Goal: Task Accomplishment & Management: Manage account settings

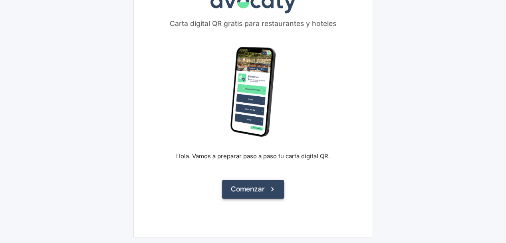
click at [267, 186] on button "Comenzar" at bounding box center [253, 189] width 62 height 18
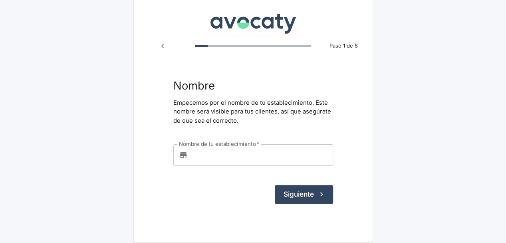
scroll to position [17, 0]
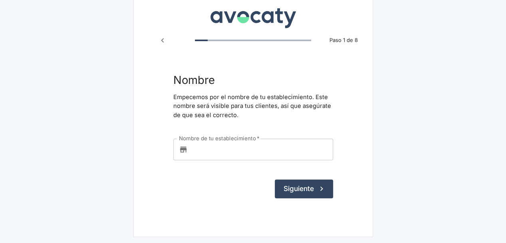
click at [216, 150] on input "Nombre de tu establecimiento   *" at bounding box center [262, 150] width 142 height 22
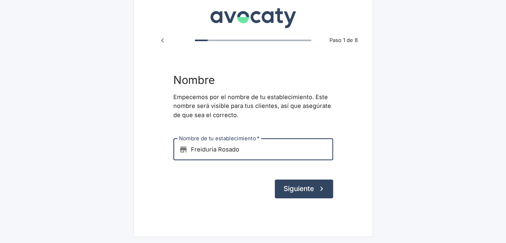
click at [200, 148] on input "Freiduria Rosado" at bounding box center [262, 150] width 142 height 22
click at [205, 148] on input "Freiduria Rosado" at bounding box center [262, 150] width 142 height 22
click at [213, 150] on input "Freiduria Rosado" at bounding box center [262, 150] width 142 height 22
type input "Freiduría Rosado"
click at [299, 189] on button "Siguiente" at bounding box center [304, 188] width 58 height 18
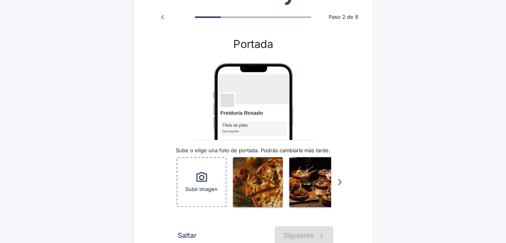
scroll to position [93, 0]
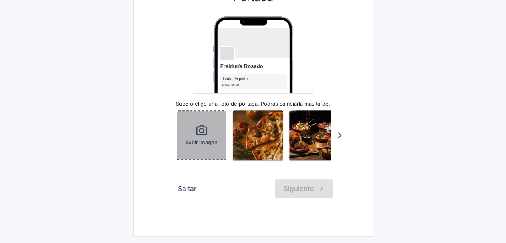
click at [204, 139] on span "Subir imagen" at bounding box center [201, 143] width 32 height 8
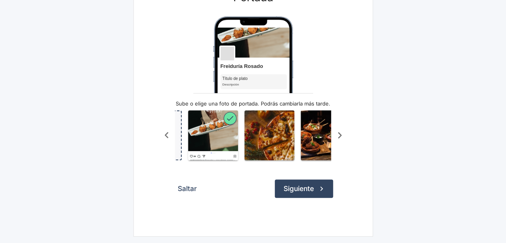
scroll to position [0, 52]
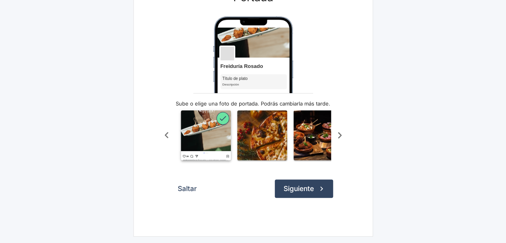
click at [220, 114] on icon "button" at bounding box center [222, 118] width 9 height 9
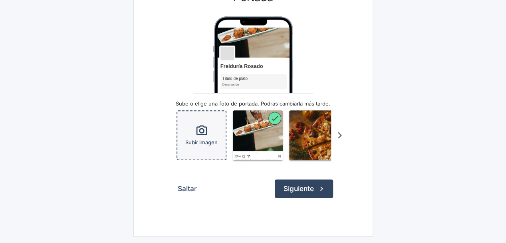
click at [204, 124] on icon "button" at bounding box center [201, 130] width 13 height 13
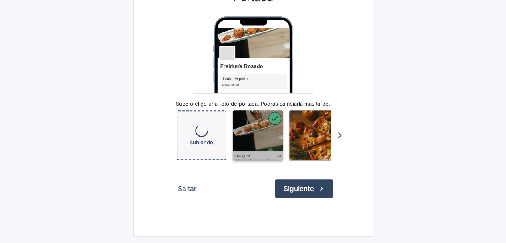
click at [272, 114] on icon "button" at bounding box center [274, 118] width 9 height 9
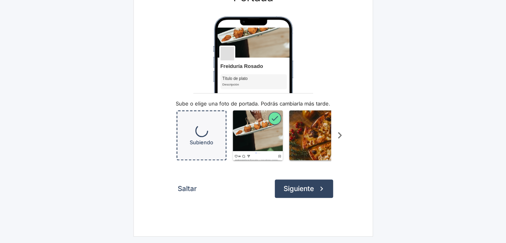
drag, startPoint x: 266, startPoint y: 138, endPoint x: 99, endPoint y: 147, distance: 167.5
click at [99, 147] on main "Avocaty Paso 2 de 8 Portada Freiduría Rosado Título de plato Descripción Sube o…" at bounding box center [253, 77] width 506 height 329
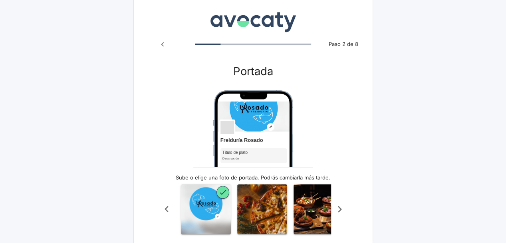
scroll to position [93, 0]
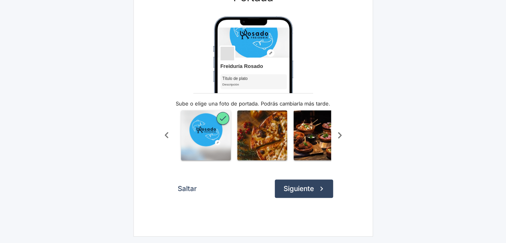
click at [336, 132] on icon "Scroll a la derecha" at bounding box center [339, 135] width 13 height 13
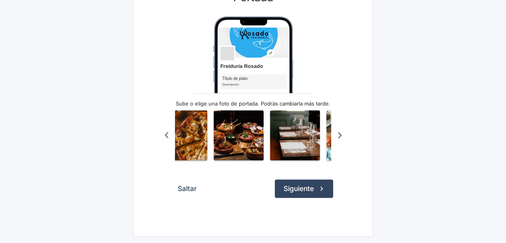
click at [336, 132] on icon "Scroll a la derecha" at bounding box center [339, 135] width 13 height 13
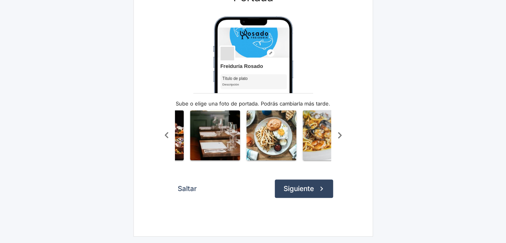
click at [336, 132] on icon "Scroll a la derecha" at bounding box center [339, 135] width 13 height 13
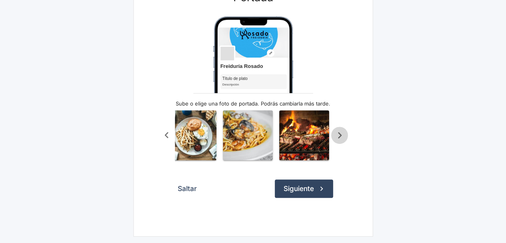
click at [336, 132] on icon "Scroll a la derecha" at bounding box center [339, 135] width 13 height 13
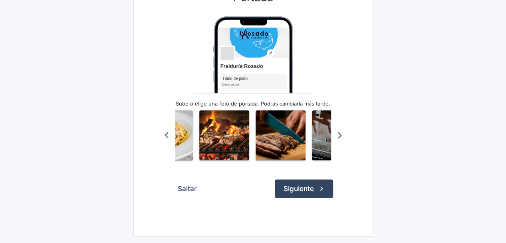
click at [337, 132] on icon "Scroll a la derecha" at bounding box center [339, 135] width 13 height 13
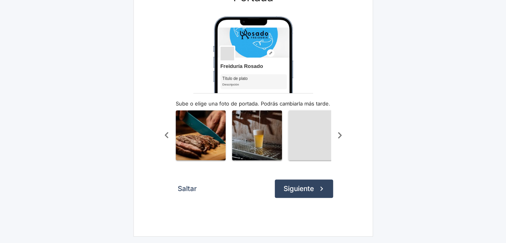
click at [337, 132] on icon "Scroll a la derecha" at bounding box center [339, 135] width 13 height 13
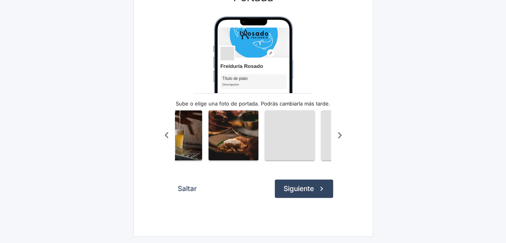
click at [337, 132] on icon "Scroll a la derecha" at bounding box center [339, 135] width 13 height 13
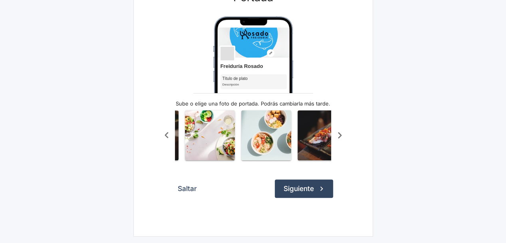
click at [337, 132] on icon "Scroll a la derecha" at bounding box center [339, 135] width 13 height 13
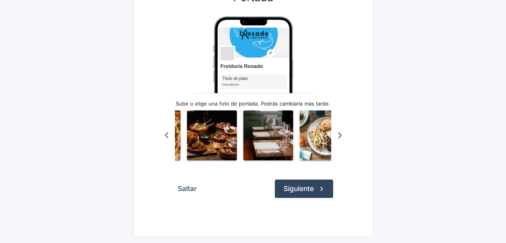
scroll to position [0, 0]
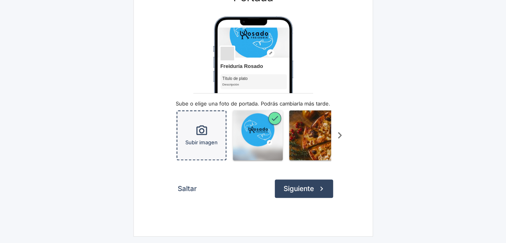
click at [194, 131] on div "Subir imagen" at bounding box center [201, 135] width 48 height 48
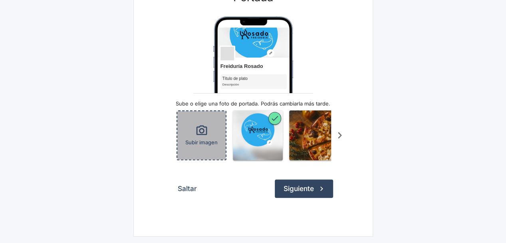
click at [200, 129] on icon "button" at bounding box center [201, 130] width 13 height 13
click at [193, 141] on div "Subir imagen" at bounding box center [201, 135] width 48 height 48
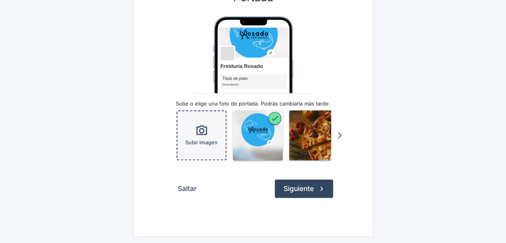
click at [191, 129] on div "Subir imagen" at bounding box center [201, 135] width 48 height 48
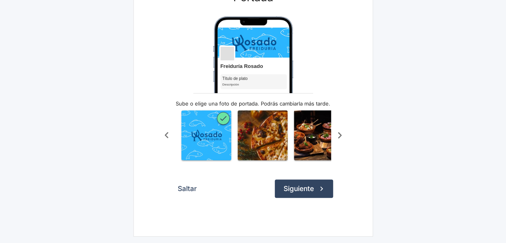
scroll to position [0, 52]
click at [339, 132] on icon "Scroll a la derecha" at bounding box center [340, 135] width 4 height 6
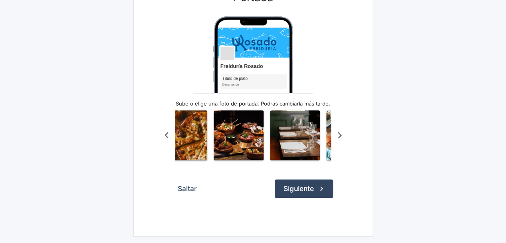
click at [339, 132] on icon "Scroll a la derecha" at bounding box center [340, 135] width 4 height 6
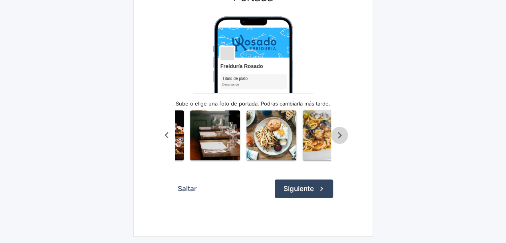
click at [339, 132] on icon "Scroll a la derecha" at bounding box center [340, 135] width 4 height 6
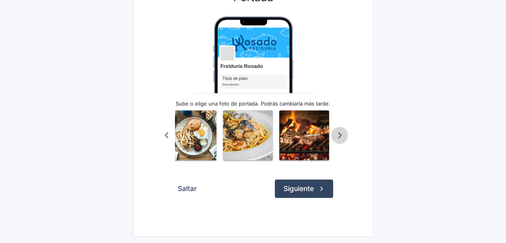
click at [339, 132] on icon "Scroll a la derecha" at bounding box center [340, 135] width 4 height 6
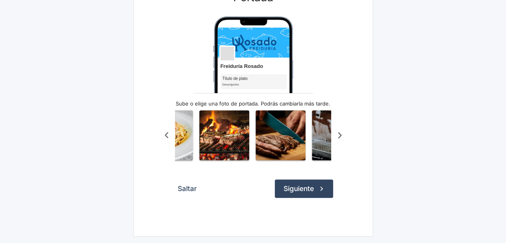
click at [339, 132] on icon "Scroll a la derecha" at bounding box center [340, 135] width 4 height 6
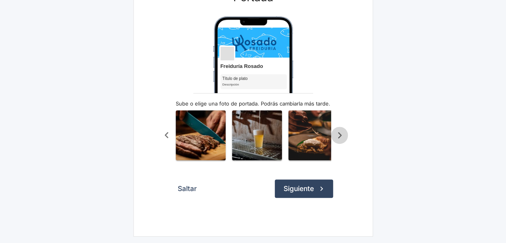
click at [339, 132] on icon "Scroll a la derecha" at bounding box center [340, 135] width 4 height 6
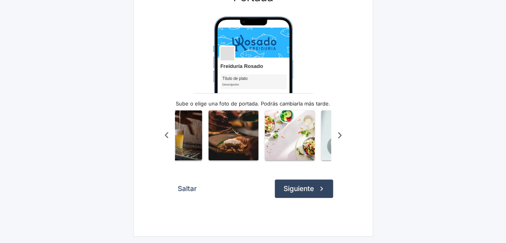
click at [339, 132] on icon "Scroll a la derecha" at bounding box center [340, 135] width 4 height 6
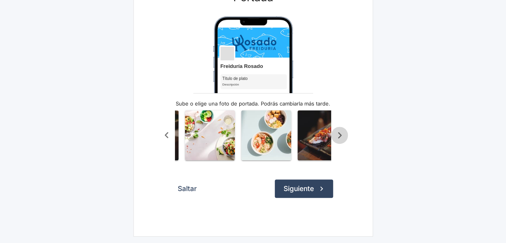
click at [339, 132] on icon "Scroll a la derecha" at bounding box center [340, 135] width 4 height 6
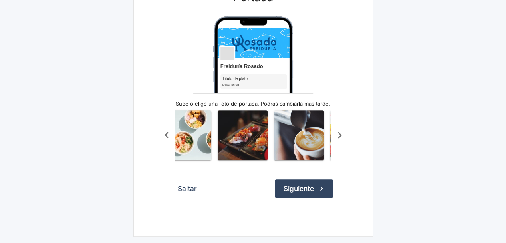
click at [339, 132] on icon "Scroll a la derecha" at bounding box center [340, 135] width 4 height 6
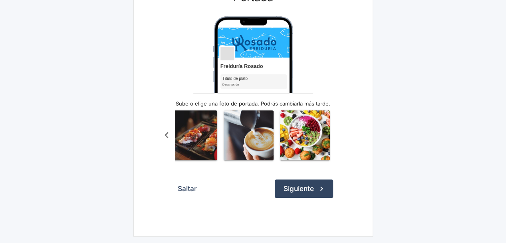
scroll to position [0, 741]
click at [339, 130] on div "Subir imagen" at bounding box center [253, 134] width 190 height 59
click at [307, 189] on button "Siguiente" at bounding box center [304, 188] width 58 height 18
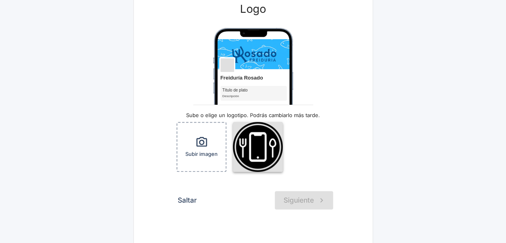
scroll to position [80, 0]
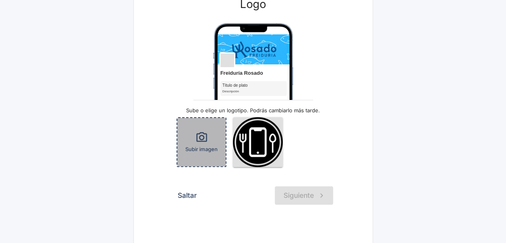
click at [207, 143] on icon "button" at bounding box center [201, 137] width 13 height 13
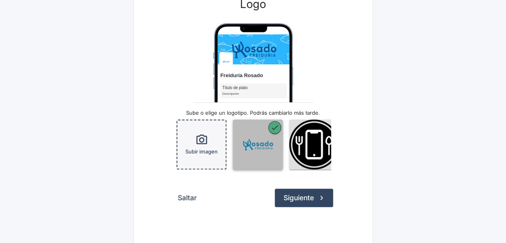
click at [268, 145] on img "button" at bounding box center [258, 144] width 50 height 50
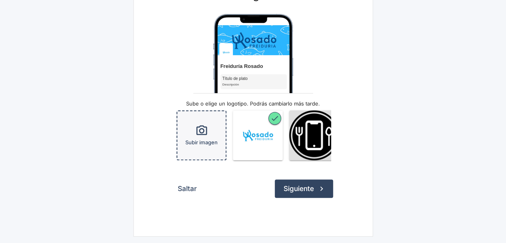
scroll to position [95, 0]
click at [301, 186] on button "Siguiente" at bounding box center [304, 188] width 58 height 18
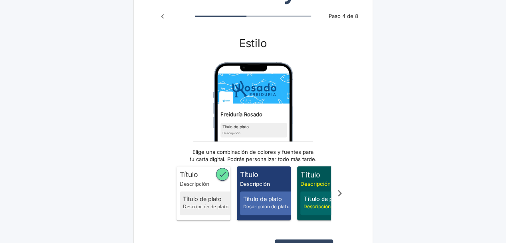
scroll to position [80, 0]
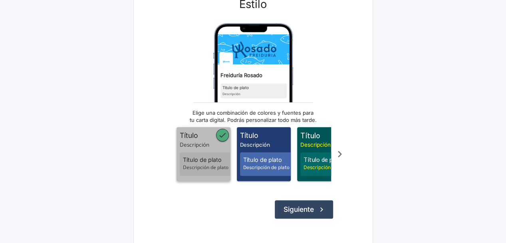
click at [204, 152] on div "Título de plato Descripción de plato" at bounding box center [208, 164] width 56 height 24
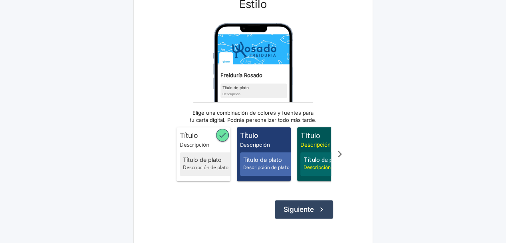
scroll to position [106, 0]
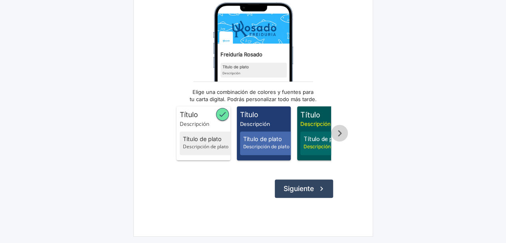
click at [341, 130] on icon "Scroll a la derecha" at bounding box center [340, 133] width 4 height 6
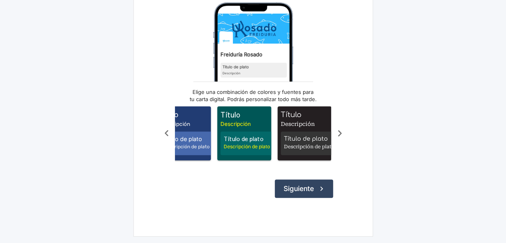
click at [341, 130] on icon "Scroll a la derecha" at bounding box center [340, 133] width 4 height 6
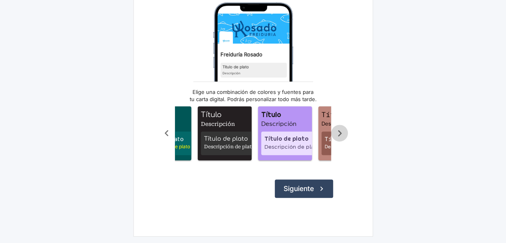
click at [341, 130] on icon "Scroll a la derecha" at bounding box center [340, 133] width 4 height 6
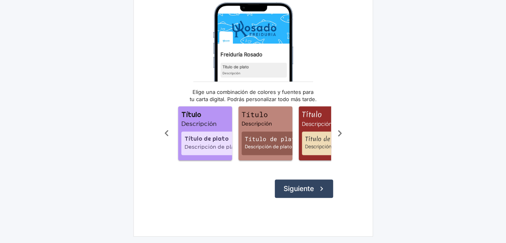
click at [341, 130] on icon "Scroll a la derecha" at bounding box center [340, 133] width 4 height 6
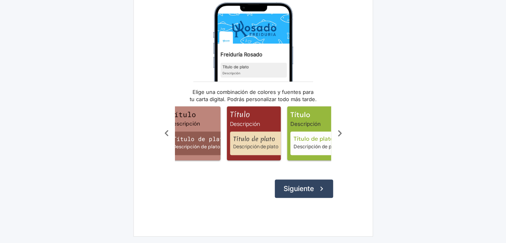
click at [341, 130] on icon "Scroll a la derecha" at bounding box center [340, 133] width 4 height 6
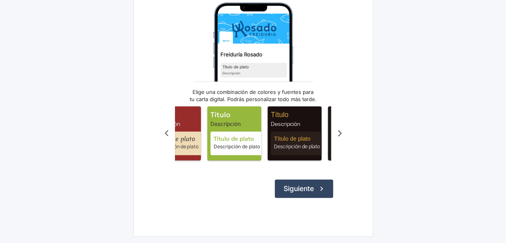
click at [341, 130] on icon "Scroll a la derecha" at bounding box center [340, 133] width 4 height 6
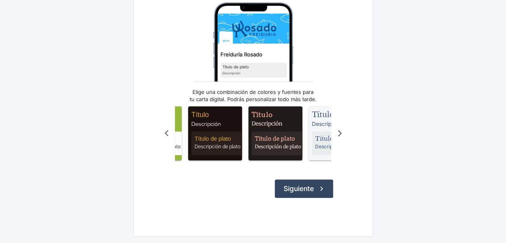
click at [341, 130] on icon "Scroll a la derecha" at bounding box center [340, 133] width 4 height 6
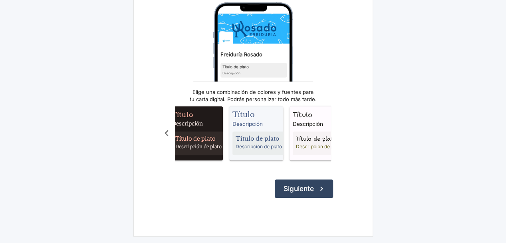
scroll to position [0, 551]
click at [237, 143] on span "Descripción de plato" at bounding box center [260, 146] width 50 height 7
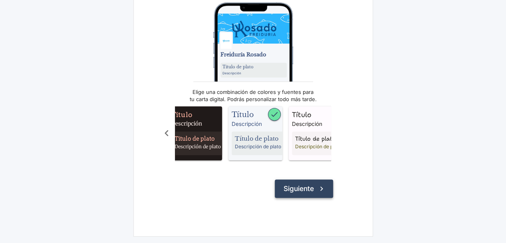
click at [310, 190] on button "Siguiente" at bounding box center [304, 188] width 58 height 18
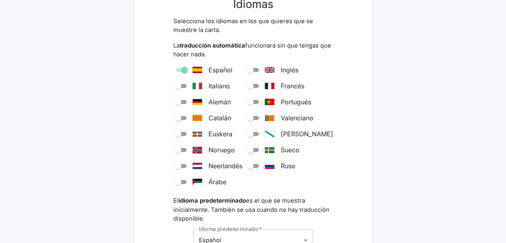
scroll to position [97, 0]
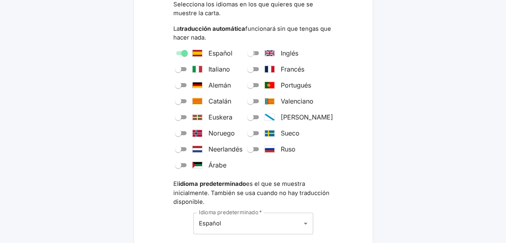
click at [258, 52] on input "Inglés" at bounding box center [250, 53] width 29 height 10
checkbox input "true"
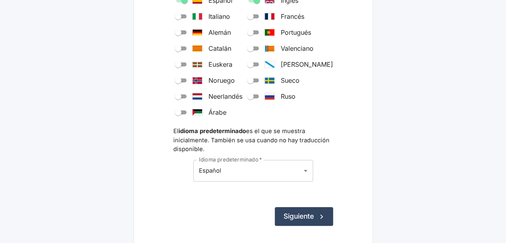
scroll to position [176, 0]
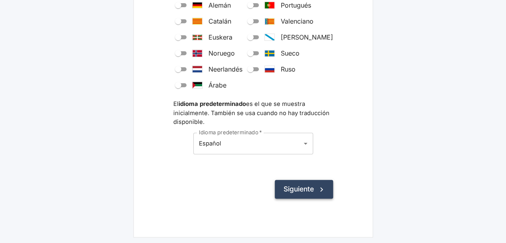
click at [288, 192] on button "Siguiente" at bounding box center [304, 189] width 58 height 18
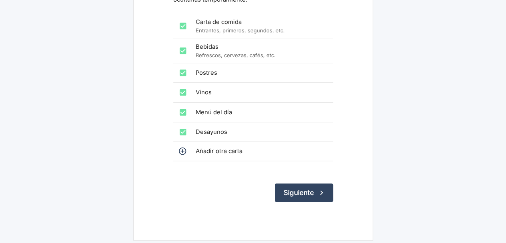
scroll to position [133, 0]
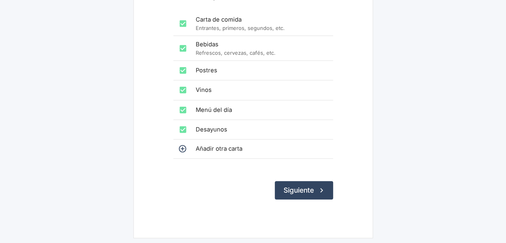
click at [185, 129] on input "checkbox" at bounding box center [183, 129] width 16 height 16
checkbox input "false"
click at [182, 109] on input "checkbox" at bounding box center [183, 110] width 16 height 16
checkbox input "false"
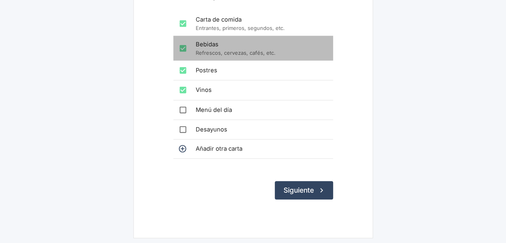
click at [182, 48] on input "checkbox" at bounding box center [183, 48] width 16 height 16
checkbox input "false"
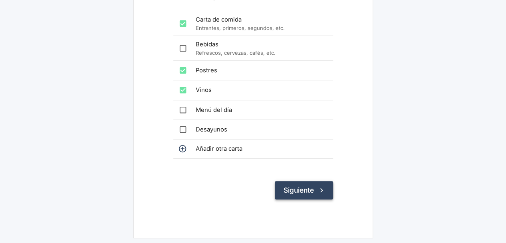
click at [316, 192] on button "Siguiente" at bounding box center [304, 190] width 58 height 18
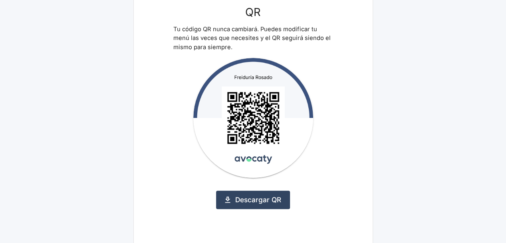
scroll to position [80, 0]
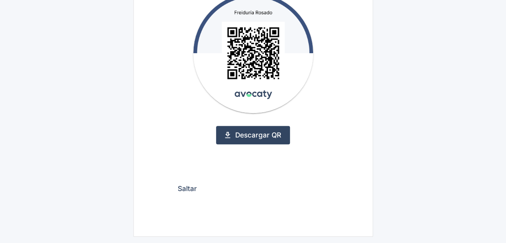
click at [189, 188] on button "Saltar" at bounding box center [187, 188] width 28 height 18
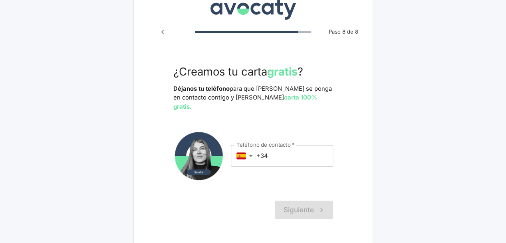
scroll to position [37, 0]
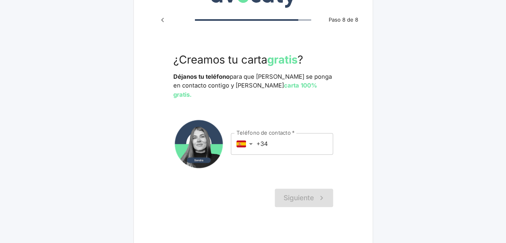
click at [281, 136] on input "+34" at bounding box center [294, 144] width 77 height 22
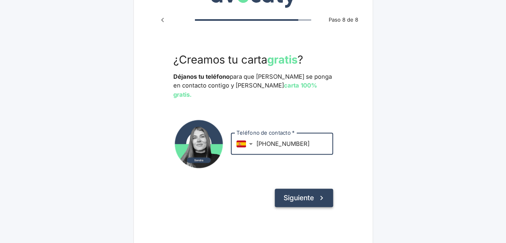
type input "+34 637 970 748"
click at [309, 190] on button "Siguiente" at bounding box center [304, 197] width 58 height 18
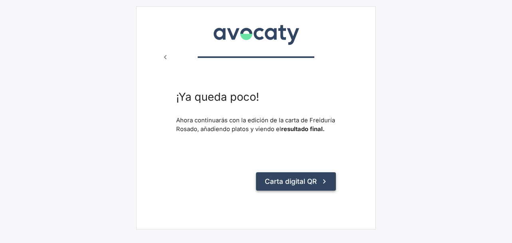
click at [289, 180] on button "Carta digital QR" at bounding box center [296, 181] width 80 height 18
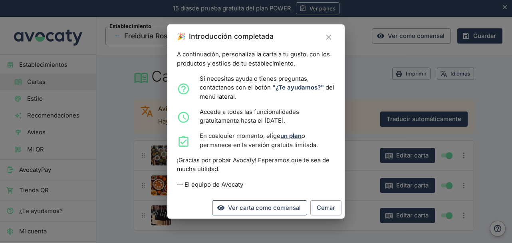
click at [288, 202] on link "Ver carta como comensal" at bounding box center [259, 207] width 95 height 15
click at [324, 208] on button "Cerrar" at bounding box center [325, 207] width 31 height 15
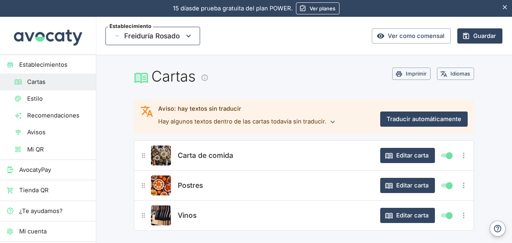
click at [162, 41] on span "Freiduría Rosado" at bounding box center [151, 36] width 57 height 12
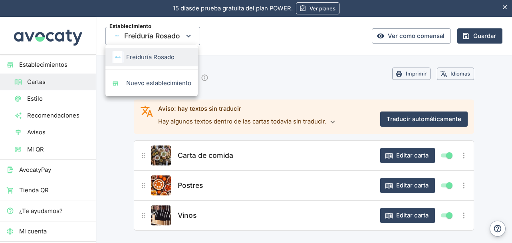
click at [154, 64] on li "Freiduría Rosado" at bounding box center [151, 57] width 92 height 18
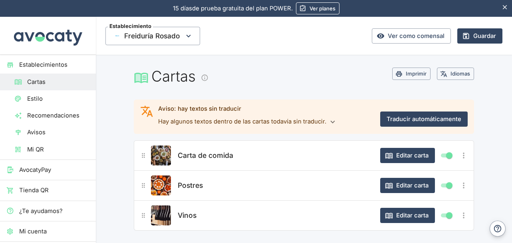
click at [50, 62] on span "Establecimientos" at bounding box center [54, 64] width 70 height 9
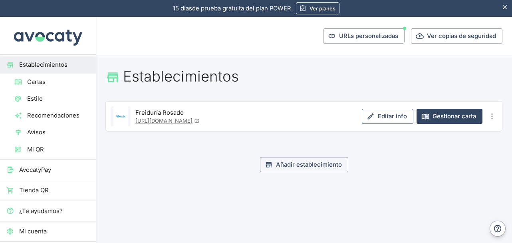
click at [392, 117] on link "Editar info" at bounding box center [388, 116] width 52 height 15
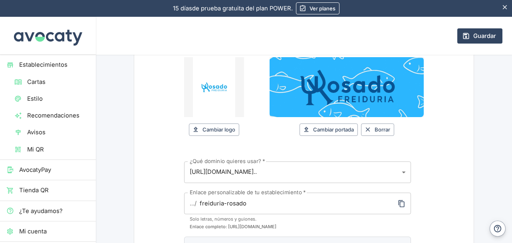
scroll to position [80, 0]
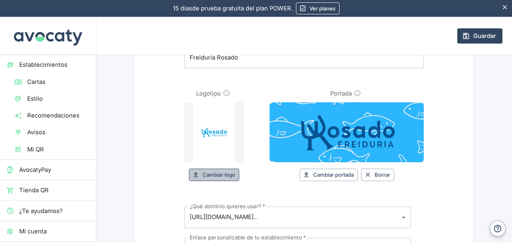
click at [216, 177] on button "Cambiar logo" at bounding box center [214, 174] width 50 height 12
click at [212, 171] on button "Cambiar logo" at bounding box center [214, 174] width 50 height 12
type input "C:\fakepath\Diseño sin título (2).png"
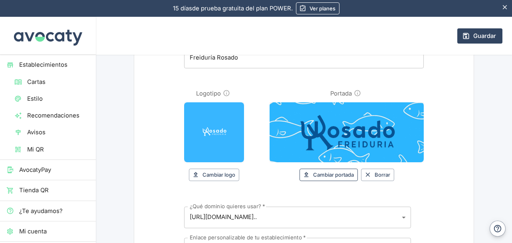
click at [331, 176] on button "Cambiar portada" at bounding box center [328, 174] width 58 height 12
type input "C:\fakepath\Diseño sin título (3).png"
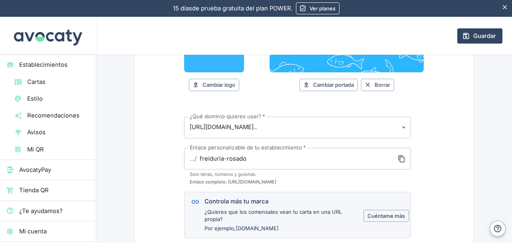
scroll to position [160, 0]
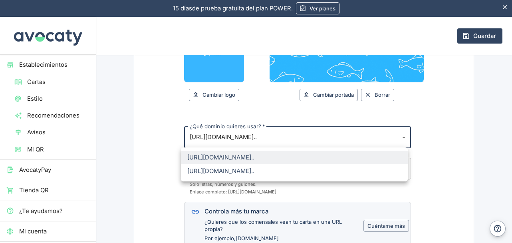
click at [271, 137] on body "15 días de prueba gratuita. 15 días de prueba gratuita del plan POWER. Ver plan…" at bounding box center [256, 121] width 512 height 243
click at [468, 156] on div at bounding box center [256, 121] width 512 height 243
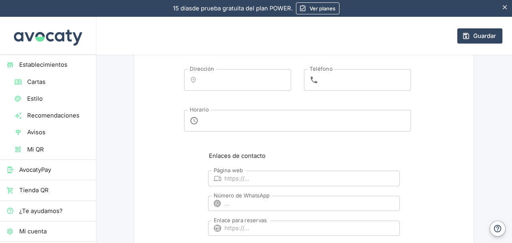
scroll to position [399, 0]
click at [238, 73] on input "Dirección" at bounding box center [244, 79] width 85 height 14
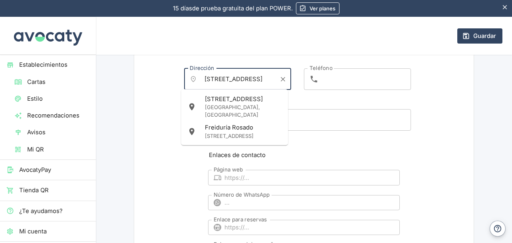
scroll to position [0, 27]
click at [248, 140] on p "[STREET_ADDRESS]" at bounding box center [243, 136] width 77 height 8
type input "[STREET_ADDRESS]"
type input "[PHONE_NUMBER]"
type textarea "[DATE]: 11:30–16:00, 20:00–23:30 [DATE]: Cerrado [DATE]: 11:30–16:00, 20:00–23:…"
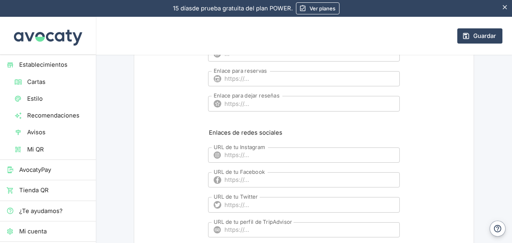
scroll to position [679, 0]
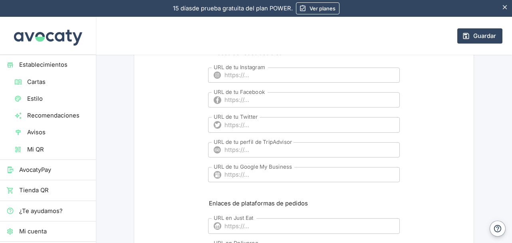
type input "[STREET_ADDRESS]"
click at [241, 95] on input "URL de tu Facebook" at bounding box center [311, 99] width 175 height 15
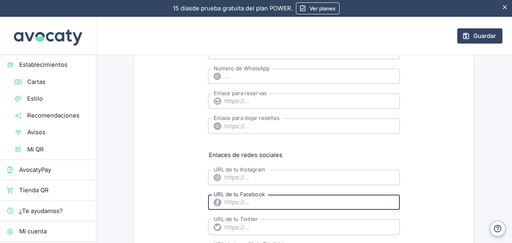
scroll to position [620, 0]
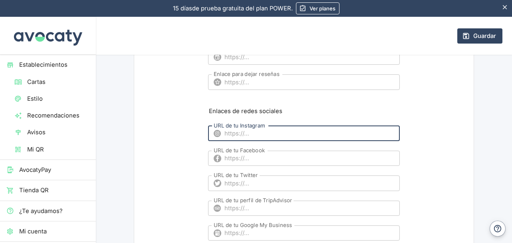
click at [254, 129] on input "URL de tu Instagram" at bounding box center [311, 133] width 175 height 15
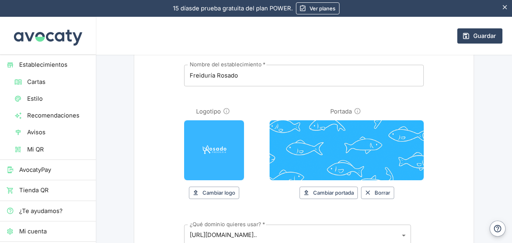
scroll to position [0, 0]
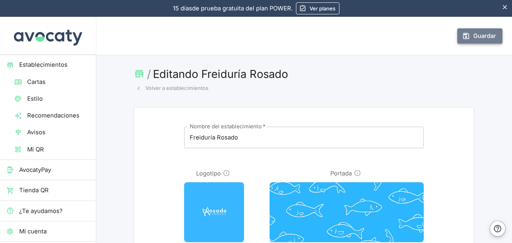
click at [472, 39] on button "Guardar" at bounding box center [479, 35] width 45 height 15
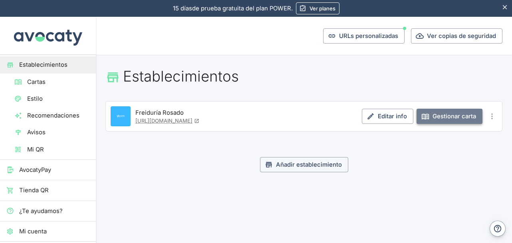
click at [446, 115] on link "Gestionar carta" at bounding box center [449, 116] width 66 height 15
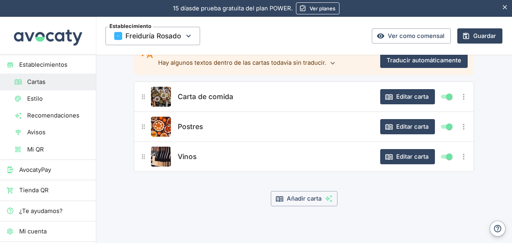
click at [182, 91] on span "Carta de comida" at bounding box center [205, 96] width 55 height 11
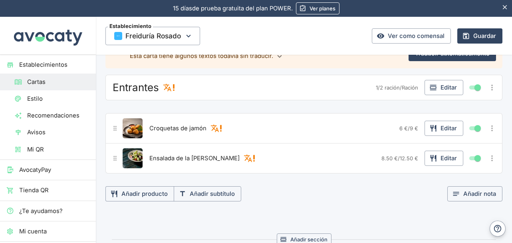
scroll to position [80, 0]
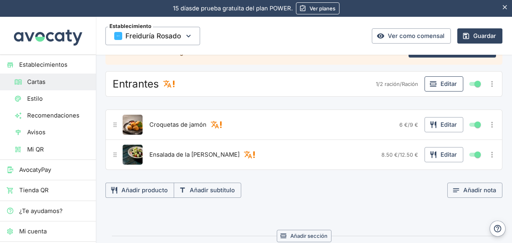
click at [441, 81] on button "Editar" at bounding box center [443, 83] width 39 height 15
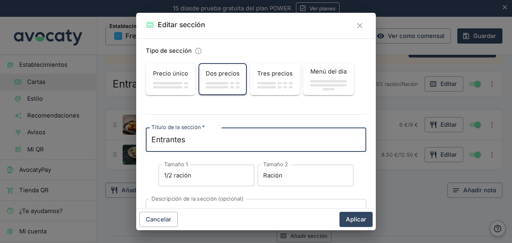
drag, startPoint x: 192, startPoint y: 144, endPoint x: 129, endPoint y: 143, distance: 63.1
click at [129, 143] on div "Editar sección Tipo de sección Precio único Dos precios Tres precios Menú del d…" at bounding box center [256, 121] width 512 height 243
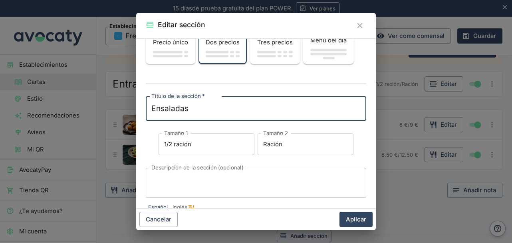
scroll to position [59, 0]
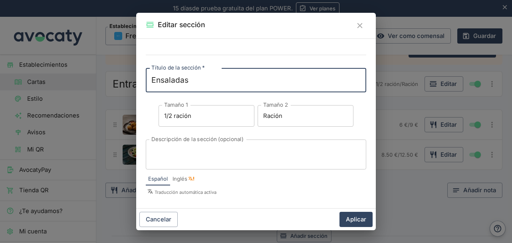
type textarea "Ensaladas"
click at [178, 180] on span "Inglés" at bounding box center [179, 179] width 15 height 8
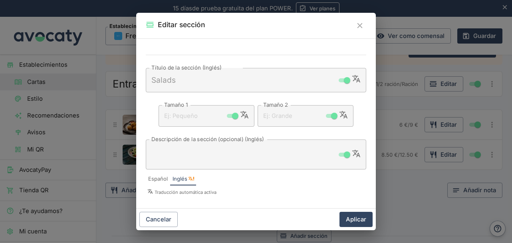
click at [157, 177] on span "Español" at bounding box center [158, 179] width 20 height 8
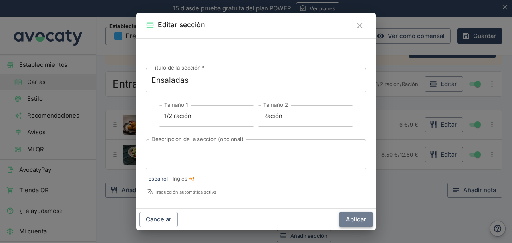
click at [357, 214] on button "Aplicar" at bounding box center [355, 219] width 33 height 15
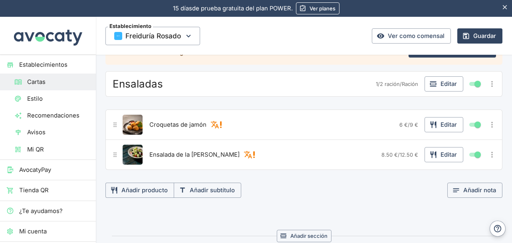
click at [328, 123] on div "Croquetas de jamón" at bounding box center [271, 125] width 249 height 20
click at [438, 123] on button "Editar" at bounding box center [443, 124] width 39 height 15
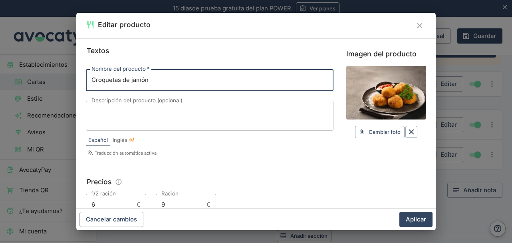
drag, startPoint x: 275, startPoint y: 79, endPoint x: 68, endPoint y: 79, distance: 206.8
click at [68, 79] on div "Editar producto Textos Nombre del producto   * Croquetas de jamón Nombre del pr…" at bounding box center [256, 121] width 512 height 243
type input "e"
type input "Ensalada Murciana"
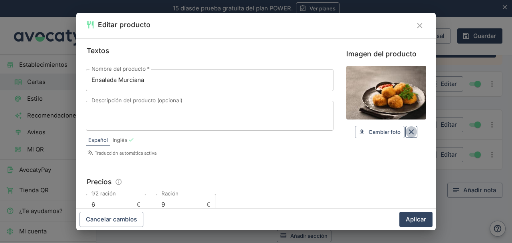
click at [407, 131] on icon "Borrar" at bounding box center [411, 131] width 9 height 9
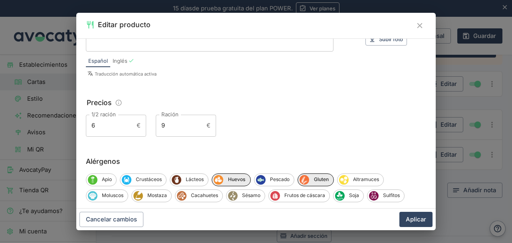
scroll to position [80, 0]
click at [120, 124] on input "6" at bounding box center [110, 125] width 48 height 22
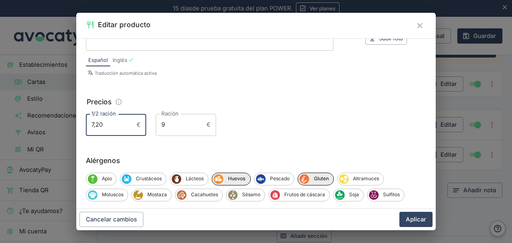
type input "7,20"
drag, startPoint x: 177, startPoint y: 126, endPoint x: 157, endPoint y: 126, distance: 19.6
click at [157, 126] on input "9" at bounding box center [180, 125] width 48 height 22
type input "12"
click at [399, 212] on button "Aplicar" at bounding box center [415, 219] width 33 height 15
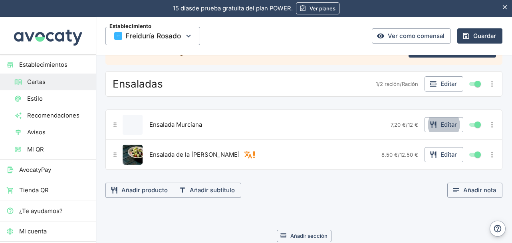
click at [408, 125] on span "12 €" at bounding box center [413, 124] width 10 height 6
click at [429, 124] on icon "button" at bounding box center [433, 125] width 8 height 8
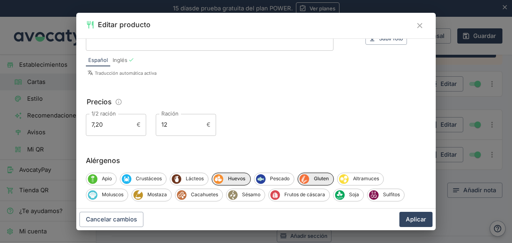
click at [171, 128] on input "12" at bounding box center [180, 125] width 48 height 22
type input "12,00"
click at [399, 212] on button "Aplicar" at bounding box center [415, 219] width 33 height 15
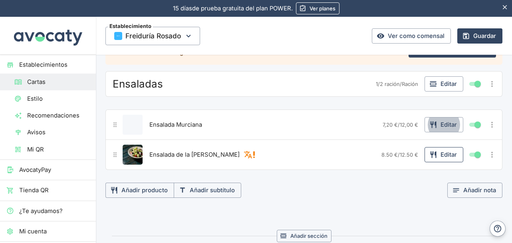
click at [438, 155] on button "Editar" at bounding box center [443, 154] width 39 height 15
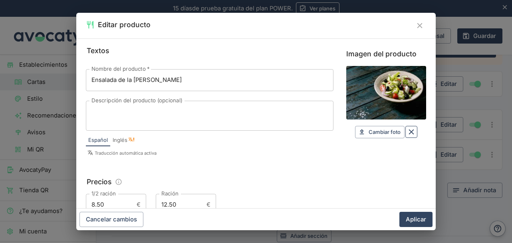
click at [410, 135] on button "Borrar" at bounding box center [411, 132] width 12 height 12
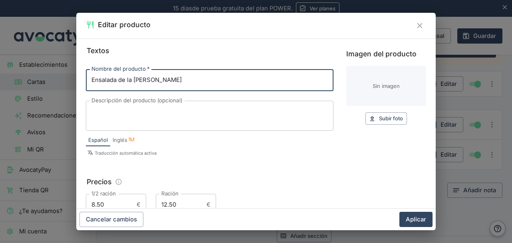
drag, startPoint x: 157, startPoint y: 81, endPoint x: 122, endPoint y: 82, distance: 34.3
click at [122, 82] on input "Ensalada de la [PERSON_NAME]" at bounding box center [210, 80] width 248 height 22
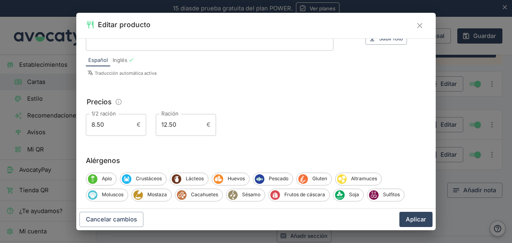
type input "Ensalada Normal"
click at [124, 129] on input "8.50" at bounding box center [110, 125] width 48 height 22
drag, startPoint x: 116, startPoint y: 126, endPoint x: 88, endPoint y: 125, distance: 28.0
click at [88, 125] on input "8.50" at bounding box center [110, 125] width 48 height 22
drag, startPoint x: 189, startPoint y: 126, endPoint x: 133, endPoint y: 128, distance: 55.5
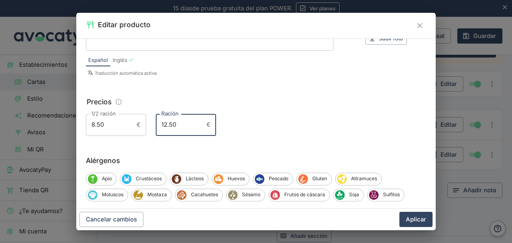
click at [133, 128] on div "1/2 ración 8.50 € 1/2 ración Ración 12.50 € Ración" at bounding box center [256, 125] width 340 height 22
paste input "8.50"
type input "8.50"
drag, startPoint x: 108, startPoint y: 125, endPoint x: 79, endPoint y: 125, distance: 28.3
click at [79, 125] on div "Textos Nombre del producto   * Ensalada Normal Nombre del producto   * Descripc…" at bounding box center [255, 123] width 359 height 170
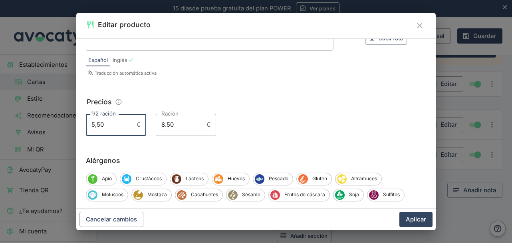
type input "5,50"
click at [399, 212] on button "Aplicar" at bounding box center [415, 219] width 33 height 15
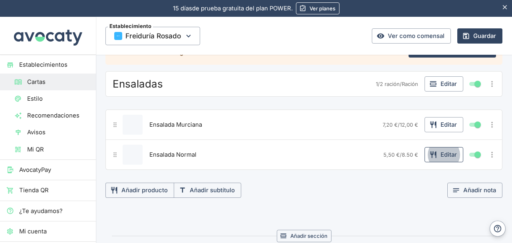
click at [449, 152] on button "Editar" at bounding box center [443, 154] width 39 height 15
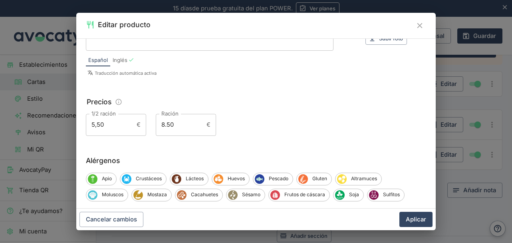
click at [165, 127] on input "8.50" at bounding box center [180, 125] width 48 height 22
type input "8,50"
click at [399, 212] on button "Aplicar" at bounding box center [415, 219] width 33 height 15
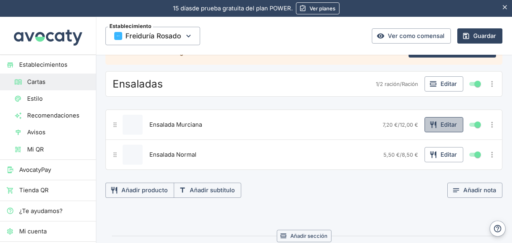
click at [438, 124] on button "Editar" at bounding box center [443, 124] width 39 height 15
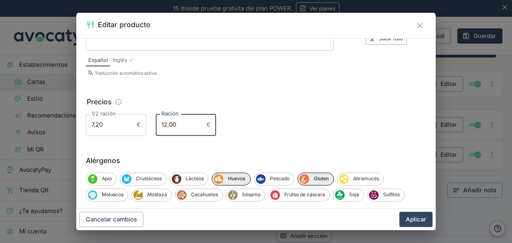
drag, startPoint x: 179, startPoint y: 125, endPoint x: 147, endPoint y: 126, distance: 32.4
click at [147, 126] on div "1/2 ración 7,20 € 1/2 ración Ración 12,00 € Ración" at bounding box center [256, 125] width 340 height 22
type input "8,50"
drag, startPoint x: 109, startPoint y: 127, endPoint x: 59, endPoint y: 127, distance: 50.7
click at [59, 127] on div "Editar producto Textos Nombre del producto   * Ensalada Murciana Nombre del pro…" at bounding box center [256, 121] width 512 height 243
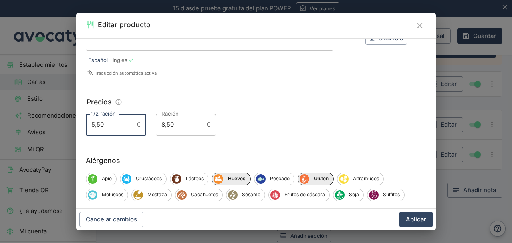
type input "5,50"
click at [399, 212] on button "Aplicar" at bounding box center [415, 219] width 33 height 15
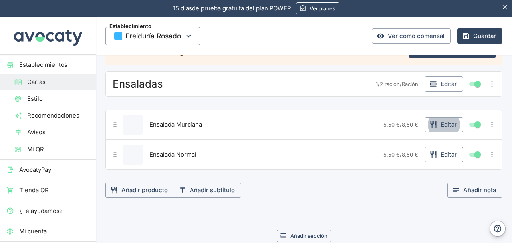
scroll to position [120, 0]
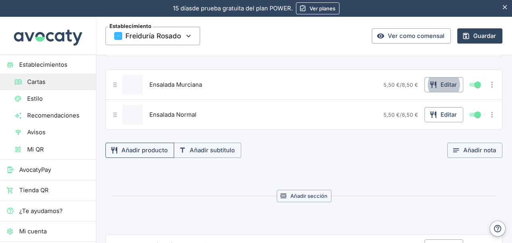
click at [137, 147] on button "Añadir producto" at bounding box center [139, 150] width 69 height 15
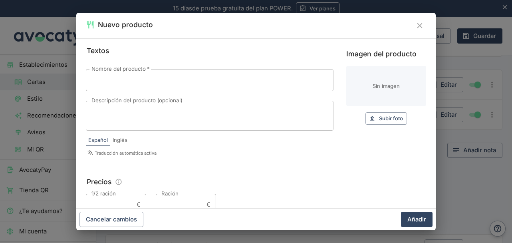
click at [165, 80] on input "Nombre del producto   *" at bounding box center [210, 80] width 248 height 22
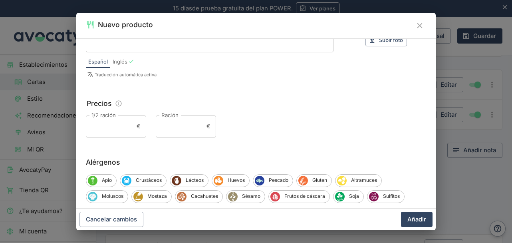
scroll to position [80, 0]
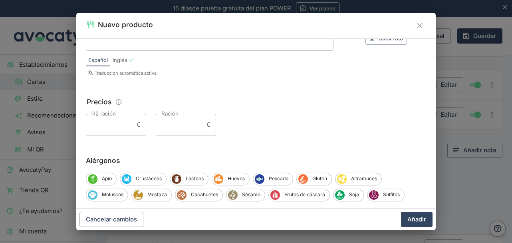
type input "Ensaladilla de Pulpo"
click at [121, 129] on input "1/2 ración" at bounding box center [110, 125] width 48 height 22
click at [182, 128] on input "Ración" at bounding box center [180, 125] width 48 height 22
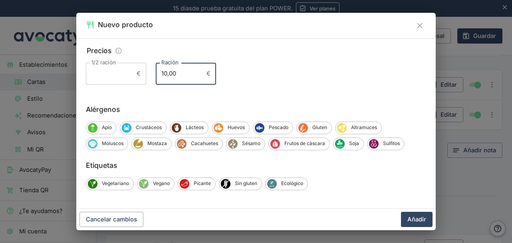
scroll to position [131, 0]
type input "10,00"
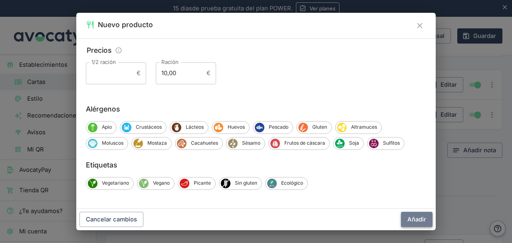
click at [425, 216] on button "Añadir" at bounding box center [417, 219] width 32 height 15
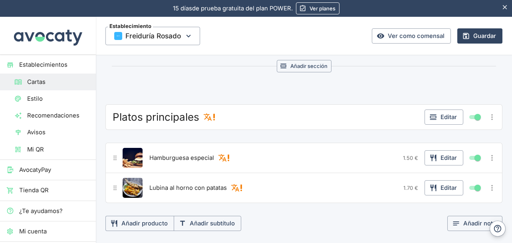
scroll to position [120, 0]
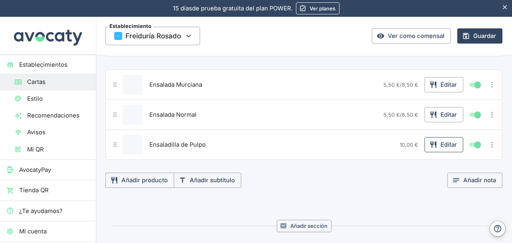
click at [438, 144] on button "Editar" at bounding box center [443, 144] width 39 height 15
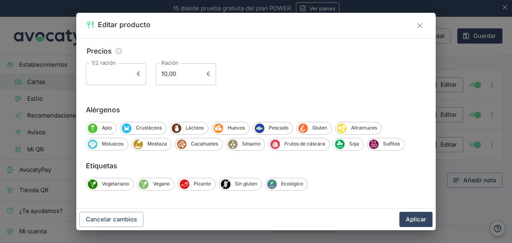
scroll to position [131, 0]
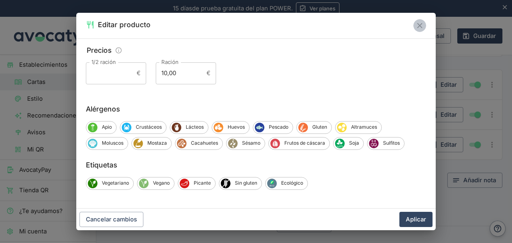
click at [419, 25] on icon "Cerrar" at bounding box center [419, 25] width 5 height 5
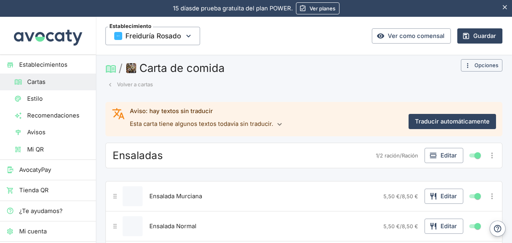
scroll to position [0, 0]
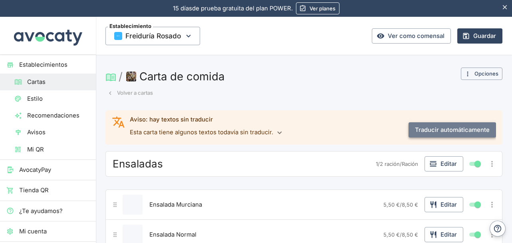
click at [439, 135] on button "Traducir automáticamente" at bounding box center [451, 129] width 87 height 15
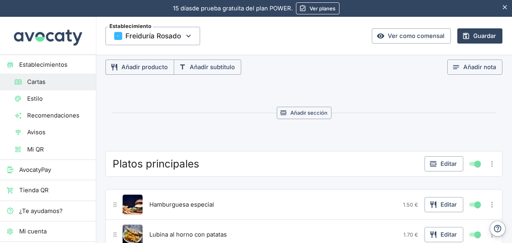
scroll to position [279, 0]
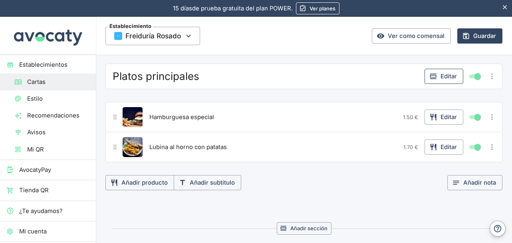
click at [436, 73] on button "Editar" at bounding box center [443, 76] width 39 height 15
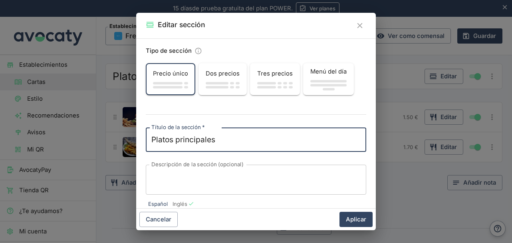
drag, startPoint x: 233, startPoint y: 139, endPoint x: 126, endPoint y: 135, distance: 107.1
click at [126, 135] on div "Editar sección Tipo de sección Precio único Dos precios Tres precios Menú del d…" at bounding box center [256, 121] width 512 height 243
type textarea "P"
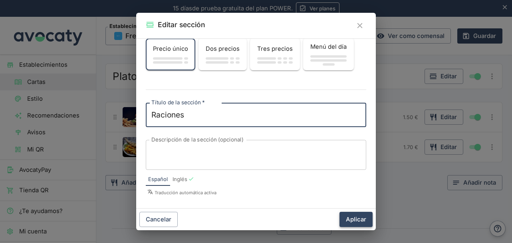
type textarea "Raciones"
click at [355, 215] on button "Aplicar" at bounding box center [355, 219] width 33 height 15
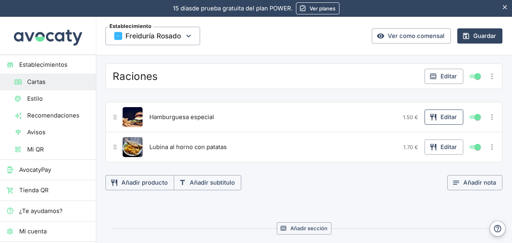
click at [439, 116] on button "Editar" at bounding box center [443, 116] width 39 height 15
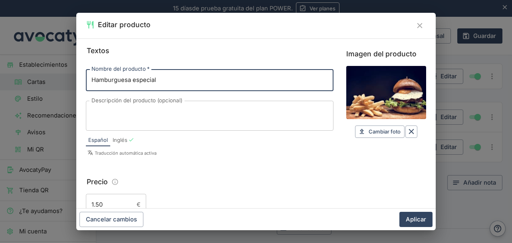
click at [164, 81] on input "Hamburguesa especial" at bounding box center [210, 80] width 248 height 22
type input "H"
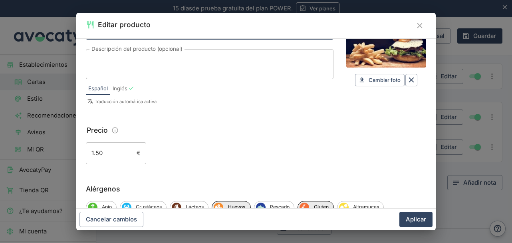
scroll to position [12, 0]
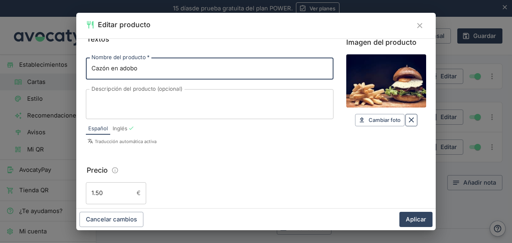
type input "Cazón en adobo"
click at [407, 119] on icon "Borrar" at bounding box center [411, 119] width 9 height 9
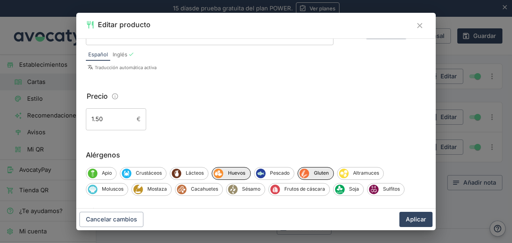
scroll to position [91, 0]
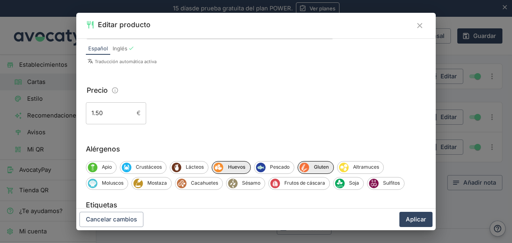
click at [117, 91] on icon "Información sobre edición de precios" at bounding box center [115, 90] width 6 height 6
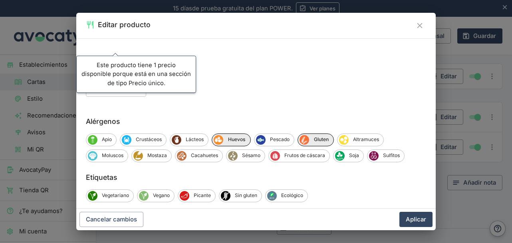
scroll to position [131, 0]
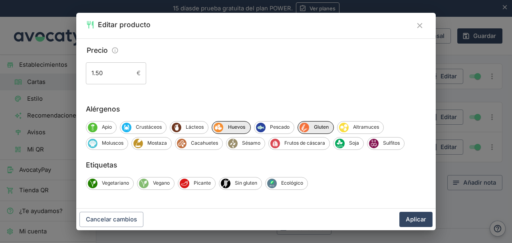
click at [421, 24] on icon "Cerrar" at bounding box center [419, 25] width 9 height 9
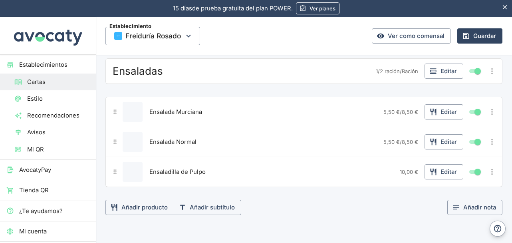
scroll to position [200, 0]
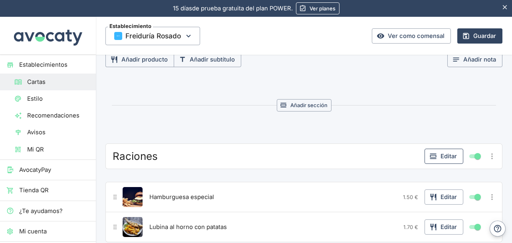
click at [437, 152] on button "Editar" at bounding box center [443, 156] width 39 height 15
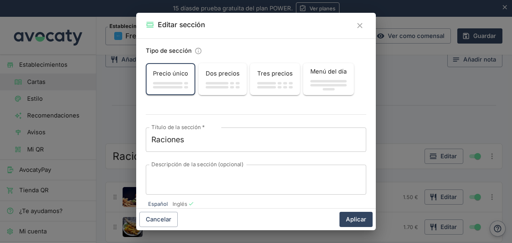
scroll to position [25, 0]
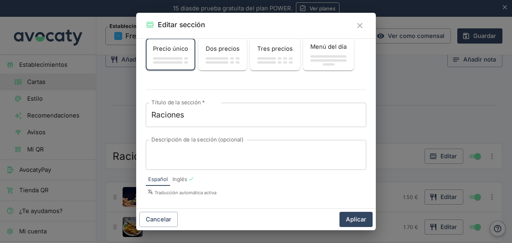
click at [218, 60] on div "button" at bounding box center [223, 62] width 34 height 4
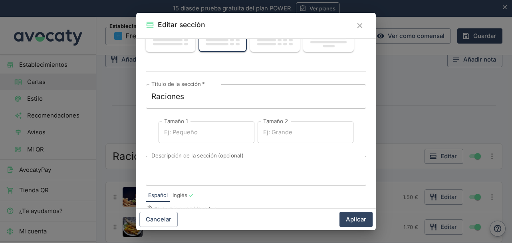
scroll to position [59, 0]
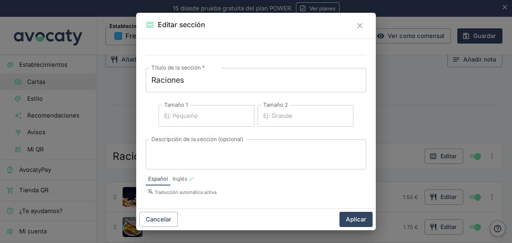
click at [206, 121] on input "Tamaño 1" at bounding box center [207, 116] width 96 height 22
type input "Ración"
click at [285, 121] on input "Tamaño 2" at bounding box center [306, 116] width 96 height 22
drag, startPoint x: 364, startPoint y: 215, endPoint x: 367, endPoint y: 210, distance: 6.2
click at [364, 214] on button "Aplicar" at bounding box center [355, 219] width 33 height 15
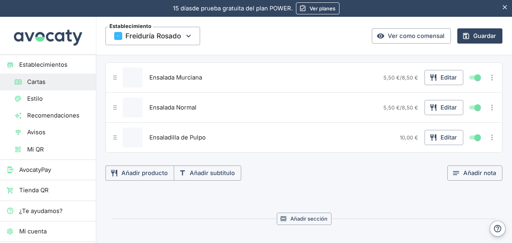
scroll to position [40, 0]
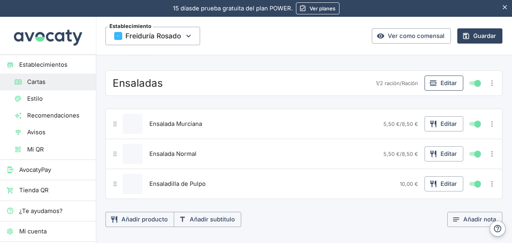
click at [434, 82] on button "Editar" at bounding box center [443, 82] width 39 height 15
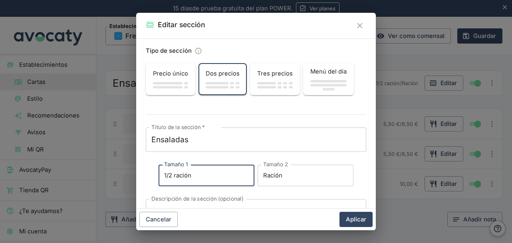
drag, startPoint x: 162, startPoint y: 174, endPoint x: 197, endPoint y: 174, distance: 35.1
click at [197, 174] on input "1/2 ración" at bounding box center [207, 175] width 96 height 22
click at [390, 91] on div "Editar sección Tipo de sección Precio único Dos precios Tres precios Menú del d…" at bounding box center [256, 121] width 512 height 243
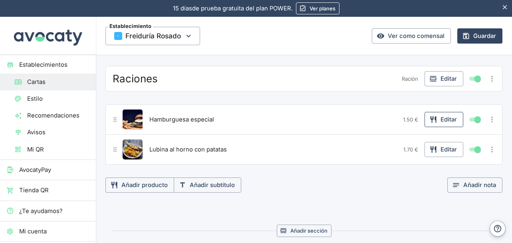
scroll to position [279, 0]
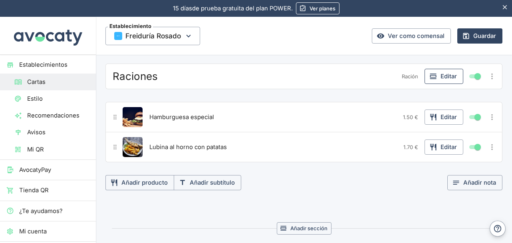
click at [435, 69] on button "Editar" at bounding box center [443, 76] width 39 height 15
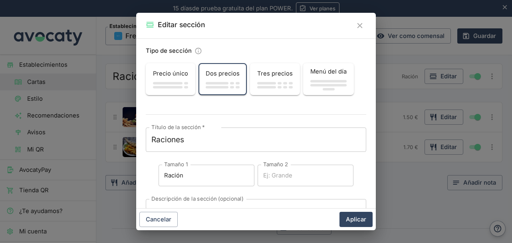
click at [266, 177] on input "Tamaño 2" at bounding box center [306, 175] width 96 height 22
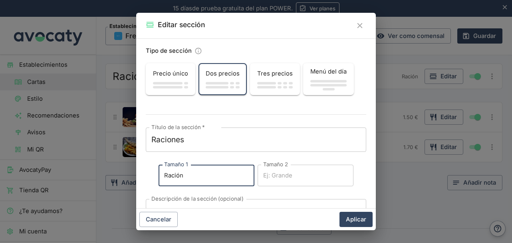
drag, startPoint x: 195, startPoint y: 174, endPoint x: 137, endPoint y: 176, distance: 57.5
click at [137, 176] on div "Tipo de sección Precio único Dos precios Tres precios Menú del día Título de la…" at bounding box center [256, 123] width 240 height 170
paste input "1/2 ración"
type input "1/2 ración"
click at [267, 180] on input "Tamaño 2" at bounding box center [306, 175] width 96 height 22
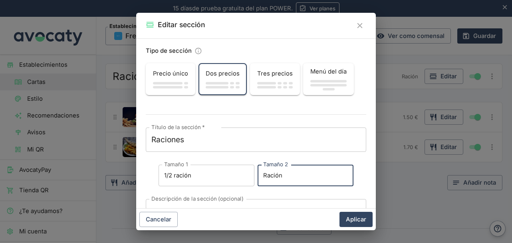
scroll to position [59, 0]
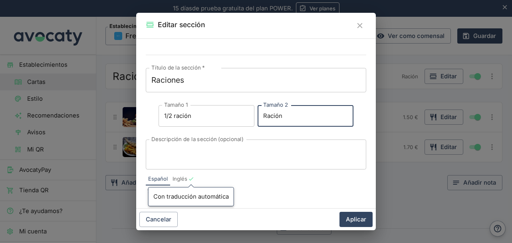
type input "Ración"
click at [192, 180] on icon "Con traducción automática" at bounding box center [191, 179] width 6 height 6
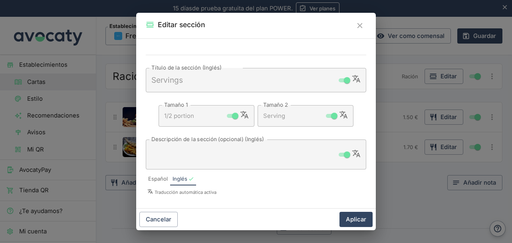
drag, startPoint x: 160, startPoint y: 179, endPoint x: 166, endPoint y: 179, distance: 6.4
click at [161, 179] on span "Español" at bounding box center [158, 179] width 20 height 8
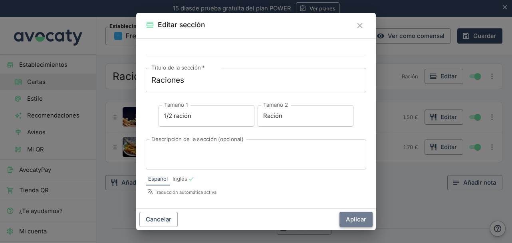
click at [363, 214] on button "Aplicar" at bounding box center [355, 219] width 33 height 15
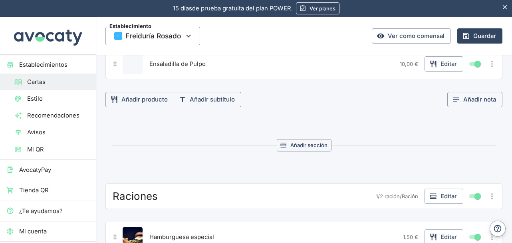
scroll to position [0, 0]
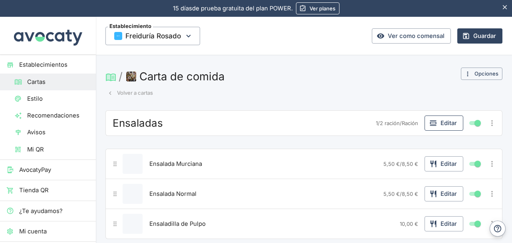
click at [439, 118] on button "Editar" at bounding box center [443, 122] width 39 height 15
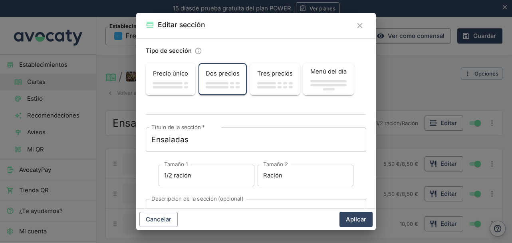
scroll to position [59, 0]
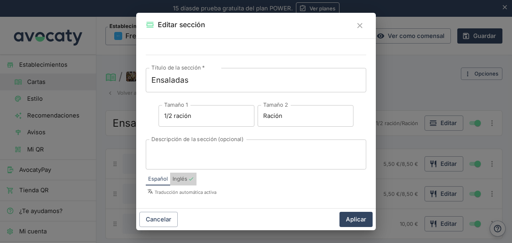
click at [181, 175] on span "Inglés" at bounding box center [179, 179] width 15 height 8
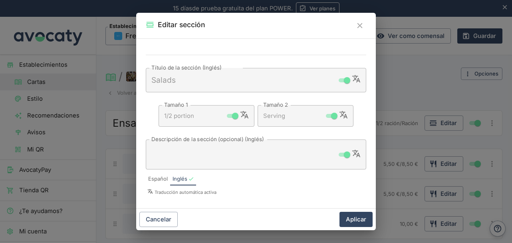
click at [158, 177] on span "Español" at bounding box center [158, 179] width 20 height 8
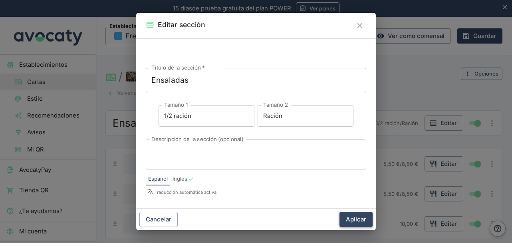
click at [360, 215] on button "Aplicar" at bounding box center [355, 219] width 33 height 15
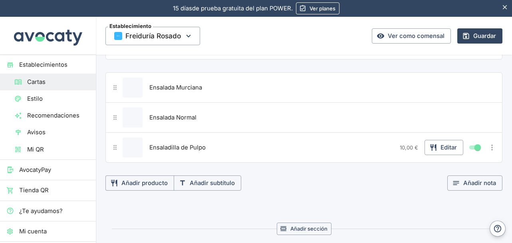
scroll to position [240, 0]
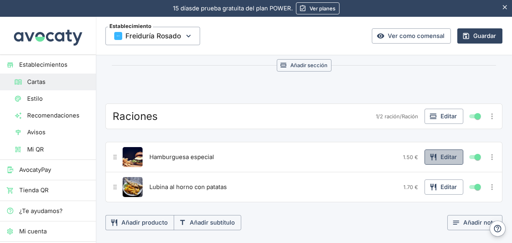
click at [429, 153] on icon "button" at bounding box center [433, 157] width 8 height 8
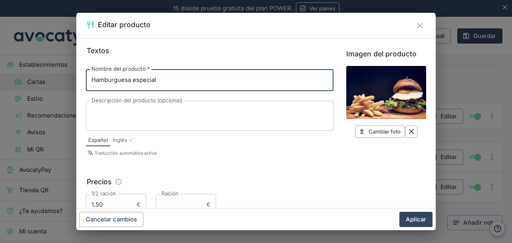
drag, startPoint x: 171, startPoint y: 83, endPoint x: 37, endPoint y: 83, distance: 134.2
click at [37, 83] on div "Editar producto Textos Nombre del producto   * Hamburguesa especial Nombre del …" at bounding box center [256, 121] width 512 height 243
type input "Cazón en adobo"
click at [407, 129] on icon "Borrar" at bounding box center [411, 131] width 9 height 9
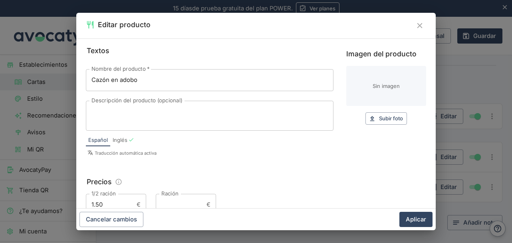
click at [149, 105] on div "x Descripción del producto (opcional)" at bounding box center [210, 116] width 248 height 30
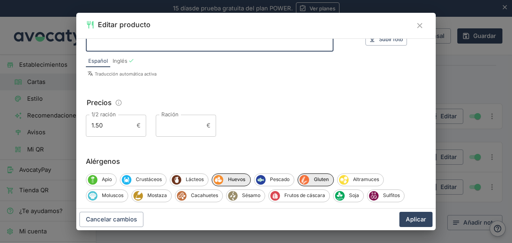
scroll to position [80, 0]
click at [174, 126] on input "Ración" at bounding box center [180, 125] width 48 height 22
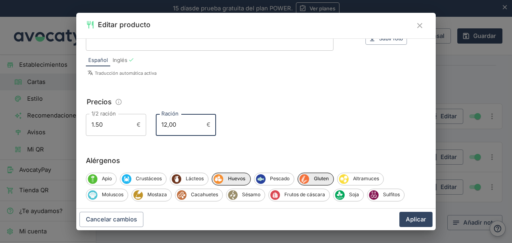
type input "12,00"
drag, startPoint x: 111, startPoint y: 126, endPoint x: 90, endPoint y: 127, distance: 21.6
click at [90, 127] on input "1.50" at bounding box center [110, 125] width 48 height 22
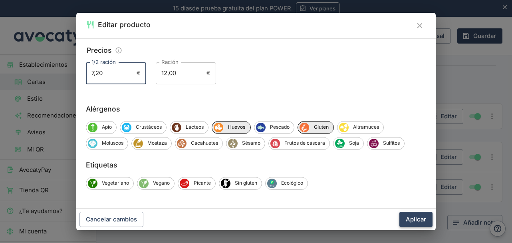
type input "7,20"
click at [422, 215] on button "Aplicar" at bounding box center [415, 219] width 33 height 15
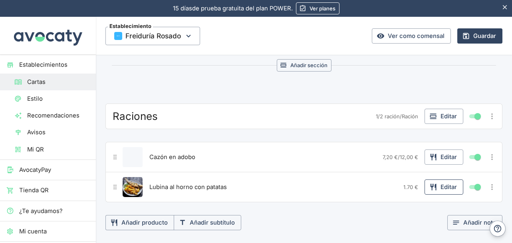
click at [430, 184] on icon "button" at bounding box center [433, 187] width 6 height 7
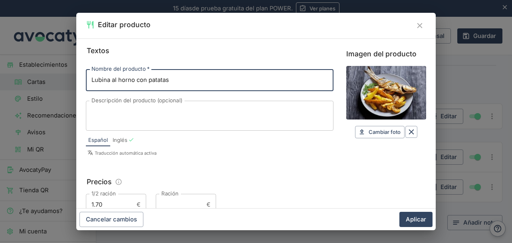
drag, startPoint x: 180, startPoint y: 82, endPoint x: 69, endPoint y: 85, distance: 111.9
click at [69, 85] on div "Editar producto Textos Nombre del producto   * Lubina al horno con patatas Nomb…" at bounding box center [256, 121] width 512 height 243
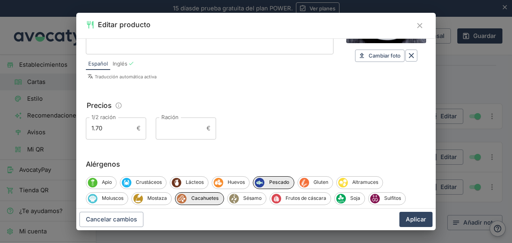
scroll to position [80, 0]
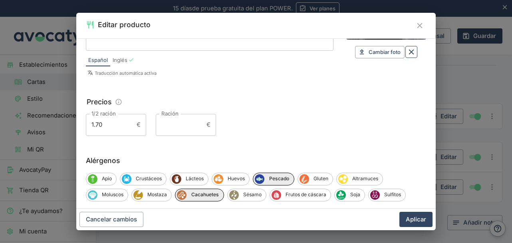
type input "Boquerones en adobo, fritos o plancha"
click at [407, 55] on icon "Borrar" at bounding box center [411, 52] width 9 height 9
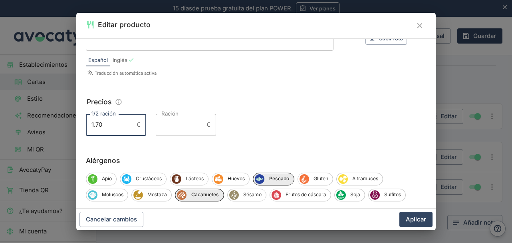
drag, startPoint x: 105, startPoint y: 126, endPoint x: 63, endPoint y: 125, distance: 41.5
click at [63, 125] on div "Editar producto Textos Nombre del producto   * Boquerones en adobo, fritos o pl…" at bounding box center [256, 121] width 512 height 243
type input "7,20"
click at [166, 121] on input "Ración" at bounding box center [180, 125] width 48 height 22
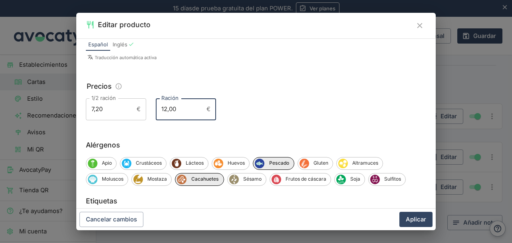
scroll to position [131, 0]
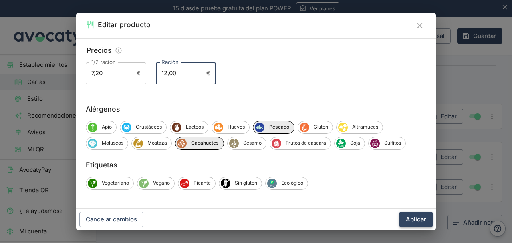
type input "12,00"
click at [421, 215] on button "Aplicar" at bounding box center [415, 219] width 33 height 15
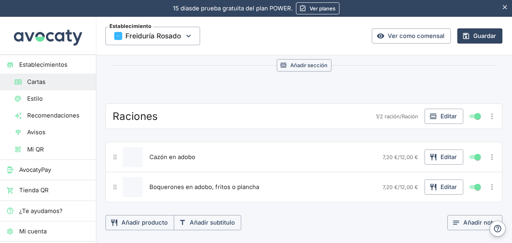
scroll to position [279, 0]
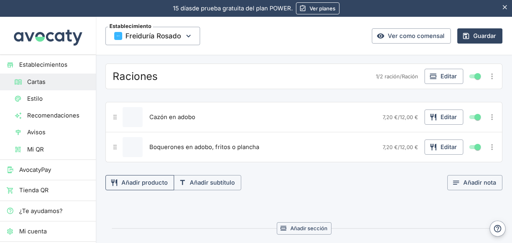
click at [145, 179] on button "Añadir producto" at bounding box center [139, 182] width 69 height 15
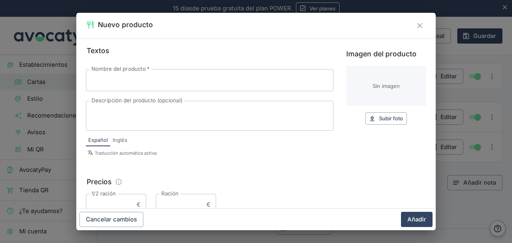
click at [165, 83] on input "Nombre del producto   *" at bounding box center [210, 80] width 248 height 22
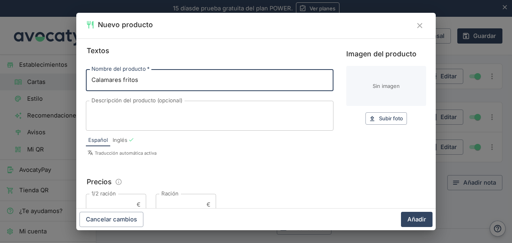
type input "Calamares fritos"
click at [124, 138] on span "Inglés" at bounding box center [120, 140] width 15 height 8
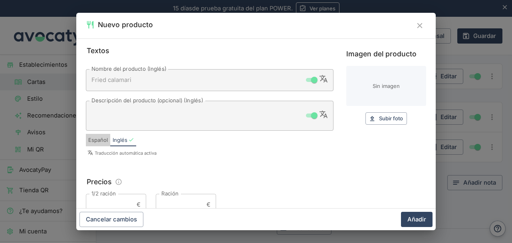
click at [101, 143] on span "Español" at bounding box center [98, 140] width 20 height 8
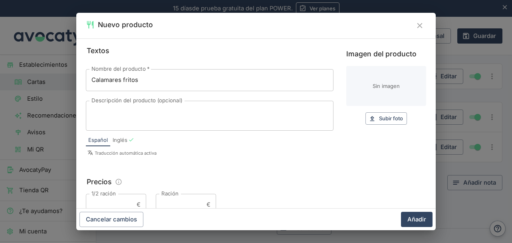
scroll to position [40, 0]
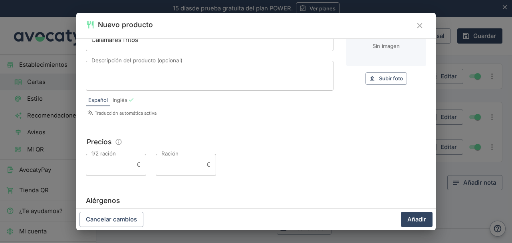
click at [115, 166] on input "1/2 ración" at bounding box center [110, 165] width 48 height 22
type input "8,50"
click at [169, 167] on input "Ración" at bounding box center [180, 165] width 48 height 22
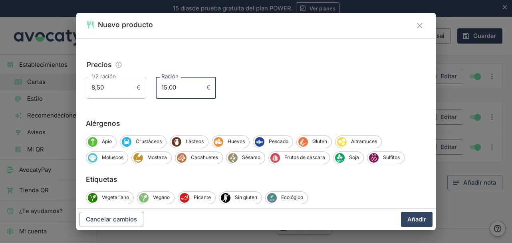
scroll to position [120, 0]
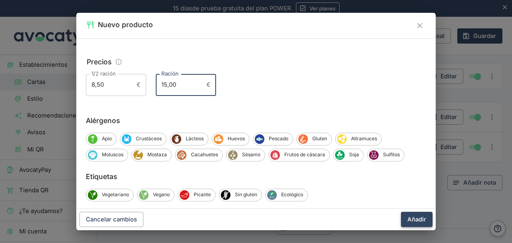
type input "15,00"
click at [422, 213] on button "Añadir" at bounding box center [417, 219] width 32 height 15
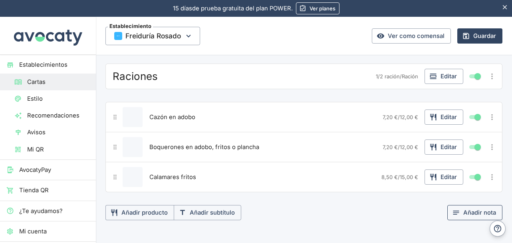
click at [462, 207] on button "Añadir nota" at bounding box center [474, 212] width 55 height 15
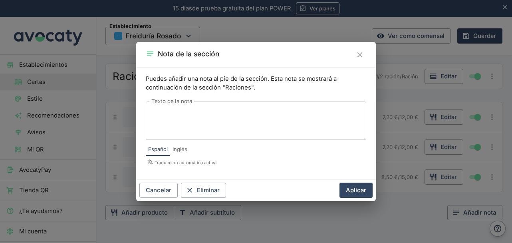
click at [365, 55] on button "Cerrar" at bounding box center [359, 54] width 13 height 13
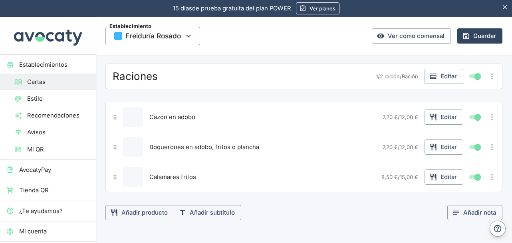
scroll to position [319, 0]
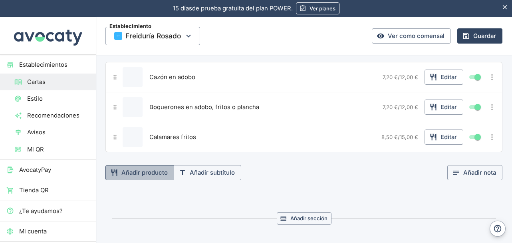
click at [136, 165] on button "Añadir producto" at bounding box center [139, 172] width 69 height 15
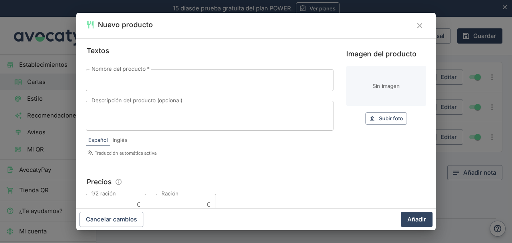
click at [163, 79] on input "Nombre del producto   *" at bounding box center [210, 80] width 248 height 22
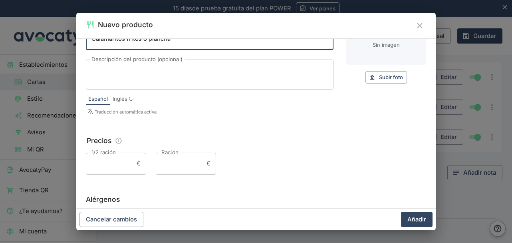
scroll to position [80, 0]
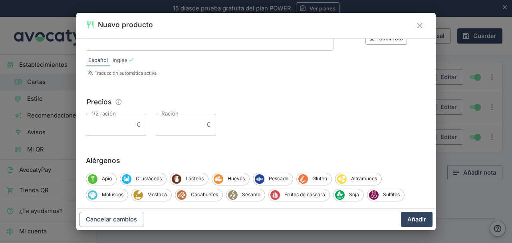
type input "Calamaritos fritos o plancha"
click at [110, 122] on input "1/2 ración" at bounding box center [110, 125] width 48 height 22
type input "7,50"
click at [143, 115] on div "7,50 € 1/2 ración" at bounding box center [116, 125] width 60 height 22
click at [180, 122] on input "Ración" at bounding box center [180, 125] width 48 height 22
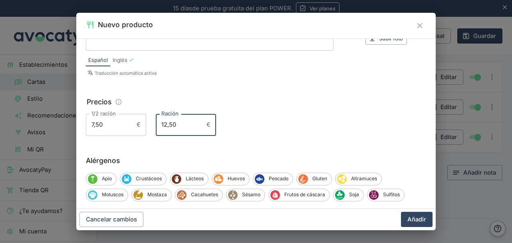
type input "12,50"
click at [401, 212] on button "Añadir" at bounding box center [417, 219] width 32 height 15
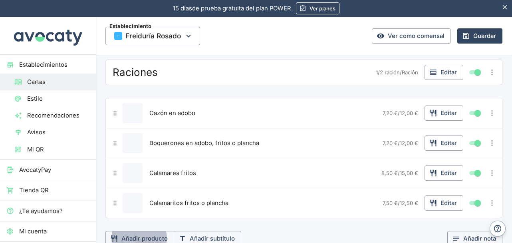
scroll to position [240, 0]
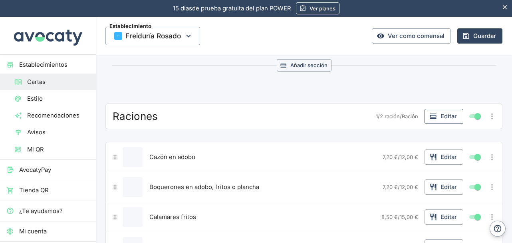
click at [438, 117] on button "Editar" at bounding box center [443, 116] width 39 height 15
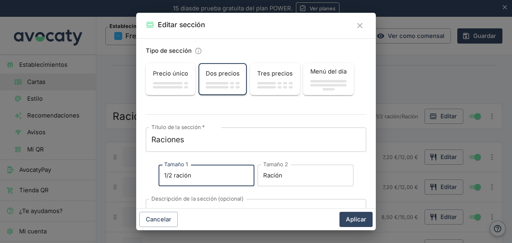
drag, startPoint x: 209, startPoint y: 176, endPoint x: 313, endPoint y: 174, distance: 103.4
click at [313, 174] on div "Tamaño 1 1/2 ración Tamaño 1 Tamaño 2 Ración Tamaño 2" at bounding box center [256, 175] width 195 height 22
click at [311, 176] on input "Ración" at bounding box center [306, 175] width 96 height 22
drag, startPoint x: 204, startPoint y: 176, endPoint x: 158, endPoint y: 174, distance: 46.3
click at [158, 174] on div "Título de la sección   * Raciones x Título de la sección   * Tamaño 1 1/2 ració…" at bounding box center [256, 177] width 220 height 101
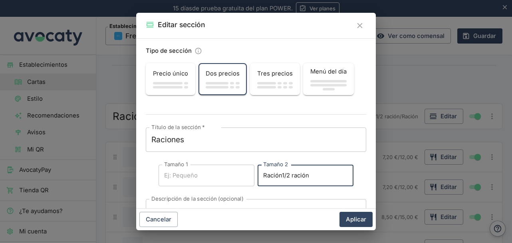
drag, startPoint x: 257, startPoint y: 175, endPoint x: 275, endPoint y: 174, distance: 17.6
click at [275, 174] on input "Ración1/2 ración" at bounding box center [306, 175] width 96 height 22
type input "1/2 ración"
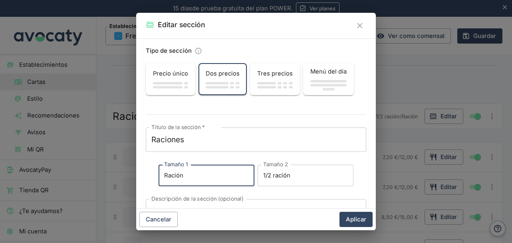
scroll to position [59, 0]
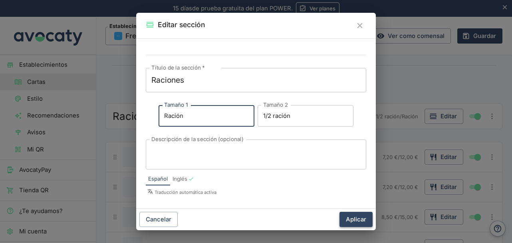
type input "Ración"
click at [361, 216] on button "Aplicar" at bounding box center [355, 219] width 33 height 15
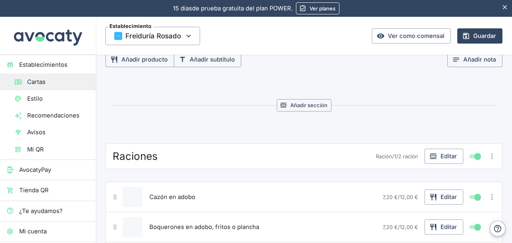
scroll to position [0, 0]
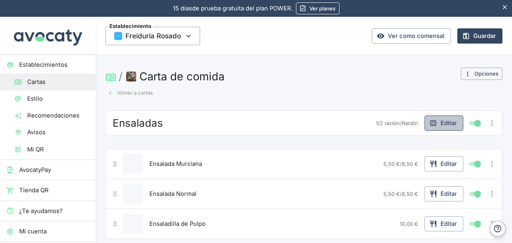
click at [446, 127] on button "Editar" at bounding box center [443, 122] width 39 height 15
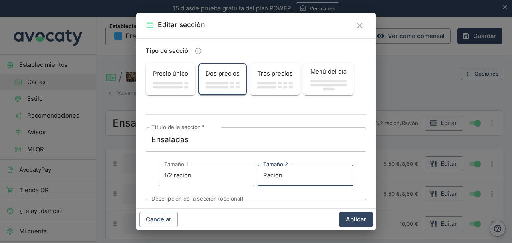
drag, startPoint x: 257, startPoint y: 176, endPoint x: 279, endPoint y: 176, distance: 22.0
click at [279, 176] on input "Ración" at bounding box center [306, 175] width 96 height 22
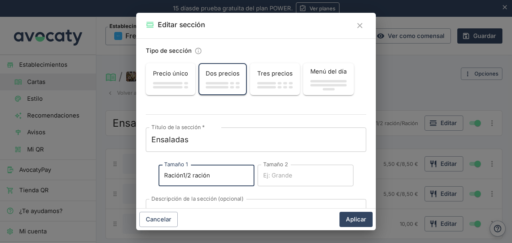
type input "1/2 ración"
type input "Ración"
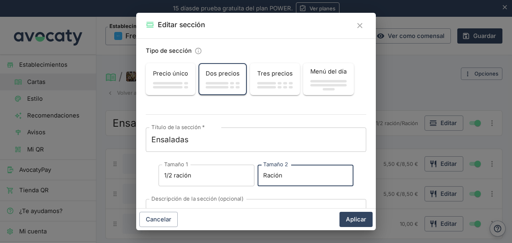
type input "Ración1/2 ración"
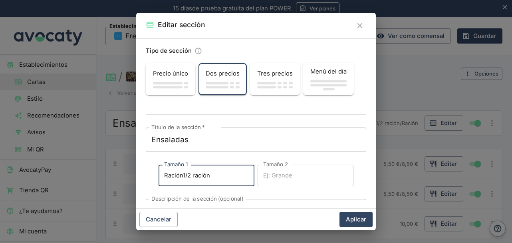
click at [183, 176] on input "Ración1/2 ración" at bounding box center [207, 175] width 96 height 22
drag, startPoint x: 183, startPoint y: 176, endPoint x: 209, endPoint y: 176, distance: 26.4
click at [209, 176] on input "Ración1/2 ración" at bounding box center [207, 175] width 96 height 22
click at [214, 176] on input "Ración1/2 ración" at bounding box center [207, 175] width 96 height 22
drag, startPoint x: 183, startPoint y: 176, endPoint x: 211, endPoint y: 175, distance: 28.4
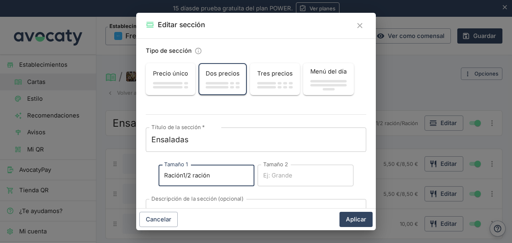
click at [211, 175] on input "Ración1/2 ración" at bounding box center [207, 175] width 96 height 22
type input "Ración"
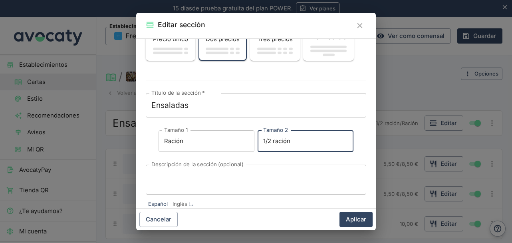
scroll to position [59, 0]
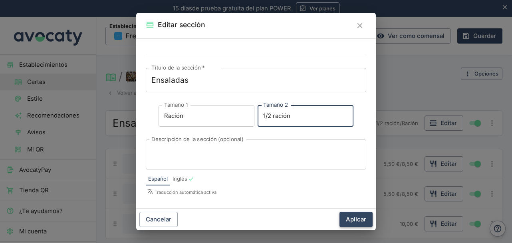
type input "1/2 ración"
click at [364, 216] on button "Aplicar" at bounding box center [355, 219] width 33 height 15
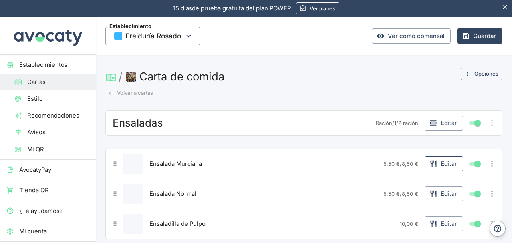
click at [429, 164] on icon "button" at bounding box center [433, 164] width 8 height 8
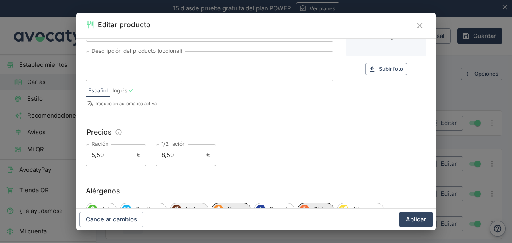
scroll to position [80, 0]
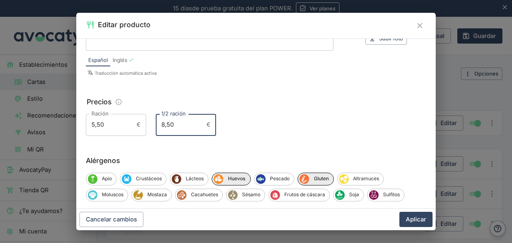
drag, startPoint x: 170, startPoint y: 126, endPoint x: 154, endPoint y: 127, distance: 16.0
click at [156, 127] on input "8,50" at bounding box center [180, 125] width 48 height 22
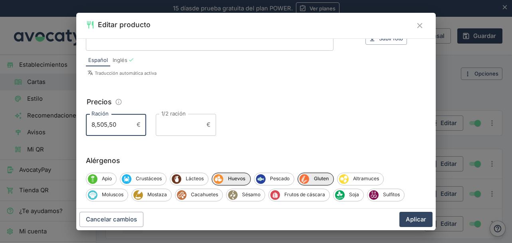
click at [103, 126] on input "8,505,50" at bounding box center [110, 125] width 48 height 22
drag, startPoint x: 103, startPoint y: 126, endPoint x: 117, endPoint y: 126, distance: 14.0
click at [117, 126] on input "8,505,50" at bounding box center [110, 125] width 48 height 22
drag, startPoint x: 116, startPoint y: 126, endPoint x: 104, endPoint y: 126, distance: 11.6
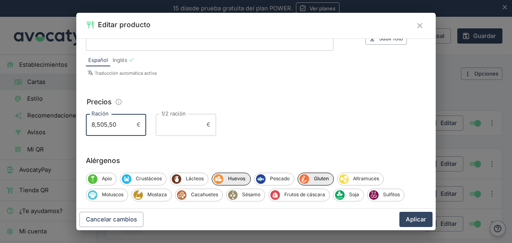
click at [104, 126] on input "8,505,50" at bounding box center [110, 125] width 48 height 22
type input "8,50"
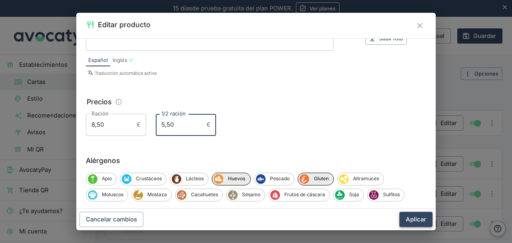
type input "5,50"
click at [413, 214] on button "Aplicar" at bounding box center [415, 219] width 33 height 15
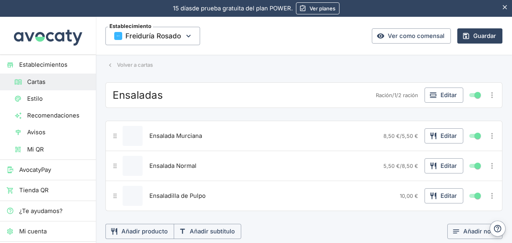
scroll to position [40, 0]
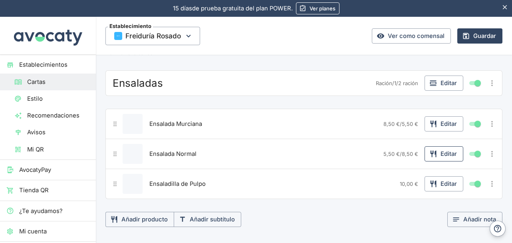
click at [435, 153] on button "Editar" at bounding box center [443, 153] width 39 height 15
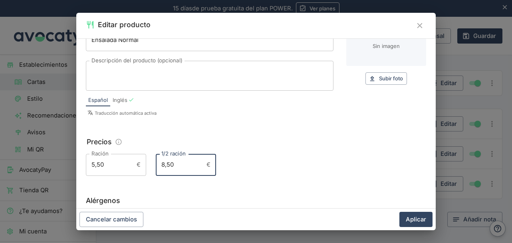
drag, startPoint x: 175, startPoint y: 165, endPoint x: 146, endPoint y: 165, distance: 28.7
click at [146, 165] on div "Ración 5,50 € Ración 1/2 ración 8,50 € 1/2 ración" at bounding box center [256, 165] width 340 height 22
drag, startPoint x: 116, startPoint y: 166, endPoint x: 105, endPoint y: 166, distance: 11.2
click at [105, 166] on input "8,505,50" at bounding box center [110, 165] width 48 height 22
type input "8,50"
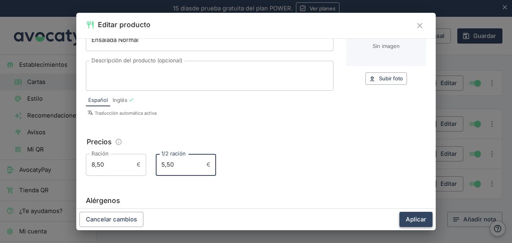
type input "5,50"
click at [416, 214] on button "Aplicar" at bounding box center [415, 219] width 33 height 15
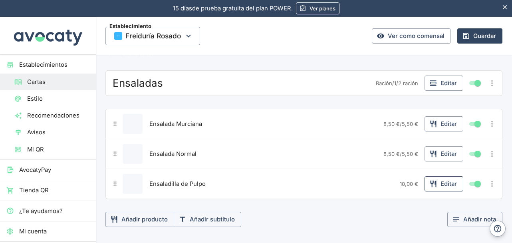
click at [436, 183] on button "Editar" at bounding box center [443, 183] width 39 height 15
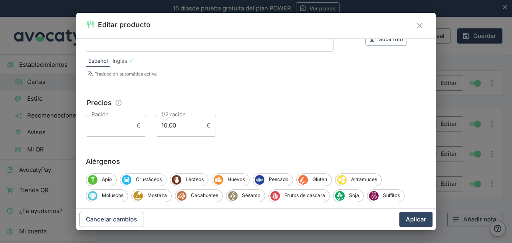
scroll to position [80, 0]
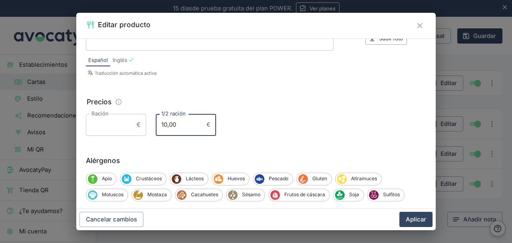
drag, startPoint x: 179, startPoint y: 124, endPoint x: 152, endPoint y: 125, distance: 27.2
click at [152, 125] on div "Ración € Ración 1/2 ración 10,00 € 1/2 ración" at bounding box center [256, 125] width 340 height 22
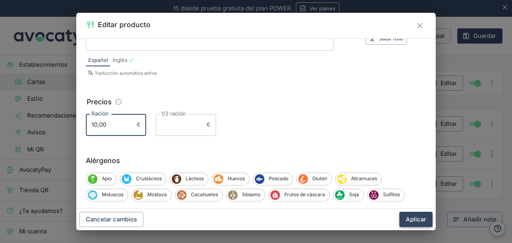
type input "10,00"
click at [421, 216] on button "Aplicar" at bounding box center [415, 219] width 33 height 15
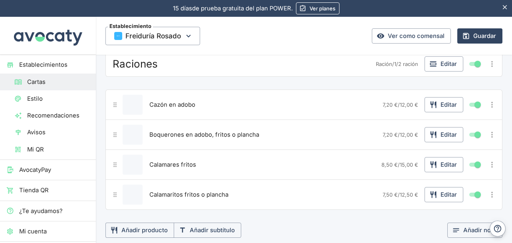
scroll to position [279, 0]
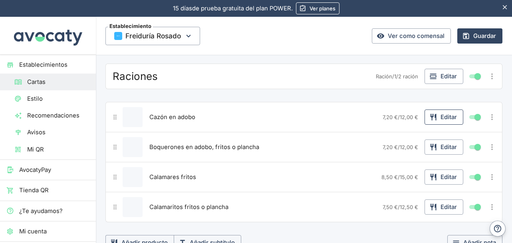
click at [438, 109] on button "Editar" at bounding box center [443, 116] width 39 height 15
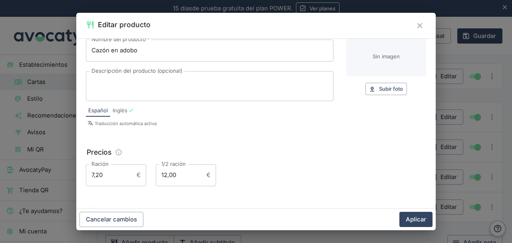
scroll to position [40, 0]
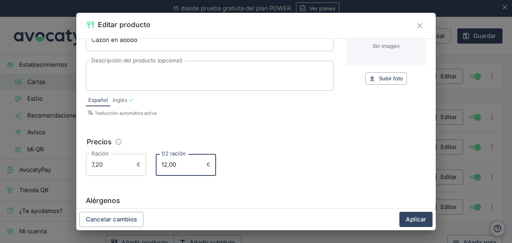
drag, startPoint x: 180, startPoint y: 165, endPoint x: 151, endPoint y: 165, distance: 29.5
click at [151, 165] on div "Ración 7,20 € Ración 1/2 ración 12,00 € 1/2 ración" at bounding box center [256, 165] width 340 height 22
drag, startPoint x: 118, startPoint y: 166, endPoint x: 107, endPoint y: 168, distance: 11.2
click at [107, 168] on input "12,007,20" at bounding box center [110, 165] width 48 height 22
type input "12,00"
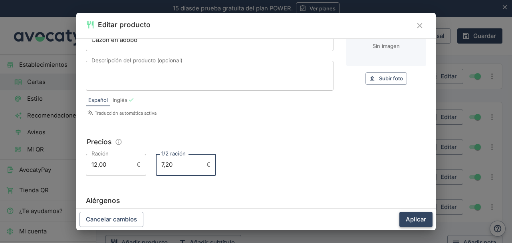
type input "7,20"
click at [418, 214] on button "Aplicar" at bounding box center [415, 219] width 33 height 15
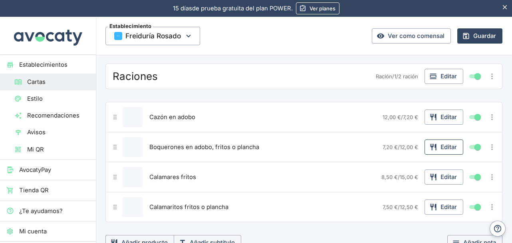
click at [436, 148] on button "Editar" at bounding box center [443, 146] width 39 height 15
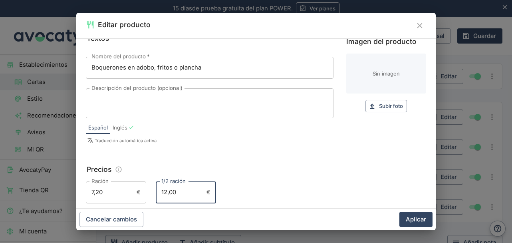
drag, startPoint x: 180, startPoint y: 202, endPoint x: 149, endPoint y: 204, distance: 30.8
click at [149, 204] on div "Textos Nombre del producto   * Boquerones en adobo, fritos o plancha Nombre del…" at bounding box center [255, 123] width 359 height 170
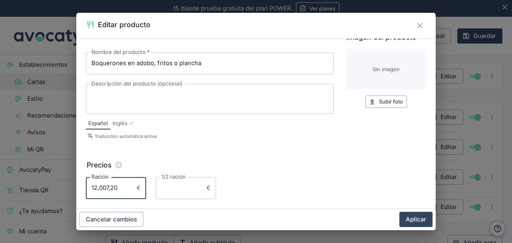
drag, startPoint x: 122, startPoint y: 190, endPoint x: 105, endPoint y: 190, distance: 16.8
click at [105, 190] on input "12,007,20" at bounding box center [110, 188] width 48 height 22
type input "12,00"
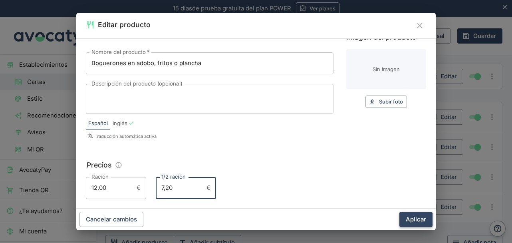
type input "7,20"
click at [419, 214] on button "Aplicar" at bounding box center [415, 219] width 33 height 15
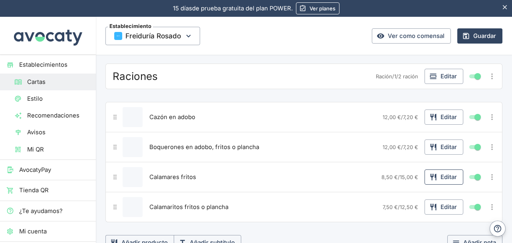
click at [445, 175] on button "Editar" at bounding box center [443, 176] width 39 height 15
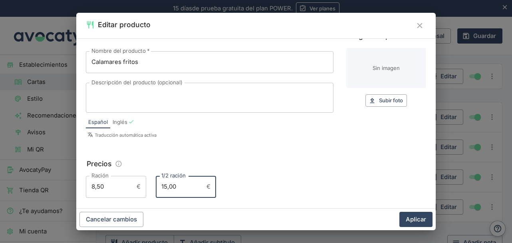
drag, startPoint x: 176, startPoint y: 203, endPoint x: 161, endPoint y: 204, distance: 16.0
click at [161, 204] on div "Textos Nombre del producto   * Calamares fritos Nombre del producto   * Descrip…" at bounding box center [255, 123] width 359 height 170
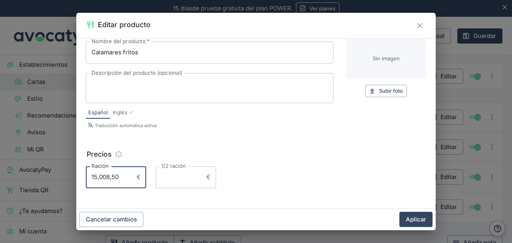
drag, startPoint x: 119, startPoint y: 177, endPoint x: 106, endPoint y: 178, distance: 12.4
click at [106, 178] on input "15,008,50" at bounding box center [110, 177] width 48 height 22
type input "15,00"
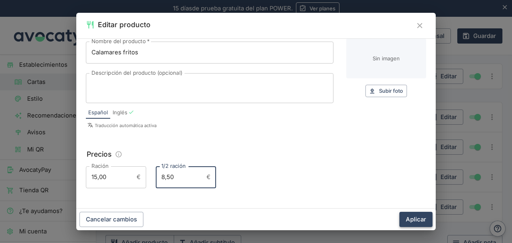
type input "8,50"
click at [414, 216] on button "Aplicar" at bounding box center [415, 219] width 33 height 15
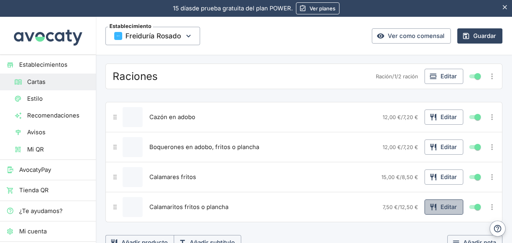
click at [439, 202] on button "Editar" at bounding box center [443, 206] width 39 height 15
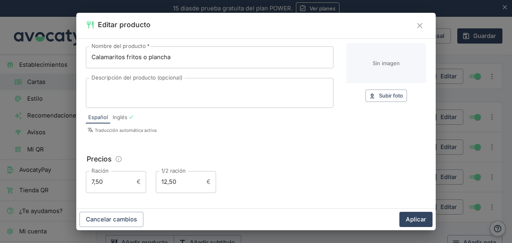
scroll to position [40, 0]
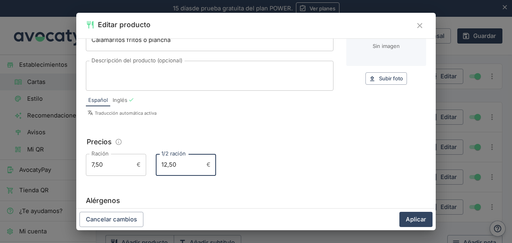
drag, startPoint x: 180, startPoint y: 164, endPoint x: 151, endPoint y: 166, distance: 28.4
click at [151, 166] on div "Ración 7,50 € Ración 1/2 ración 12,50 € 1/2 ración" at bounding box center [256, 165] width 340 height 22
drag, startPoint x: 121, startPoint y: 168, endPoint x: 105, endPoint y: 168, distance: 15.6
click at [105, 168] on input "12,507,50" at bounding box center [110, 165] width 48 height 22
type input "12,50"
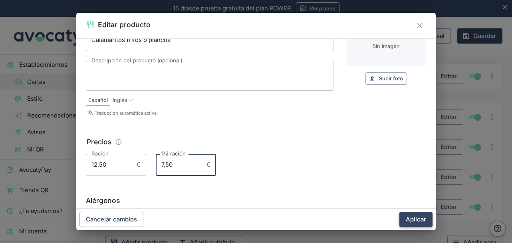
type input "7,50"
click at [411, 215] on button "Aplicar" at bounding box center [415, 219] width 33 height 15
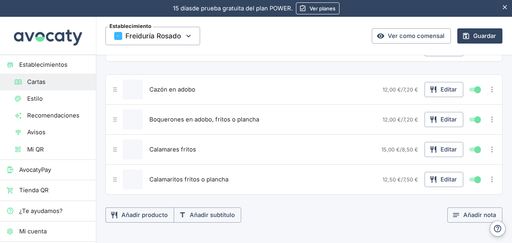
scroll to position [319, 0]
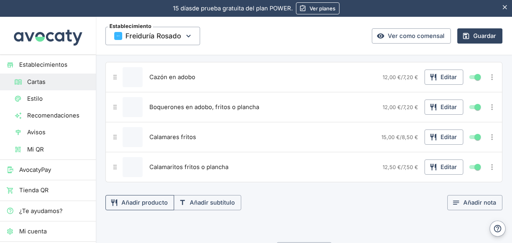
click at [128, 199] on button "Añadir producto" at bounding box center [139, 202] width 69 height 15
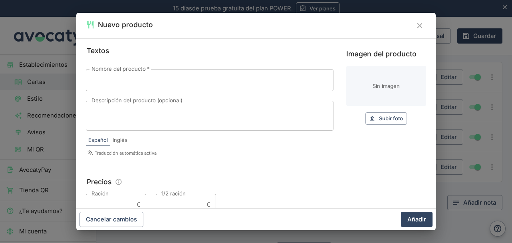
click at [127, 76] on input "Nombre del producto   *" at bounding box center [210, 80] width 248 height 22
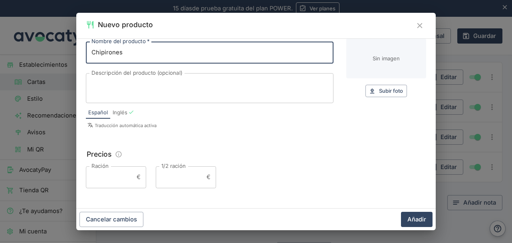
scroll to position [40, 0]
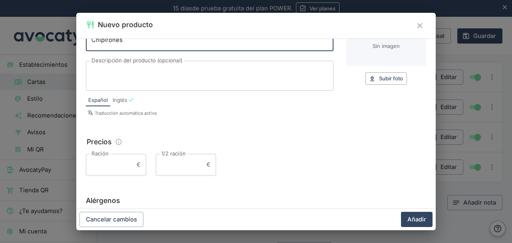
type input "Chipirones"
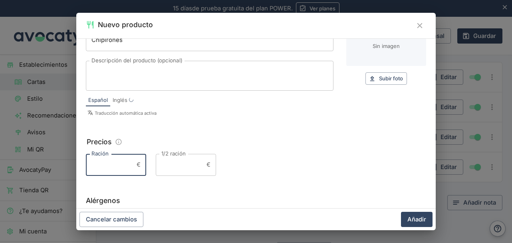
click at [117, 162] on input "Ración" at bounding box center [110, 165] width 48 height 22
type input "14,00"
click at [189, 163] on input "1/2 ración" at bounding box center [180, 165] width 48 height 22
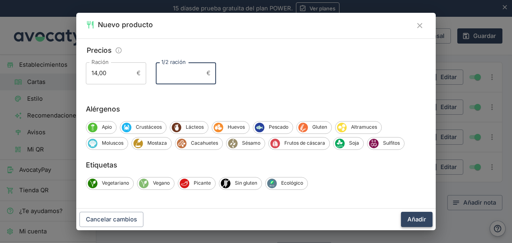
click at [420, 218] on button "Añadir" at bounding box center [417, 219] width 32 height 15
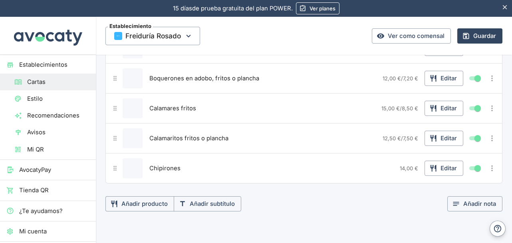
scroll to position [359, 0]
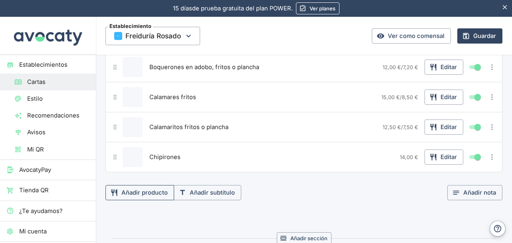
click at [143, 189] on button "Añadir producto" at bounding box center [139, 192] width 69 height 15
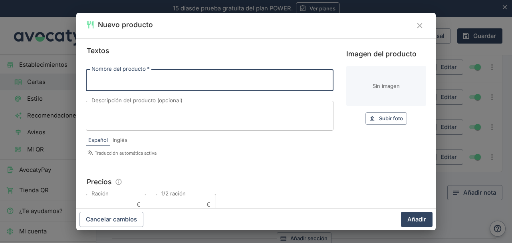
click at [173, 81] on input "Nombre del producto   *" at bounding box center [210, 80] width 248 height 22
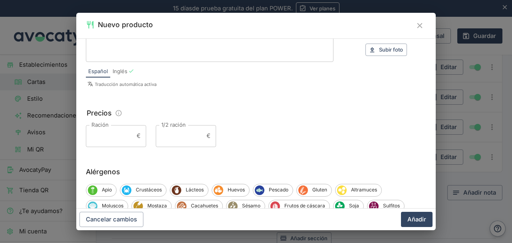
scroll to position [80, 0]
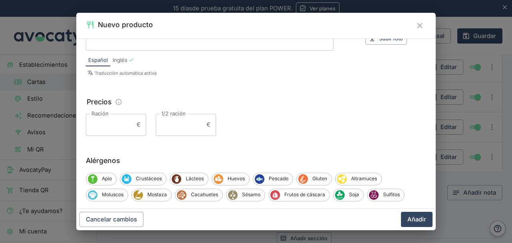
type input "Jibia frita o plancha"
click at [108, 123] on input "Ración" at bounding box center [110, 125] width 48 height 22
type input "12,50"
click at [158, 118] on input "1/2 ración" at bounding box center [180, 125] width 48 height 22
type input "7,80"
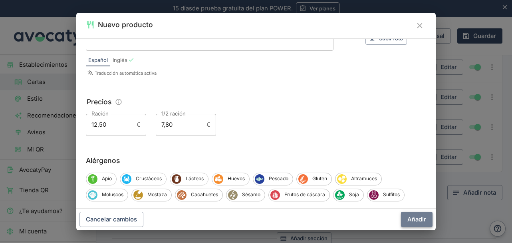
click at [419, 218] on button "Añadir" at bounding box center [417, 219] width 32 height 15
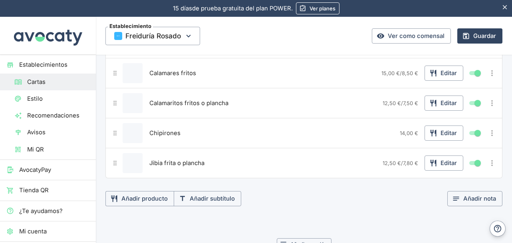
scroll to position [395, 0]
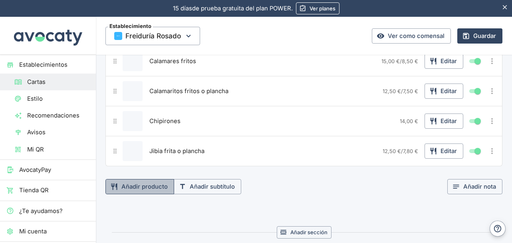
click at [151, 179] on button "Añadir producto" at bounding box center [139, 186] width 69 height 15
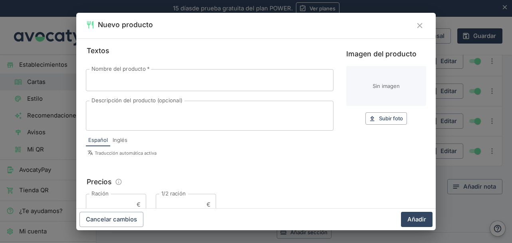
click at [126, 81] on input "Nombre del producto   *" at bounding box center [210, 80] width 248 height 22
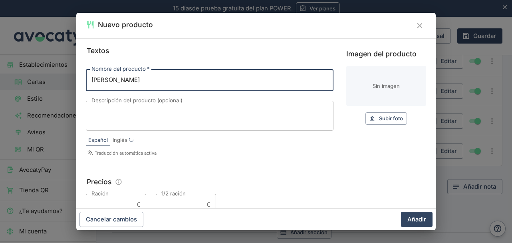
type input "[PERSON_NAME]"
click at [105, 202] on input "Ración" at bounding box center [110, 205] width 48 height 22
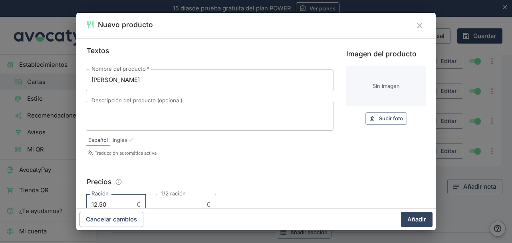
type input "12,50"
click at [168, 201] on input "1/2 ración" at bounding box center [180, 205] width 48 height 22
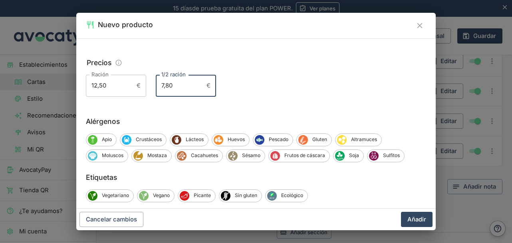
scroll to position [120, 0]
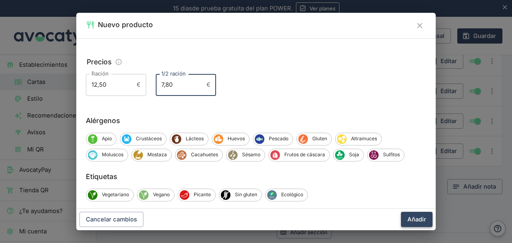
type input "7,80"
click at [417, 218] on button "Añadir" at bounding box center [417, 219] width 32 height 15
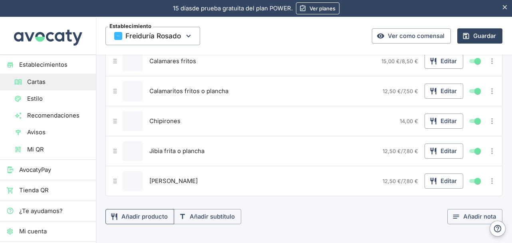
click at [157, 213] on button "Añadir producto" at bounding box center [139, 216] width 69 height 15
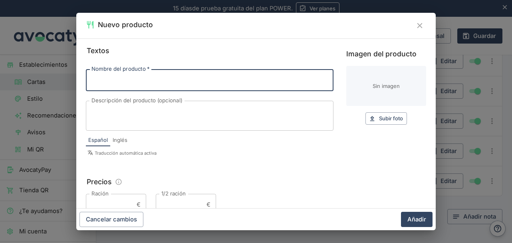
drag, startPoint x: 202, startPoint y: 89, endPoint x: 201, endPoint y: 85, distance: 4.0
click at [202, 88] on input "Nombre del producto   *" at bounding box center [210, 80] width 248 height 22
type input "Chanquetes"
click at [157, 118] on textarea "Descripción del producto (opcional)" at bounding box center [209, 115] width 236 height 17
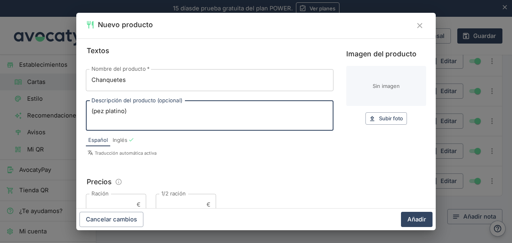
click at [97, 113] on textarea "(pez platino)" at bounding box center [209, 115] width 236 height 17
type textarea "(Pez platino)"
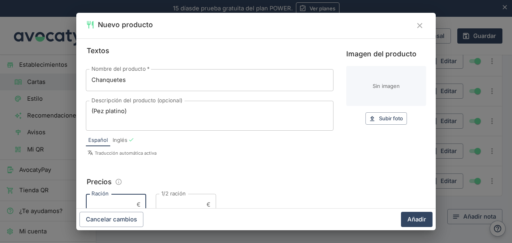
click at [117, 200] on input "Ración" at bounding box center [110, 205] width 48 height 22
type input "12,00"
click at [171, 201] on input "1/2 ración" at bounding box center [180, 205] width 48 height 22
type input "7,20"
click at [413, 215] on button "Añadir" at bounding box center [417, 219] width 32 height 15
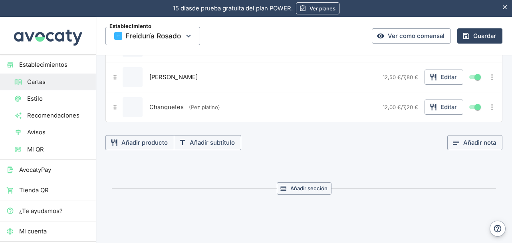
scroll to position [495, 0]
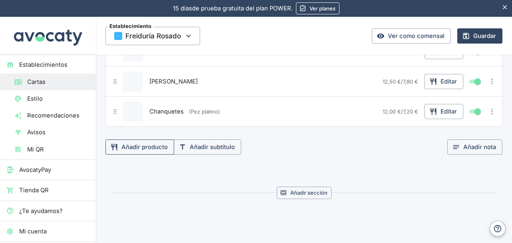
click at [149, 146] on button "Añadir producto" at bounding box center [139, 146] width 69 height 15
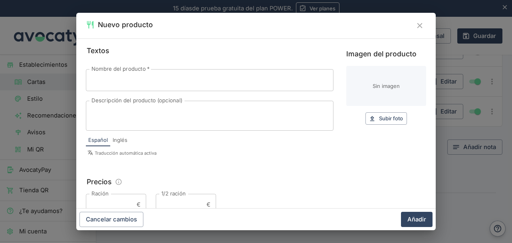
click at [418, 26] on icon "Cerrar" at bounding box center [419, 25] width 9 height 9
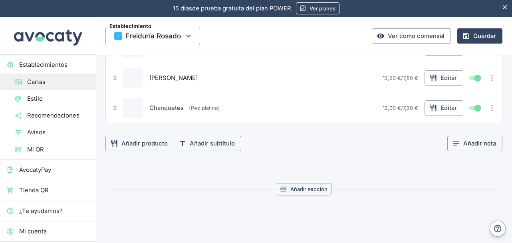
scroll to position [534, 0]
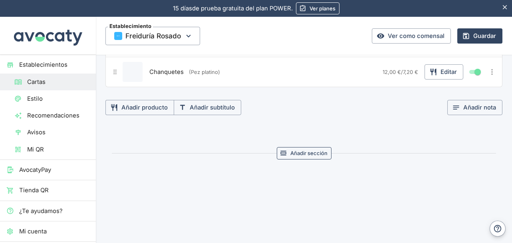
click at [299, 147] on button "Añadir sección" at bounding box center [304, 153] width 55 height 12
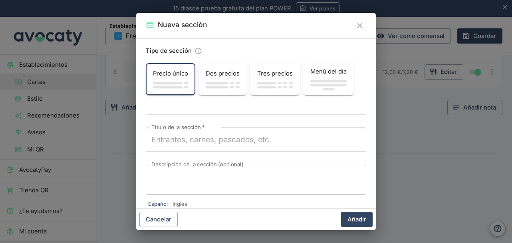
click at [361, 24] on icon "Cerrar" at bounding box center [359, 25] width 5 height 5
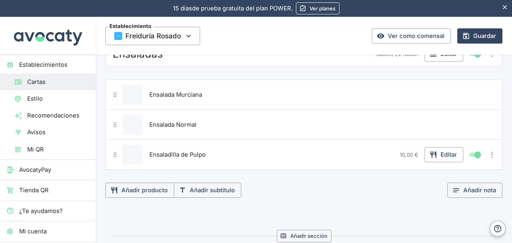
scroll to position [0, 0]
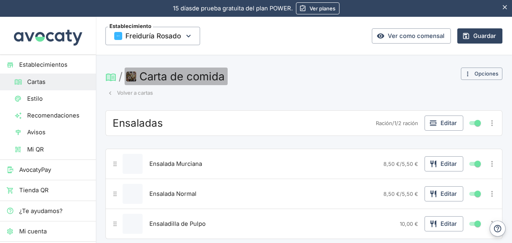
click at [132, 77] on img "button" at bounding box center [131, 76] width 10 height 10
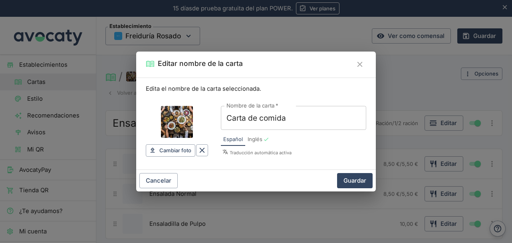
click at [172, 122] on input "Imagen de carta" at bounding box center [177, 122] width 32 height 32
click at [356, 67] on icon "Cerrar" at bounding box center [359, 64] width 9 height 9
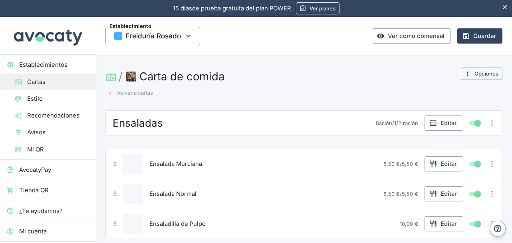
click at [52, 67] on span "Establecimientos" at bounding box center [54, 64] width 70 height 9
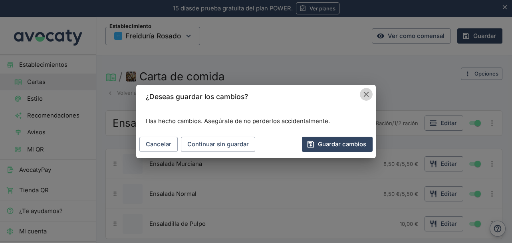
click at [370, 97] on icon "Cancelar" at bounding box center [366, 94] width 9 height 9
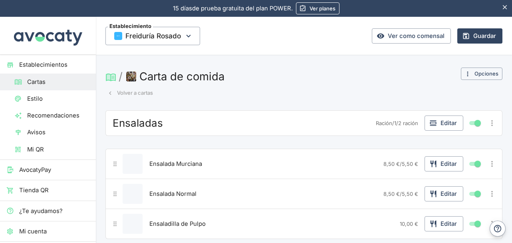
click at [53, 96] on span "Estilo" at bounding box center [58, 98] width 62 height 9
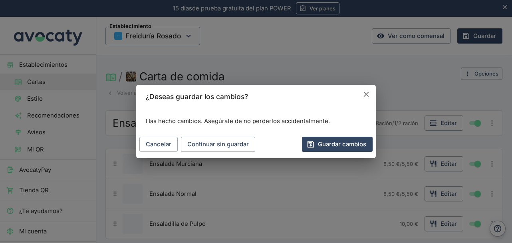
click at [368, 93] on icon "Cancelar" at bounding box center [366, 94] width 9 height 9
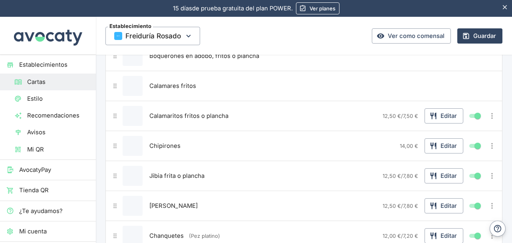
scroll to position [479, 0]
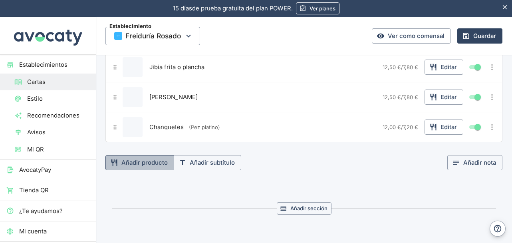
click at [136, 160] on button "Añadir producto" at bounding box center [139, 162] width 69 height 15
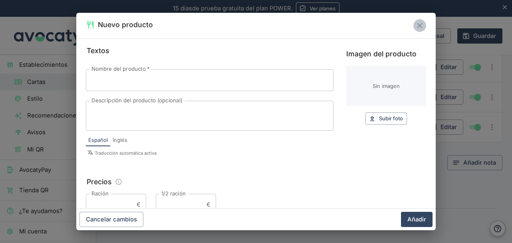
click at [419, 25] on icon "Cerrar" at bounding box center [419, 25] width 5 height 5
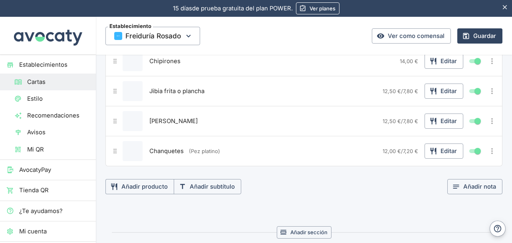
scroll to position [439, 0]
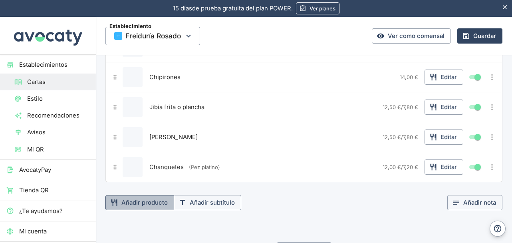
click at [142, 196] on button "Añadir producto" at bounding box center [139, 202] width 69 height 15
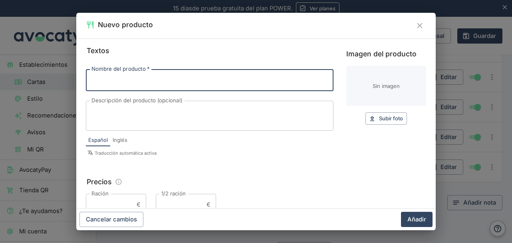
click at [141, 77] on input "Nombre del producto   *" at bounding box center [210, 80] width 248 height 22
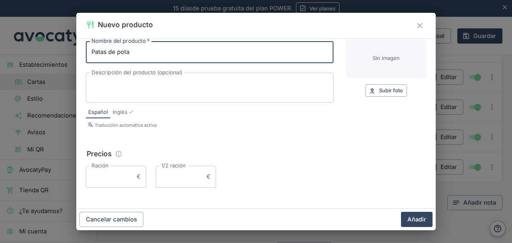
scroll to position [40, 0]
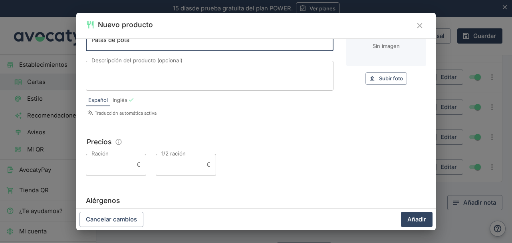
type input "Patas de pota"
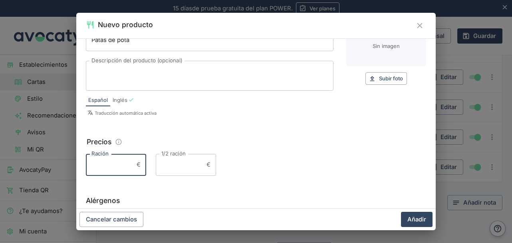
click at [113, 158] on input "Ración" at bounding box center [110, 165] width 48 height 22
type input "12,00"
click at [184, 165] on input "1/2 ración" at bounding box center [180, 165] width 48 height 22
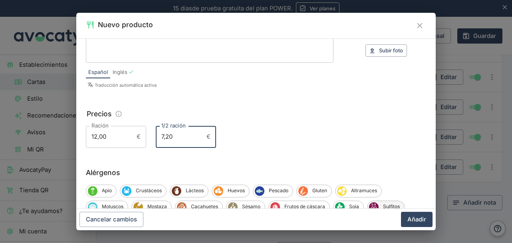
scroll to position [80, 0]
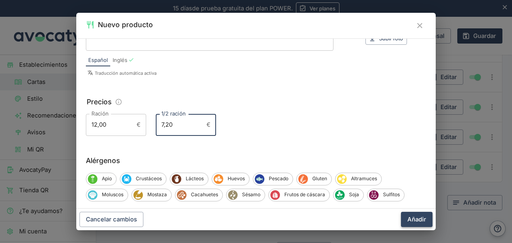
type input "7,20"
click at [413, 214] on button "Añadir" at bounding box center [417, 219] width 32 height 15
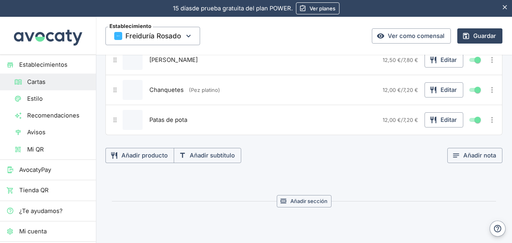
scroll to position [519, 0]
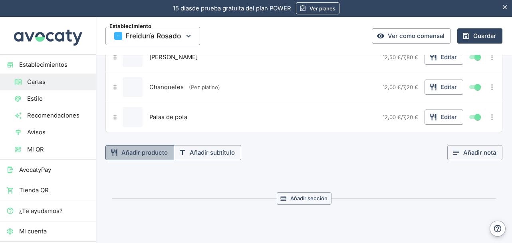
click at [141, 148] on button "Añadir producto" at bounding box center [139, 152] width 69 height 15
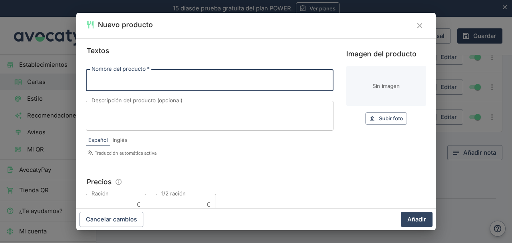
click at [143, 78] on input "Nombre del producto   *" at bounding box center [210, 80] width 248 height 22
type input "a"
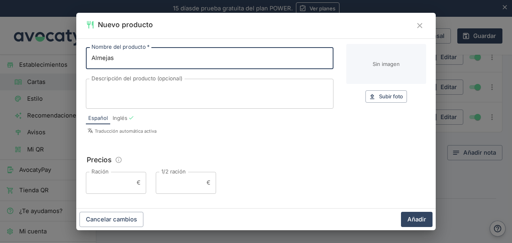
scroll to position [40, 0]
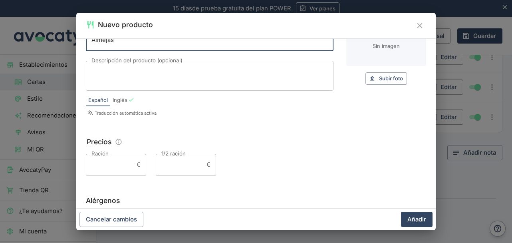
type input "Almejas"
click at [188, 162] on input "1/2 ración" at bounding box center [180, 165] width 48 height 22
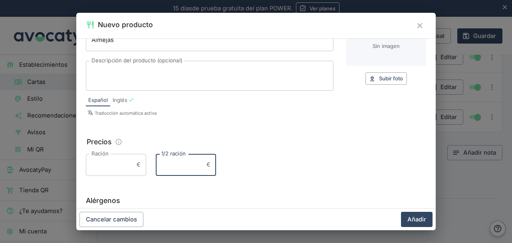
click at [113, 164] on input "Ración" at bounding box center [110, 165] width 48 height 22
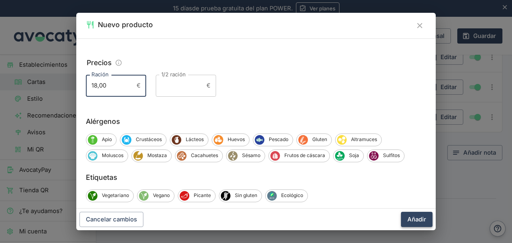
scroll to position [120, 0]
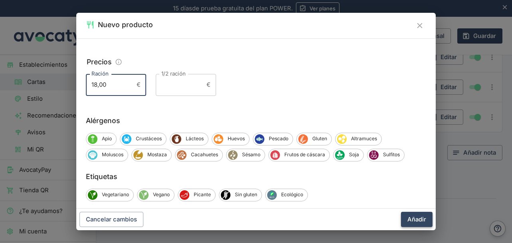
type input "18,00"
click at [423, 218] on button "Añadir" at bounding box center [417, 219] width 32 height 15
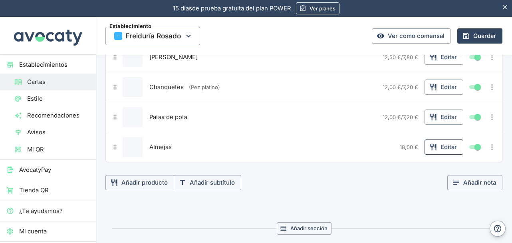
click at [434, 143] on button "Editar" at bounding box center [443, 146] width 39 height 15
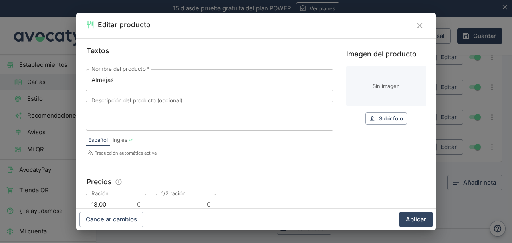
click at [181, 201] on input "1/2 ración" at bounding box center [180, 205] width 48 height 22
type input "-"
click at [399, 212] on button "Aplicar" at bounding box center [415, 219] width 33 height 15
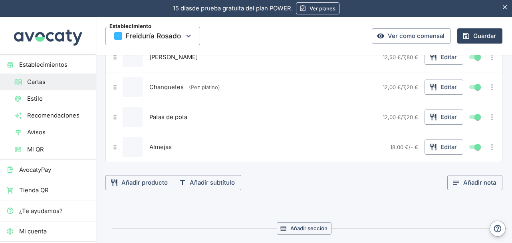
click at [412, 178] on div "Añadir nota" at bounding box center [424, 182] width 155 height 15
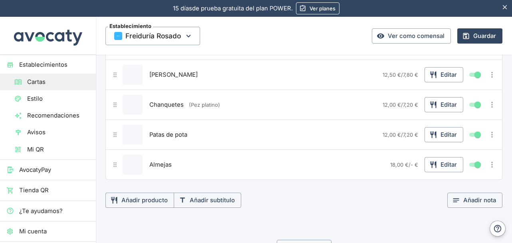
scroll to position [519, 0]
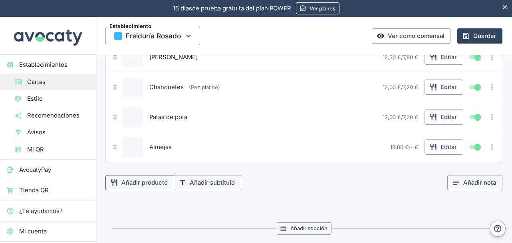
click at [140, 176] on button "Añadir producto" at bounding box center [139, 182] width 69 height 15
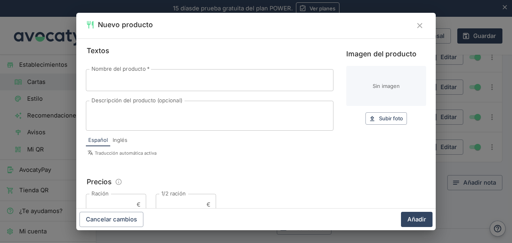
click at [208, 79] on input "Nombre del producto   *" at bounding box center [210, 80] width 248 height 22
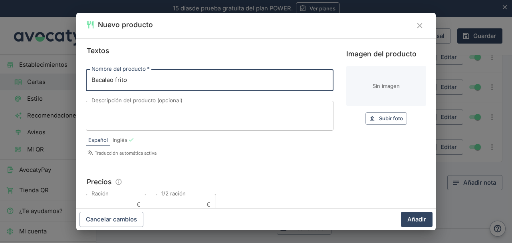
type input "Bacalao frito"
click at [123, 202] on input "Ración" at bounding box center [110, 205] width 48 height 22
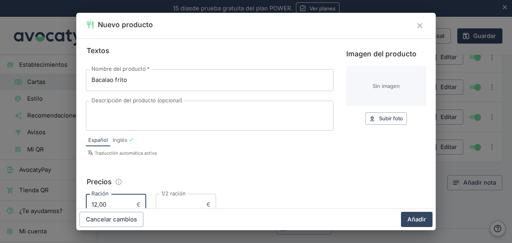
type input "12,00"
click at [171, 204] on input "1/2 ración" at bounding box center [180, 205] width 48 height 22
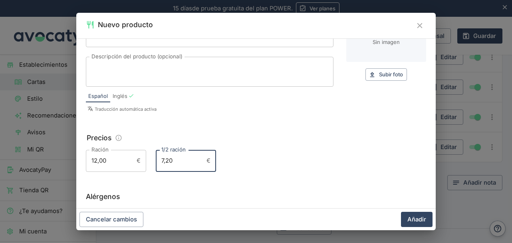
scroll to position [120, 0]
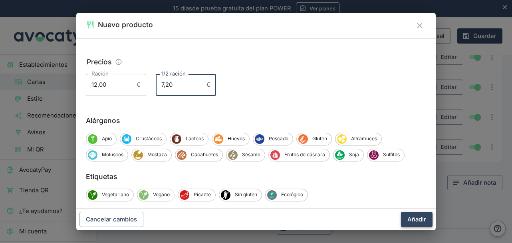
type input "7,20"
click at [417, 214] on button "Añadir" at bounding box center [417, 219] width 32 height 15
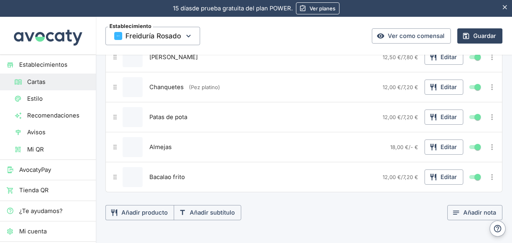
scroll to position [559, 0]
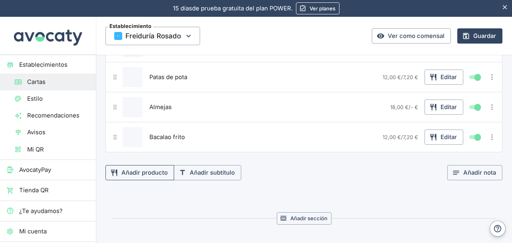
click at [137, 167] on button "Añadir producto" at bounding box center [139, 172] width 69 height 15
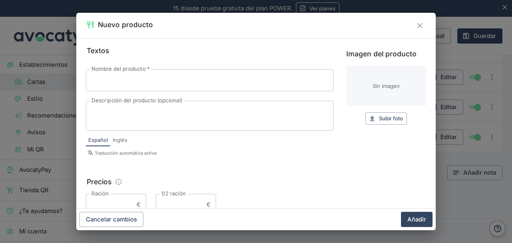
click at [181, 79] on input "Nombre del producto   *" at bounding box center [210, 80] width 248 height 22
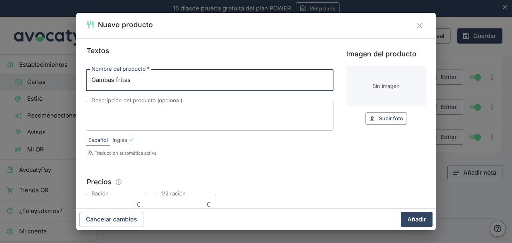
type input "Gambas fritas"
click at [122, 202] on input "Ración" at bounding box center [110, 205] width 48 height 22
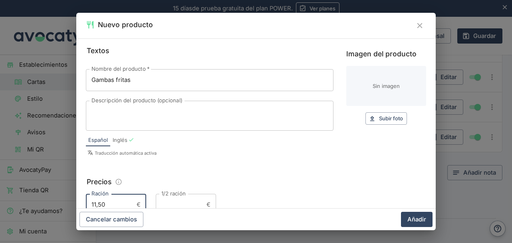
type input "11,50"
click at [166, 202] on input "1/2 ración" at bounding box center [180, 205] width 48 height 22
type input "7,00"
click at [401, 212] on button "Añadir" at bounding box center [417, 219] width 32 height 15
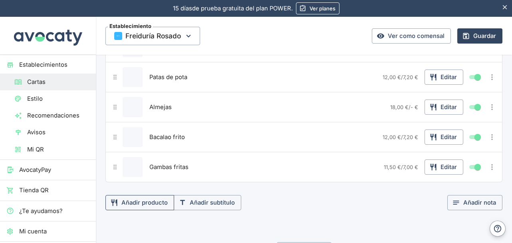
click at [134, 199] on button "Añadir producto" at bounding box center [139, 202] width 69 height 15
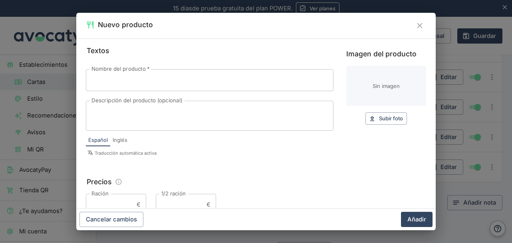
click at [174, 83] on input "Nombre del producto   *" at bounding box center [210, 80] width 248 height 22
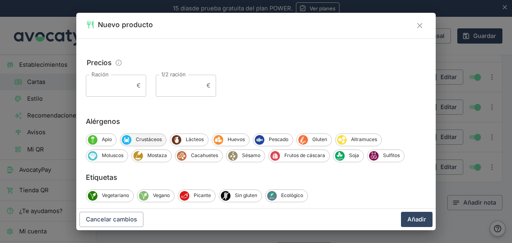
scroll to position [120, 0]
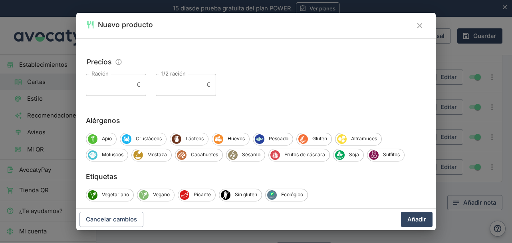
type input "Pimientos rebozados"
click at [117, 90] on input "Ración" at bounding box center [110, 85] width 48 height 22
type input "11,00"
click at [171, 83] on input "1/2 ración" at bounding box center [180, 85] width 48 height 22
type input "6,50"
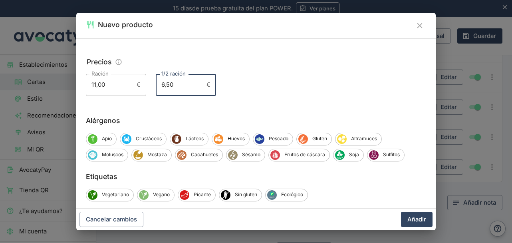
click at [401, 212] on button "Añadir" at bounding box center [417, 219] width 32 height 15
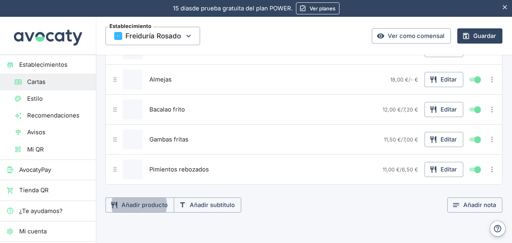
scroll to position [599, 0]
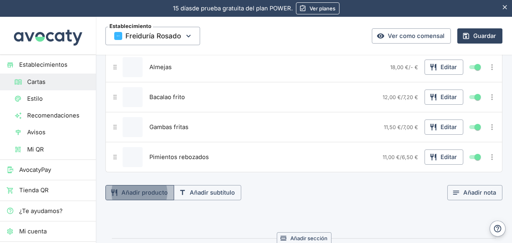
click at [141, 186] on button "Añadir producto" at bounding box center [139, 192] width 69 height 15
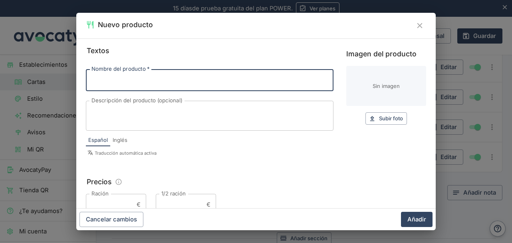
click at [134, 86] on input "Nombre del producto   *" at bounding box center [210, 80] width 248 height 22
type input "Berenjenas"
click at [130, 105] on div "x Descripción del producto (opcional)" at bounding box center [210, 116] width 248 height 30
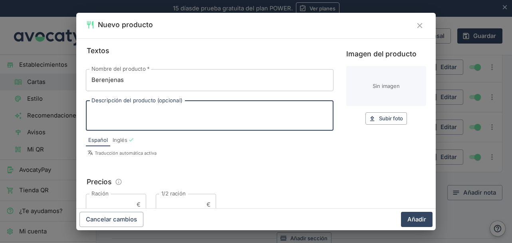
type textarea "c"
type textarea "C"
type textarea "con miel de caña"
click at [116, 205] on input "Ración" at bounding box center [110, 205] width 48 height 22
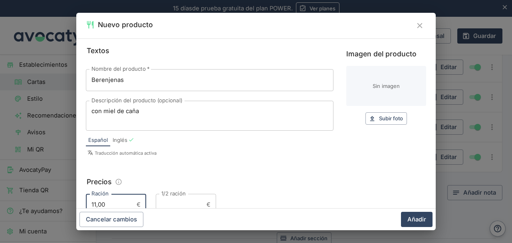
type input "11,00"
click at [184, 204] on input "1/2 ración" at bounding box center [180, 205] width 48 height 22
type input "6,80"
click at [401, 212] on button "Añadir" at bounding box center [417, 219] width 32 height 15
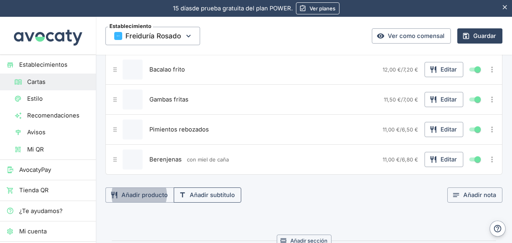
scroll to position [639, 0]
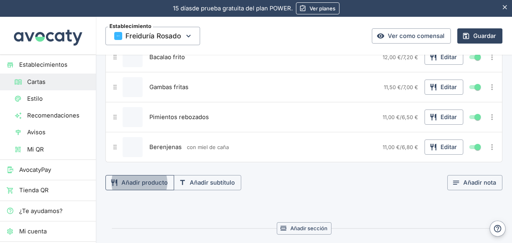
click at [133, 175] on button "Añadir producto" at bounding box center [139, 182] width 69 height 15
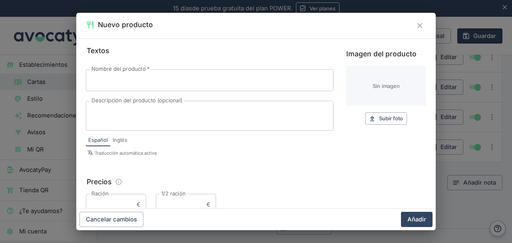
click at [173, 89] on input "Nombre del producto   *" at bounding box center [210, 80] width 248 height 22
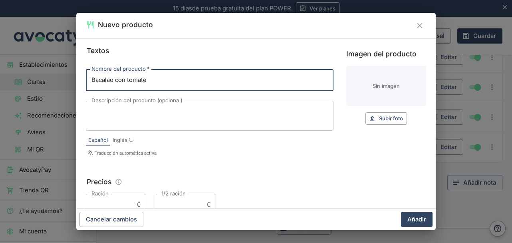
type input "Bacalao con tomate"
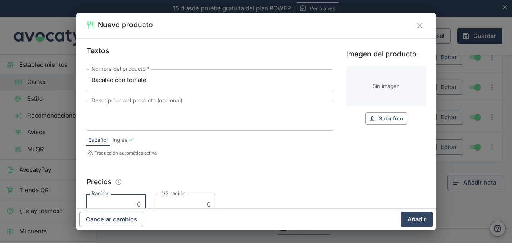
click at [107, 197] on input "Ración" at bounding box center [110, 205] width 48 height 22
type input "12,00"
click at [182, 203] on input "1/2 ración" at bounding box center [180, 205] width 48 height 22
type input "7,50"
click at [401, 212] on button "Añadir" at bounding box center [417, 219] width 32 height 15
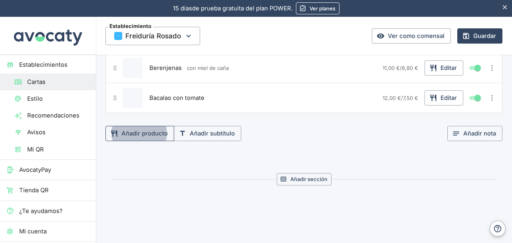
scroll to position [719, 0]
click at [128, 127] on button "Añadir producto" at bounding box center [139, 132] width 69 height 15
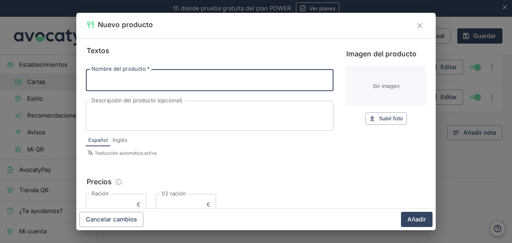
click at [142, 77] on input "Nombre del producto   *" at bounding box center [210, 80] width 248 height 22
click at [118, 80] on input "Gambas al ajillo" at bounding box center [210, 80] width 248 height 22
click at [117, 82] on input "Gambas al ajillo" at bounding box center [210, 80] width 248 height 22
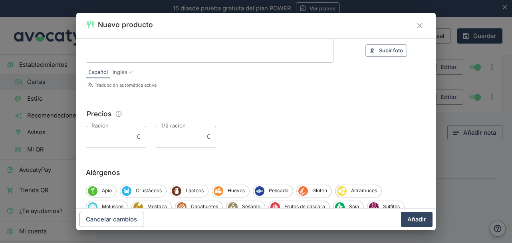
scroll to position [80, 0]
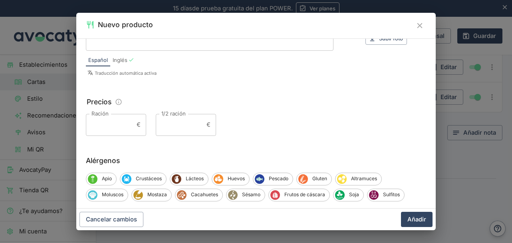
type input "Gamba roja al ajillo"
click at [116, 127] on input "Ración" at bounding box center [110, 125] width 48 height 22
type input "19,00"
click at [168, 125] on input "1/2 ración" at bounding box center [180, 125] width 48 height 22
type input "9,50"
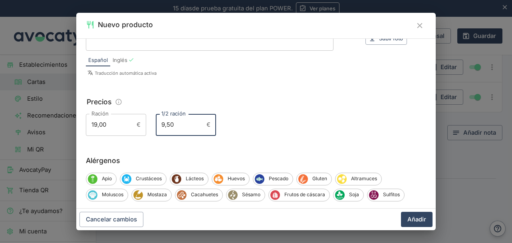
click at [401, 212] on button "Añadir" at bounding box center [417, 219] width 32 height 15
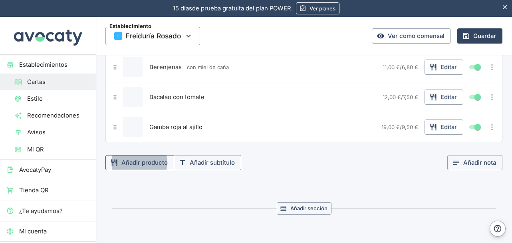
click at [148, 156] on button "Añadir producto" at bounding box center [139, 162] width 69 height 15
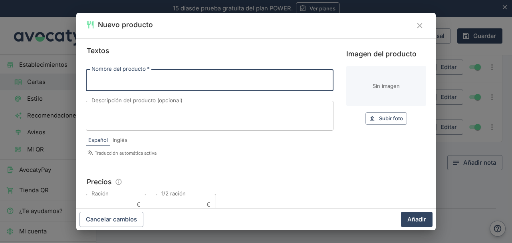
click at [150, 81] on input "Nombre del producto   *" at bounding box center [210, 80] width 248 height 22
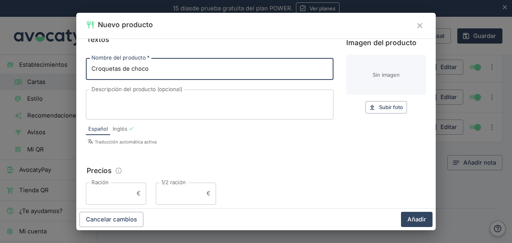
scroll to position [40, 0]
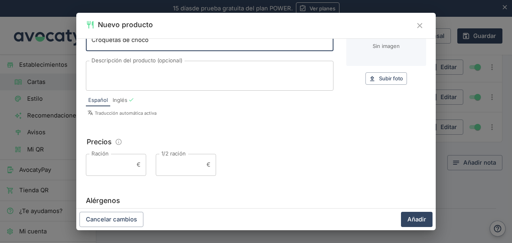
type input "Croquetas de choco"
click at [118, 165] on input "Ración" at bounding box center [110, 165] width 48 height 22
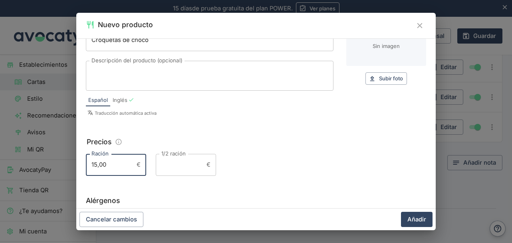
type input "15,00"
click at [168, 164] on input "1/2 ración" at bounding box center [180, 165] width 48 height 22
type input "8,00"
click at [401, 212] on button "Añadir" at bounding box center [417, 219] width 32 height 15
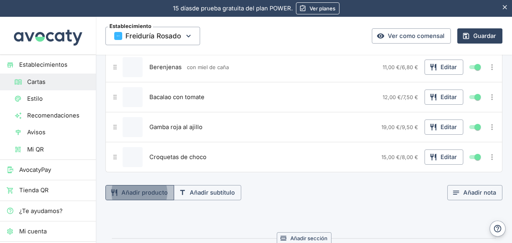
click at [141, 185] on button "Añadir producto" at bounding box center [139, 192] width 69 height 15
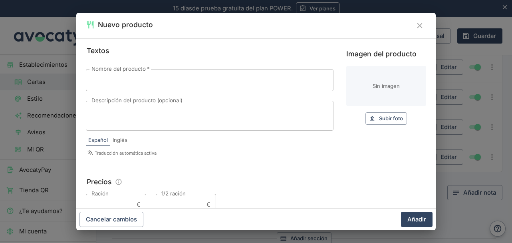
click at [154, 79] on input "Nombre del producto   *" at bounding box center [210, 80] width 248 height 22
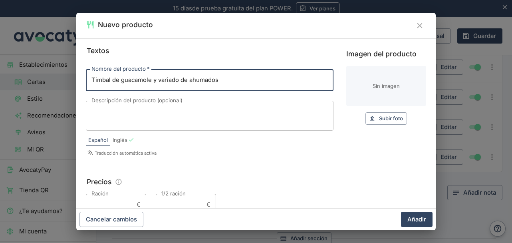
type input "Timbal de guacamole y variado de ahumados"
click at [115, 198] on input "Ración" at bounding box center [110, 205] width 48 height 22
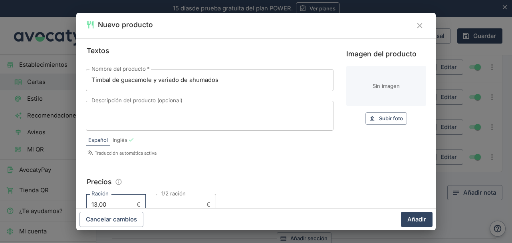
type input "13,00"
click at [178, 203] on input "1/2 ración" at bounding box center [180, 205] width 48 height 22
type input "-"
click at [401, 212] on button "Añadir" at bounding box center [417, 219] width 32 height 15
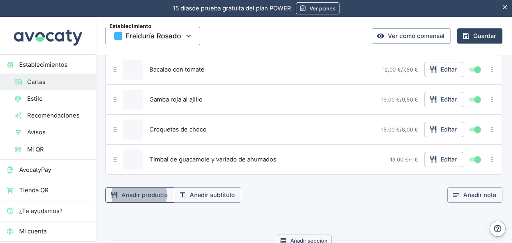
scroll to position [759, 0]
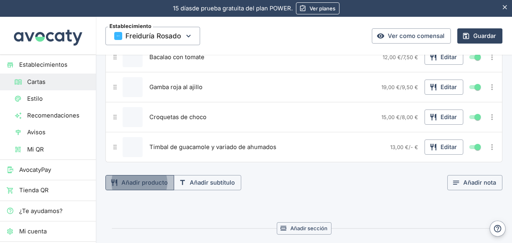
click at [138, 175] on button "Añadir producto" at bounding box center [139, 182] width 69 height 15
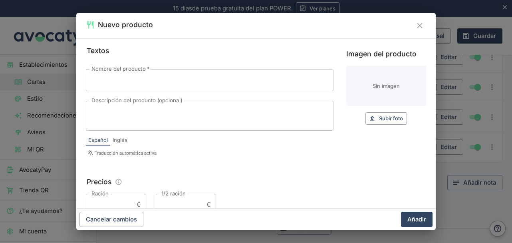
click at [167, 80] on input "Nombre del producto   *" at bounding box center [210, 80] width 248 height 22
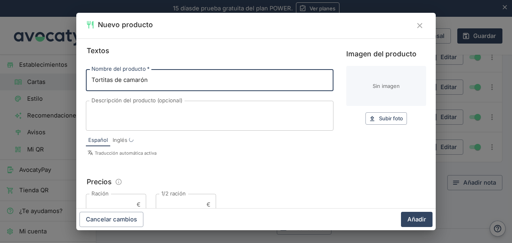
type input "Tortitas de camarón"
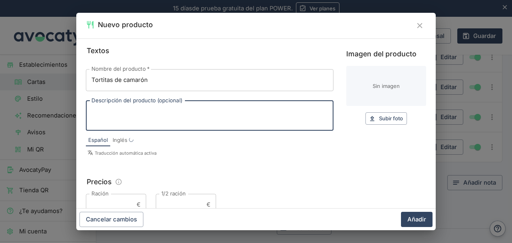
click at [127, 110] on textarea "Descripción del producto (opcional)" at bounding box center [209, 115] width 236 height 17
click at [98, 112] on textarea "( unidad )" at bounding box center [209, 115] width 236 height 17
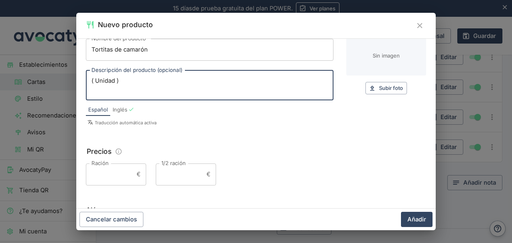
scroll to position [40, 0]
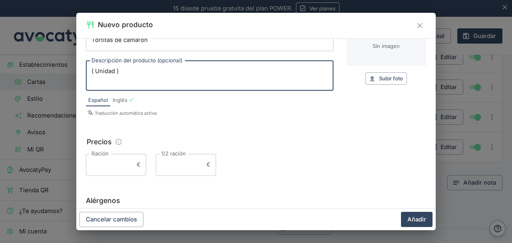
type textarea "( Unidad )"
click at [124, 167] on input "Ración" at bounding box center [110, 165] width 48 height 22
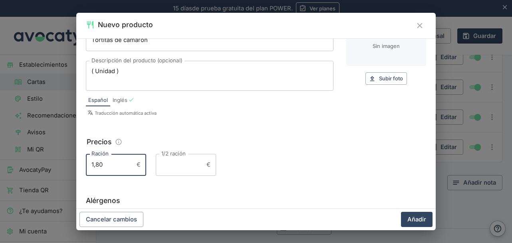
type input "1,80"
click at [401, 212] on button "Añadir" at bounding box center [417, 219] width 32 height 15
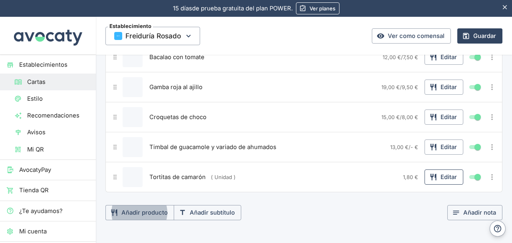
click at [440, 171] on button "Editar" at bounding box center [443, 176] width 39 height 15
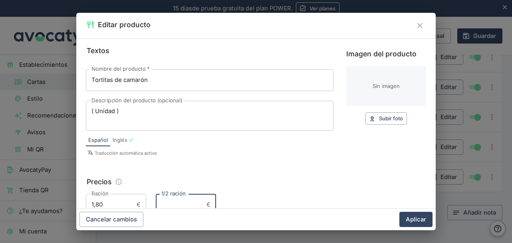
click at [180, 202] on input "1/2 ración" at bounding box center [180, 205] width 48 height 22
type input "-"
click at [399, 212] on button "Aplicar" at bounding box center [415, 219] width 33 height 15
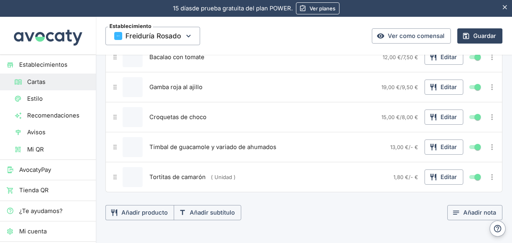
click at [410, 174] on span "- €" at bounding box center [414, 177] width 8 height 6
click at [424, 170] on button "Editar" at bounding box center [443, 176] width 39 height 15
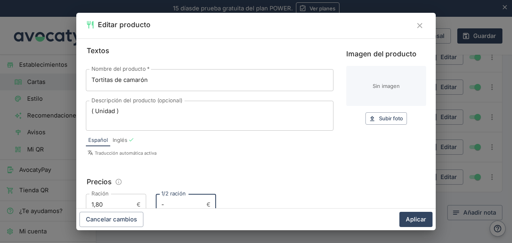
click at [177, 201] on input "-" at bounding box center [180, 205] width 48 height 22
click at [399, 212] on button "Aplicar" at bounding box center [415, 219] width 33 height 15
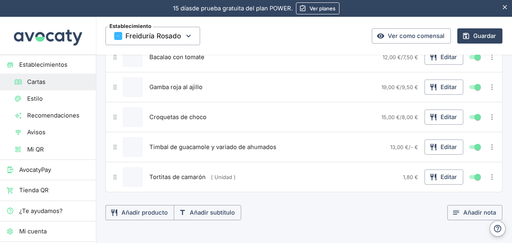
click at [410, 144] on span "- €" at bounding box center [414, 147] width 8 height 6
click at [144, 207] on button "Añadir producto" at bounding box center [139, 212] width 69 height 15
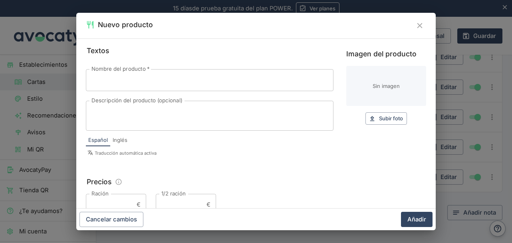
click at [134, 81] on input "Nombre del producto   *" at bounding box center [210, 80] width 248 height 22
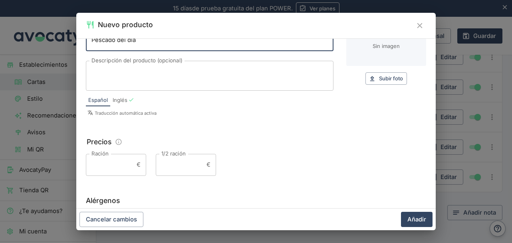
type input "Pescado del día"
click at [113, 164] on input "Ración" at bounding box center [110, 165] width 48 height 22
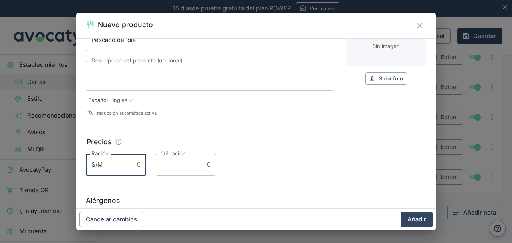
type input "S/M"
click at [401, 212] on button "Añadir" at bounding box center [417, 219] width 32 height 15
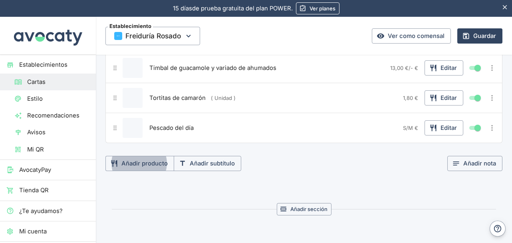
scroll to position [838, 0]
click at [151, 155] on button "Añadir producto" at bounding box center [139, 162] width 69 height 15
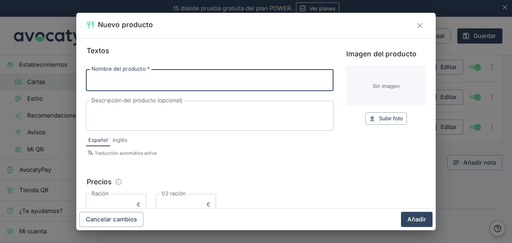
click at [143, 85] on input "Nombre del producto   *" at bounding box center [210, 80] width 248 height 22
type input "Ración de pan"
click at [132, 116] on textarea "Descripción del producto (opcional)" at bounding box center [209, 115] width 236 height 17
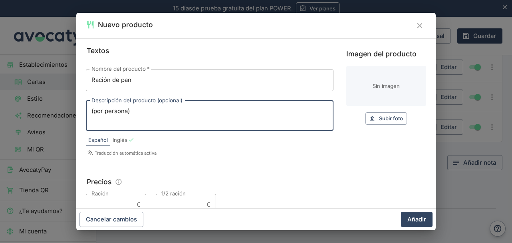
type textarea "(por persona)"
click at [118, 202] on input "Ración" at bounding box center [110, 205] width 48 height 22
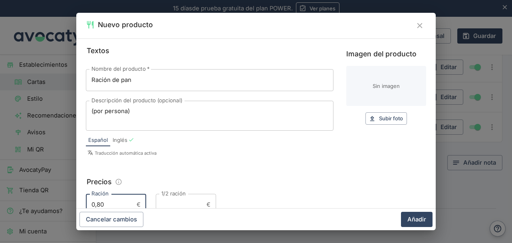
type input "0,80"
click at [401, 212] on button "Añadir" at bounding box center [417, 219] width 32 height 15
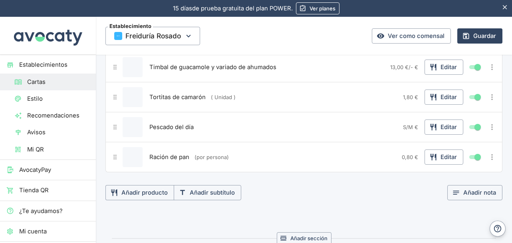
click at [243, 87] on div "Tortitas de camarón ( Unidad )" at bounding box center [273, 97] width 252 height 20
click at [443, 90] on button "Editar" at bounding box center [443, 96] width 39 height 15
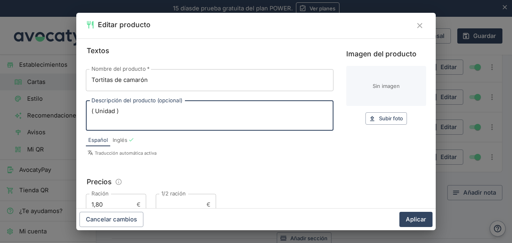
click at [95, 111] on textarea "( Unidad )" at bounding box center [209, 115] width 236 height 17
click at [115, 110] on textarea "(Unidad )" at bounding box center [209, 115] width 236 height 17
type textarea "(Unidad)"
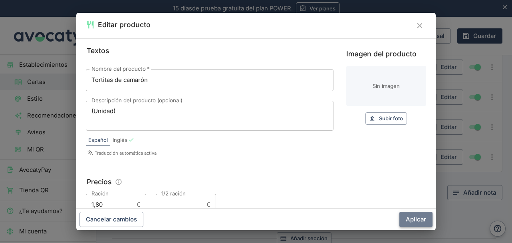
click at [414, 214] on button "Aplicar" at bounding box center [415, 219] width 33 height 15
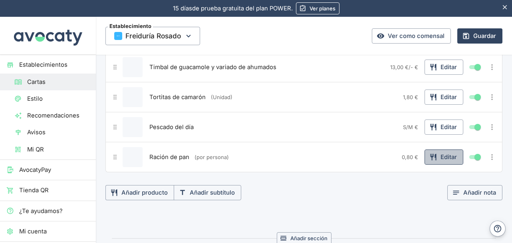
click at [434, 149] on button "Editar" at bounding box center [443, 156] width 39 height 15
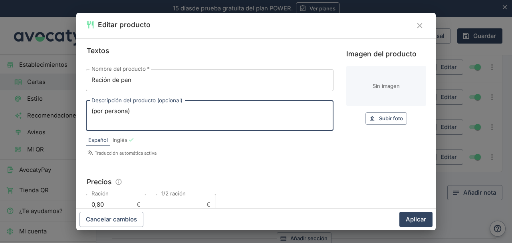
click at [96, 110] on textarea "(por persona)" at bounding box center [209, 115] width 236 height 17
type textarea "(Por persona)"
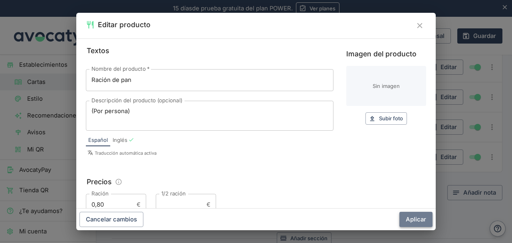
click at [411, 214] on button "Aplicar" at bounding box center [415, 219] width 33 height 15
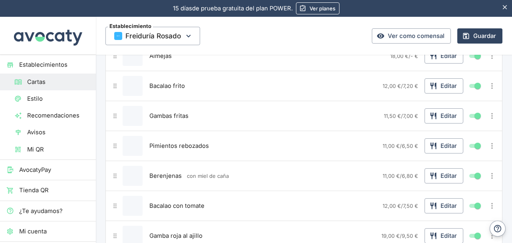
scroll to position [599, 0]
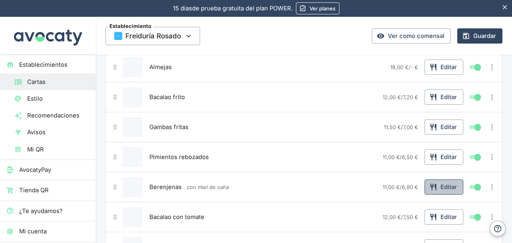
click at [442, 182] on button "Editar" at bounding box center [443, 186] width 39 height 15
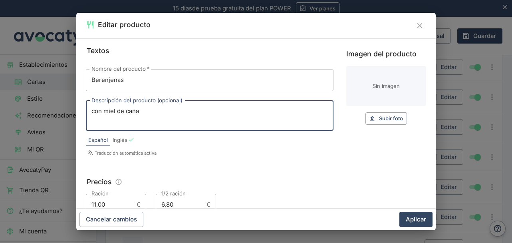
drag, startPoint x: 140, startPoint y: 109, endPoint x: 83, endPoint y: 109, distance: 56.7
click at [83, 109] on div "Textos Nombre del producto   * Berenjenas Nombre del producto   * Descripción d…" at bounding box center [255, 123] width 359 height 170
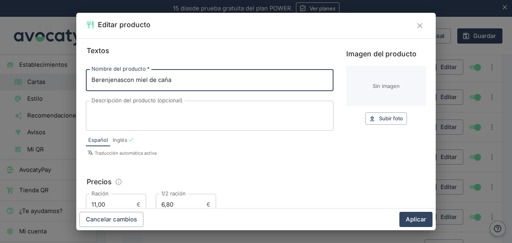
click at [121, 80] on input "Berenjenascon miel de caña" at bounding box center [210, 80] width 248 height 22
type input "Berenjenas con miel de caña"
click at [415, 216] on button "Aplicar" at bounding box center [415, 219] width 33 height 15
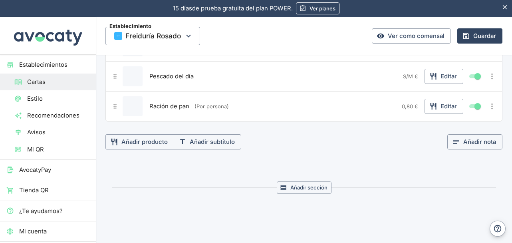
scroll to position [920, 0]
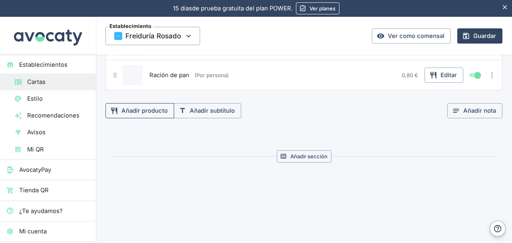
click at [145, 103] on button "Añadir producto" at bounding box center [139, 110] width 69 height 15
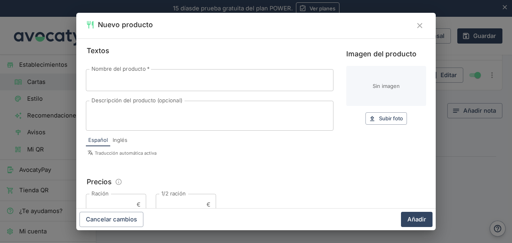
click at [211, 83] on input "Nombre del producto   *" at bounding box center [210, 80] width 248 height 22
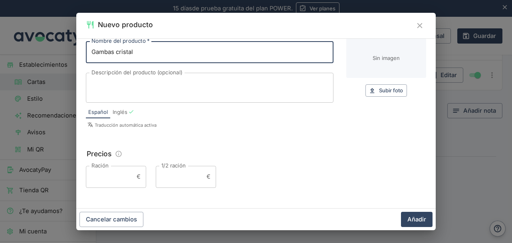
scroll to position [40, 0]
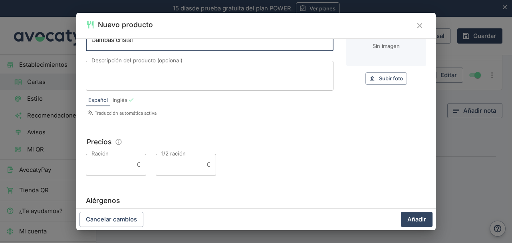
type input "Gambas cristal"
click at [118, 158] on input "Ración" at bounding box center [110, 165] width 48 height 22
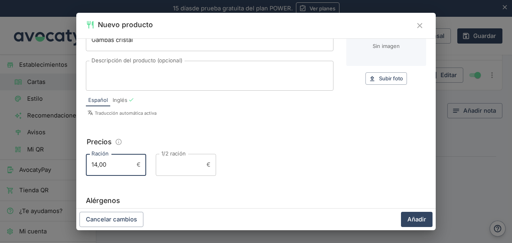
type input "14,00"
click at [178, 166] on input "1/2 ración" at bounding box center [180, 165] width 48 height 22
type input "-"
click at [401, 212] on button "Añadir" at bounding box center [417, 219] width 32 height 15
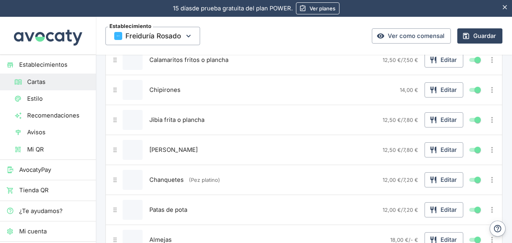
scroll to position [439, 0]
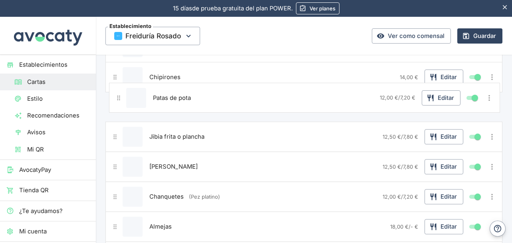
drag, startPoint x: 115, startPoint y: 192, endPoint x: 120, endPoint y: 96, distance: 96.3
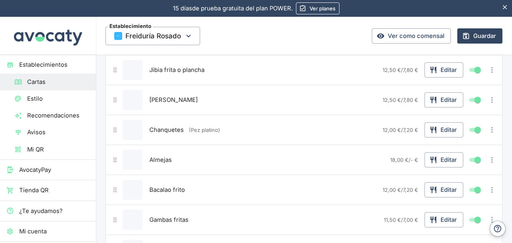
scroll to position [519, 0]
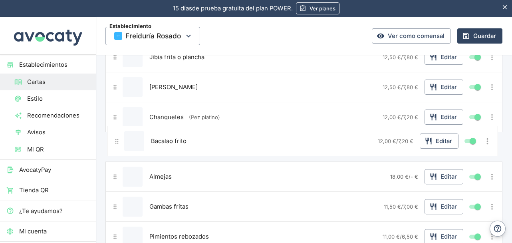
drag, startPoint x: 114, startPoint y: 172, endPoint x: 116, endPoint y: 138, distance: 34.4
click at [116, 138] on div "Cazón en adobo Editar Boquerones en adobo, fritos o plancha Editar Calamares fr…" at bounding box center [303, 191] width 397 height 659
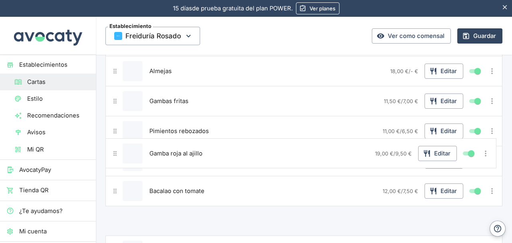
scroll to position [559, 0]
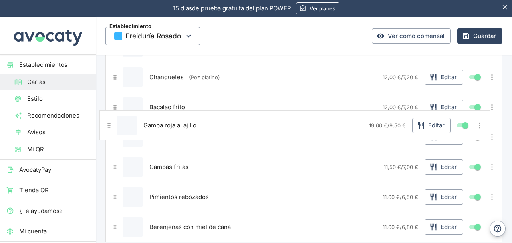
drag, startPoint x: 116, startPoint y: 161, endPoint x: 110, endPoint y: 122, distance: 39.2
click at [110, 122] on div "Cazón en adobo Editar Boquerones en adobo, fritos o plancha Editar Calamares fr…" at bounding box center [303, 151] width 397 height 659
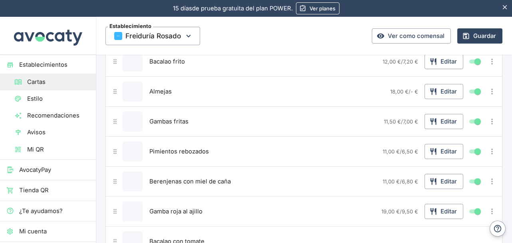
scroll to position [639, 0]
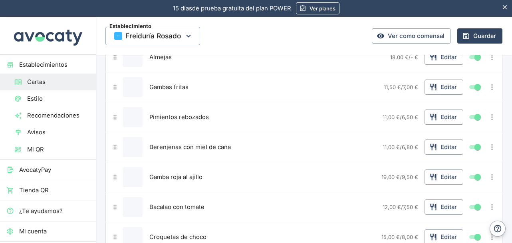
drag, startPoint x: 119, startPoint y: 201, endPoint x: 115, endPoint y: 139, distance: 62.0
click at [113, 123] on div "Cazón en adobo Editar Boquerones en adobo, fritos o plancha Editar Calamares fr…" at bounding box center [303, 71] width 397 height 659
drag, startPoint x: 113, startPoint y: 198, endPoint x: 115, endPoint y: 141, distance: 57.1
click at [115, 143] on div "Cazón en adobo Editar Boquerones en adobo, fritos o plancha Editar Calamares fr…" at bounding box center [303, 71] width 397 height 659
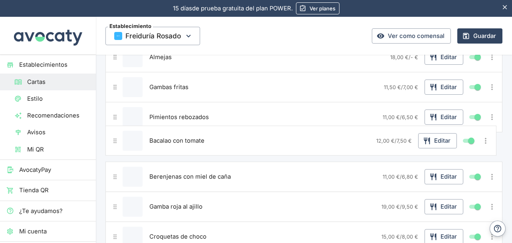
click at [115, 141] on div "Cazón en adobo Editar Boquerones en adobo, fritos o plancha Editar Calamares fr…" at bounding box center [303, 71] width 397 height 659
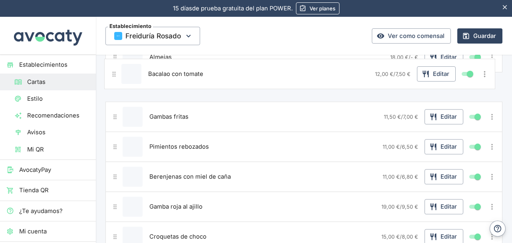
drag, startPoint x: 117, startPoint y: 142, endPoint x: 117, endPoint y: 73, distance: 69.1
click at [117, 73] on div "Cazón en adobo Editar Boquerones en adobo, fritos o plancha Editar Calamares fr…" at bounding box center [303, 71] width 397 height 659
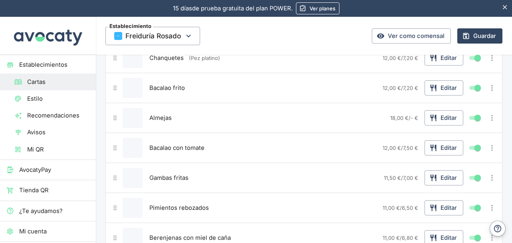
scroll to position [559, 0]
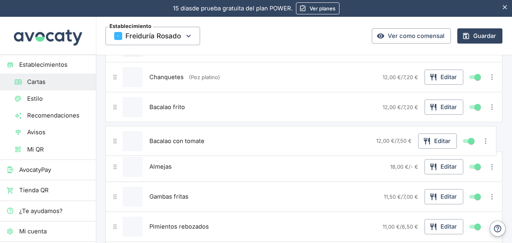
drag, startPoint x: 115, startPoint y: 164, endPoint x: 115, endPoint y: 140, distance: 24.4
click at [115, 140] on div "Cazón en adobo Editar Boquerones en adobo, fritos o plancha Editar Calamares fr…" at bounding box center [303, 151] width 397 height 659
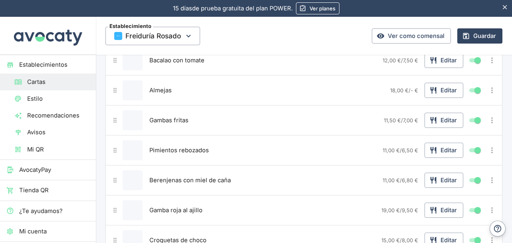
scroll to position [639, 0]
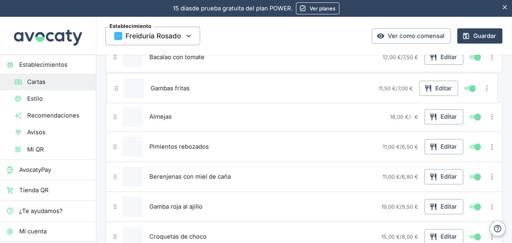
drag, startPoint x: 113, startPoint y: 113, endPoint x: 115, endPoint y: 86, distance: 27.6
click at [115, 86] on div "Cazón en adobo Editar Boquerones en adobo, fritos o plancha Editar Calamares fr…" at bounding box center [303, 71] width 397 height 659
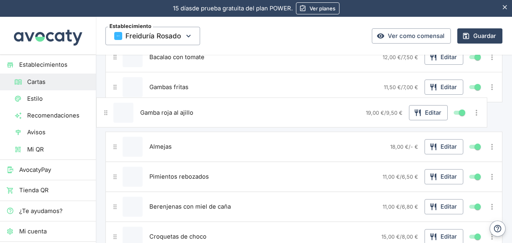
drag, startPoint x: 114, startPoint y: 199, endPoint x: 105, endPoint y: 109, distance: 91.1
click at [105, 109] on section "Raciones Ración / 1/2 ración Editar Cazón en adobo Editar Boquerones en adobo, …" at bounding box center [304, 104] width 416 height 801
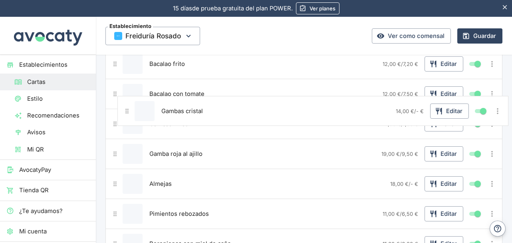
scroll to position [599, 0]
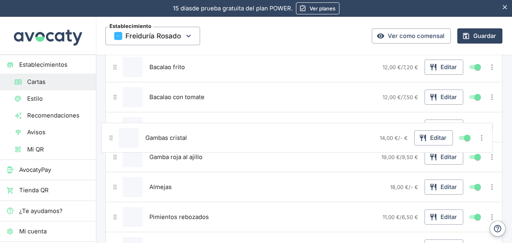
click at [111, 138] on div "Cazón en adobo Editar Boquerones en adobo, fritos o plancha Editar Calamares fr…" at bounding box center [303, 111] width 397 height 659
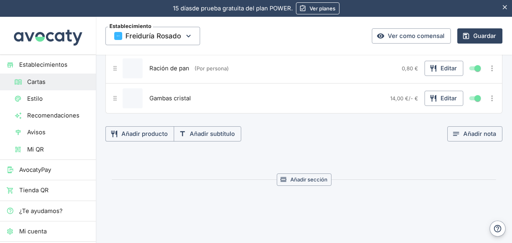
scroll to position [910, 0]
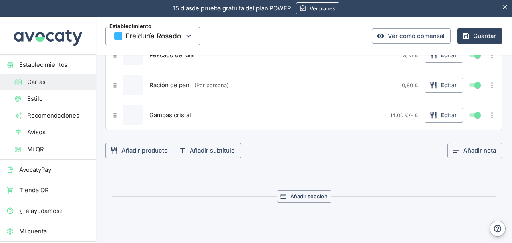
drag, startPoint x: 115, startPoint y: 111, endPoint x: 116, endPoint y: 75, distance: 35.5
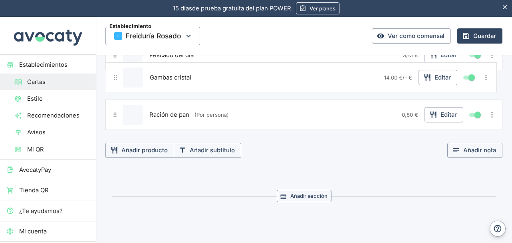
drag, startPoint x: 117, startPoint y: 107, endPoint x: 117, endPoint y: 75, distance: 31.9
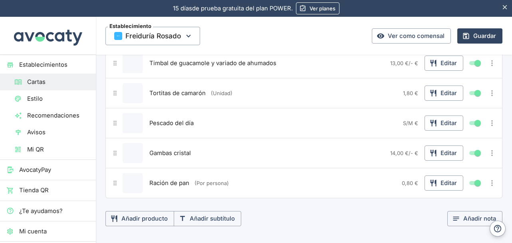
scroll to position [791, 0]
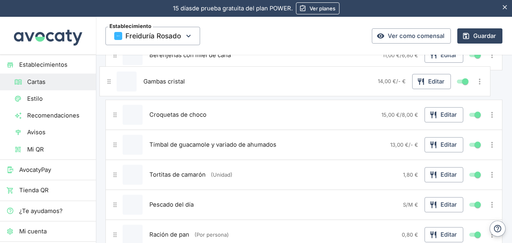
drag, startPoint x: 115, startPoint y: 197, endPoint x: 109, endPoint y: 75, distance: 122.7
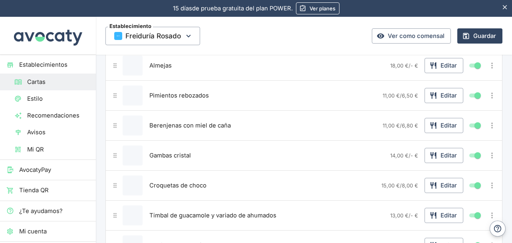
scroll to position [711, 0]
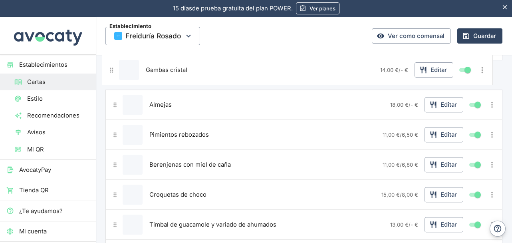
drag, startPoint x: 115, startPoint y: 159, endPoint x: 111, endPoint y: 67, distance: 91.5
click at [111, 67] on div "Cazón en adobo Editar Boquerones en adobo, fritos o plancha Editar Calamares fr…" at bounding box center [303, 0] width 397 height 659
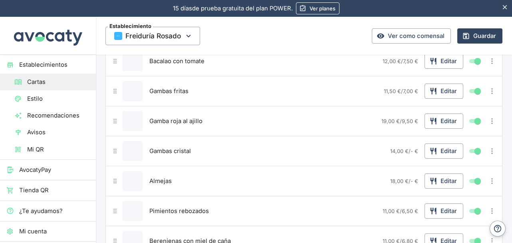
scroll to position [631, 0]
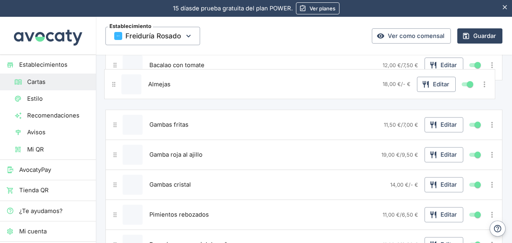
drag, startPoint x: 116, startPoint y: 178, endPoint x: 115, endPoint y: 80, distance: 97.4
click at [115, 80] on div "Cazón en adobo Editar Boquerones en adobo, fritos o plancha Editar Calamares fr…" at bounding box center [303, 79] width 397 height 659
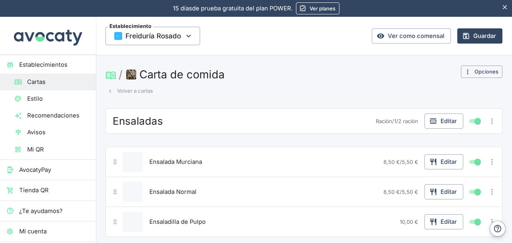
scroll to position [0, 0]
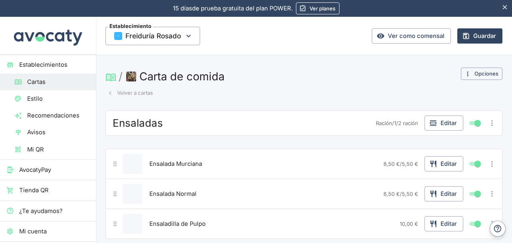
click at [471, 122] on input "Mostrar/ocultar elemento" at bounding box center [477, 123] width 29 height 10
click at [467, 122] on input "Mostrar/ocultar elemento" at bounding box center [471, 123] width 29 height 10
checkbox input "true"
click at [484, 71] on button "Opciones" at bounding box center [482, 73] width 42 height 12
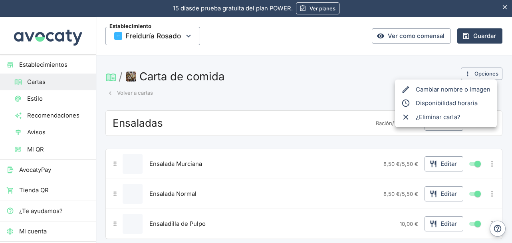
click at [220, 82] on div at bounding box center [256, 121] width 512 height 243
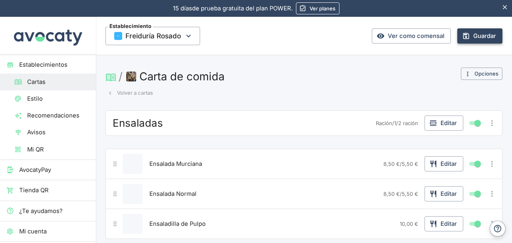
click at [471, 35] on button "Guardar" at bounding box center [479, 35] width 45 height 15
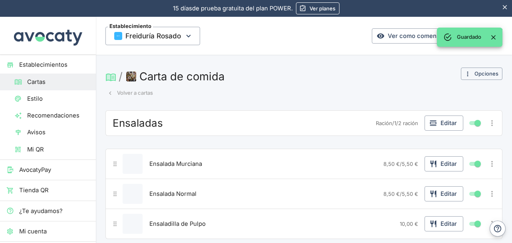
click at [134, 80] on img "button" at bounding box center [131, 76] width 10 height 10
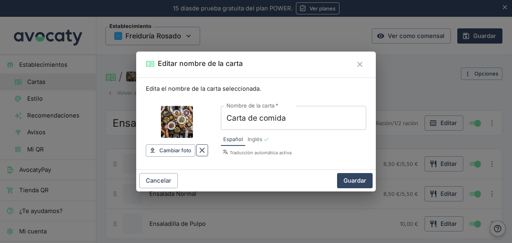
click at [202, 153] on icon "Borrar" at bounding box center [202, 150] width 9 height 9
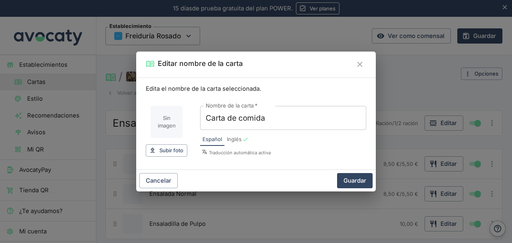
click at [236, 141] on span "Inglés" at bounding box center [234, 139] width 15 height 8
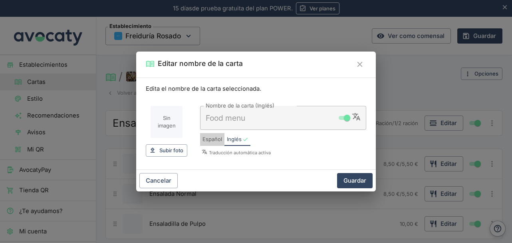
click at [217, 141] on span "Español" at bounding box center [212, 139] width 20 height 8
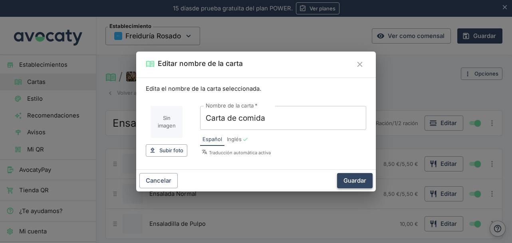
click at [356, 178] on button "Guardar" at bounding box center [355, 180] width 36 height 15
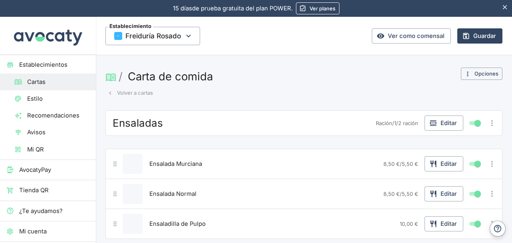
click at [176, 72] on button "Carta de comida" at bounding box center [170, 76] width 91 height 18
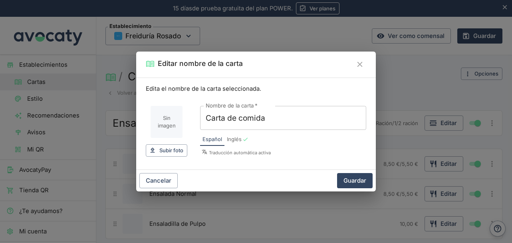
click at [359, 65] on icon "Cerrar" at bounding box center [359, 64] width 5 height 5
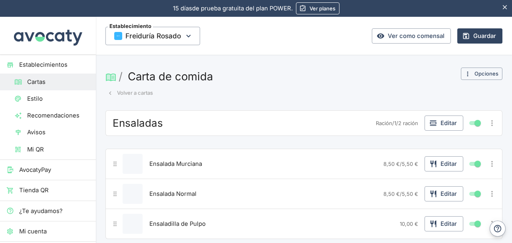
click at [120, 93] on button "Volver a cartas" at bounding box center [130, 93] width 50 height 12
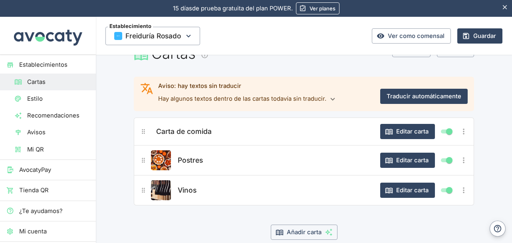
scroll to position [56, 0]
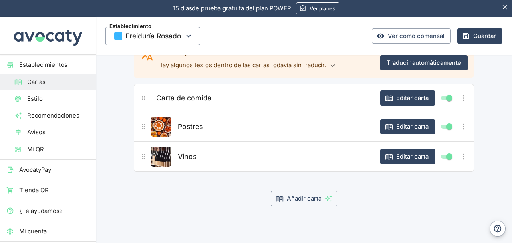
drag, startPoint x: 256, startPoint y: 160, endPoint x: 249, endPoint y: 136, distance: 24.8
click at [251, 136] on div "Carta de comida Editar carta Postres Editar carta Vinos Editar carta" at bounding box center [304, 128] width 340 height 88
drag, startPoint x: 143, startPoint y: 159, endPoint x: 138, endPoint y: 149, distance: 11.4
click at [140, 128] on div "Carta de comida Editar carta Postres Editar carta Vinos Editar carta" at bounding box center [304, 128] width 340 height 88
drag, startPoint x: 141, startPoint y: 159, endPoint x: 141, endPoint y: 133, distance: 26.0
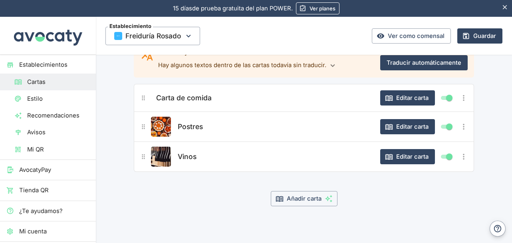
click at [141, 133] on div "Carta de comida Editar carta Postres Editar carta Vinos Editar carta" at bounding box center [304, 128] width 340 height 88
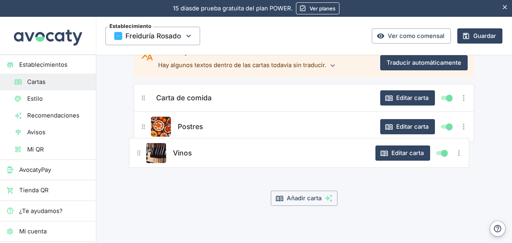
drag, startPoint x: 141, startPoint y: 159, endPoint x: 139, endPoint y: 154, distance: 5.4
click at [139, 154] on div "Carta de comida Editar carta Postres Editar carta Vinos Editar carta" at bounding box center [304, 127] width 340 height 87
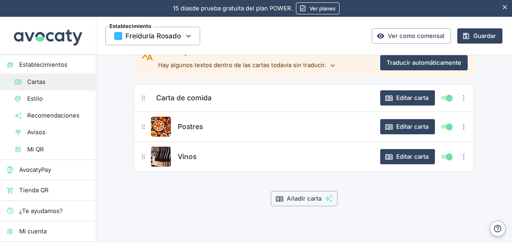
click at [147, 192] on div "Añadir carta" at bounding box center [304, 198] width 340 height 15
click at [403, 127] on button "Editar carta" at bounding box center [407, 126] width 55 height 15
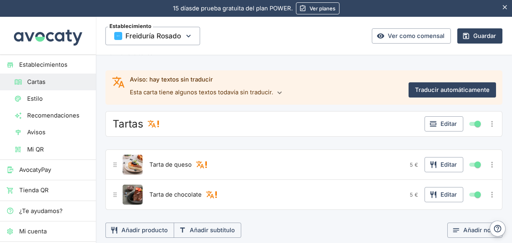
scroll to position [0, 0]
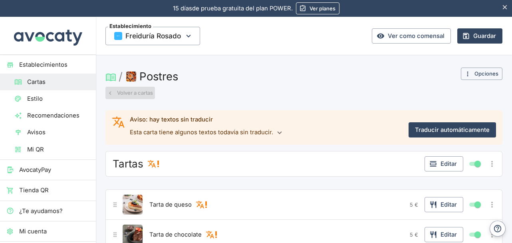
click at [113, 92] on icon "button" at bounding box center [110, 92] width 7 height 7
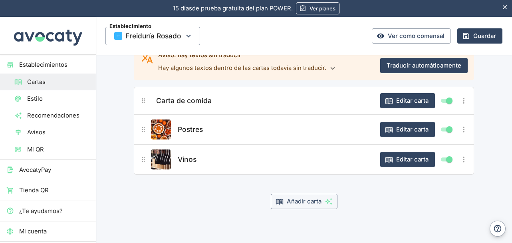
scroll to position [56, 0]
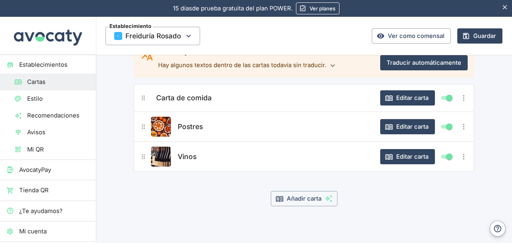
click at [142, 127] on icon "¿A qué carta?" at bounding box center [143, 126] width 3 height 5
click at [402, 125] on button "Editar carta" at bounding box center [407, 126] width 55 height 15
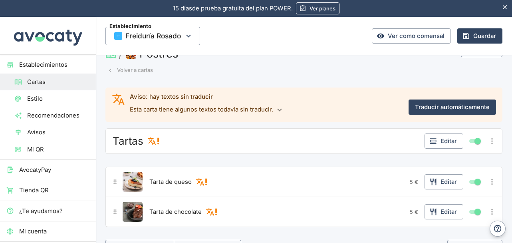
scroll to position [40, 0]
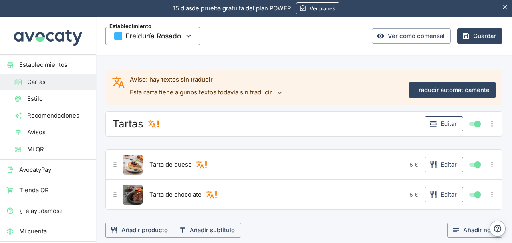
click at [448, 123] on button "Editar" at bounding box center [443, 123] width 39 height 15
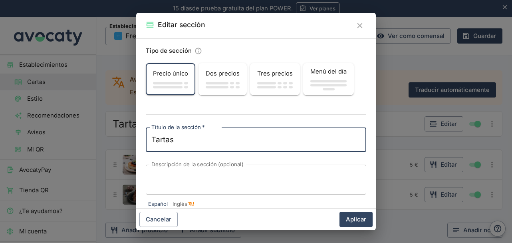
drag, startPoint x: 198, startPoint y: 142, endPoint x: 119, endPoint y: 144, distance: 78.3
click at [120, 143] on div "Editar sección Tipo de sección Precio único Dos precios Tres precios Menú del d…" at bounding box center [256, 121] width 512 height 243
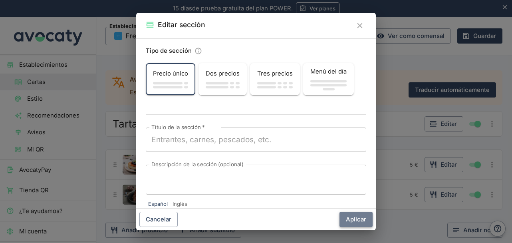
click at [361, 212] on button "Aplicar" at bounding box center [355, 219] width 33 height 15
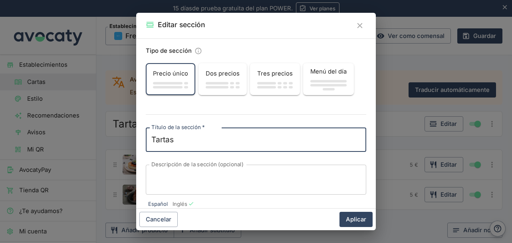
scroll to position [25, 0]
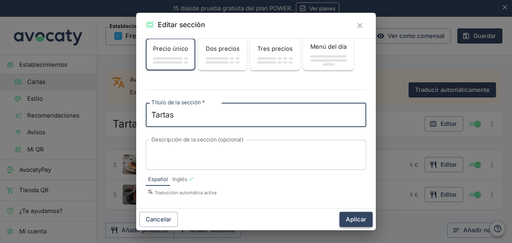
type textarea "Tartas"
click at [355, 215] on button "Aplicar" at bounding box center [355, 219] width 33 height 15
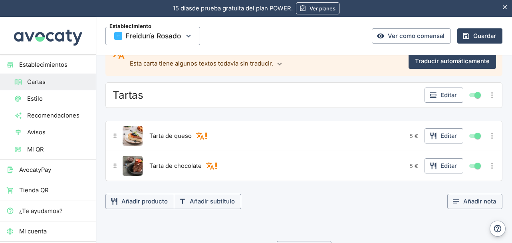
scroll to position [80, 0]
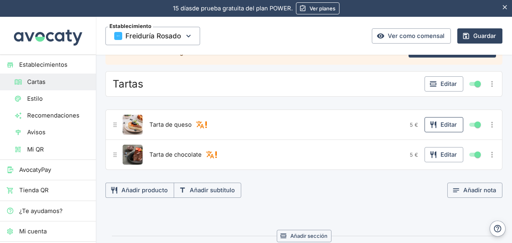
click at [441, 124] on button "Editar" at bounding box center [443, 124] width 39 height 15
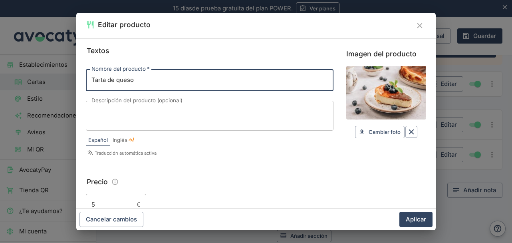
click at [145, 84] on input "Tarta de queso" at bounding box center [210, 80] width 248 height 22
click at [134, 107] on textarea "Descripción del producto (opcional)" at bounding box center [209, 115] width 236 height 17
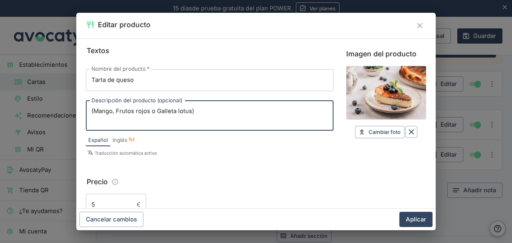
click at [182, 111] on textarea "(Mango, Frutos rojos o Galleta lotus)" at bounding box center [209, 115] width 236 height 17
click at [186, 111] on textarea "(Mango, Frutos rojos o Galleta lotus)" at bounding box center [209, 115] width 236 height 17
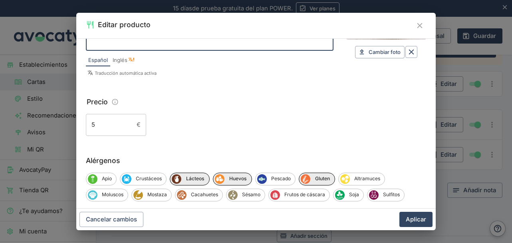
type textarea "(Mango, Frutos rojos o Galleta Lotus)"
click at [103, 122] on input "5" at bounding box center [110, 125] width 48 height 22
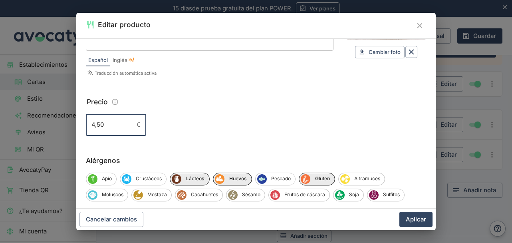
type input "4,50"
click at [399, 212] on button "Aplicar" at bounding box center [415, 219] width 33 height 15
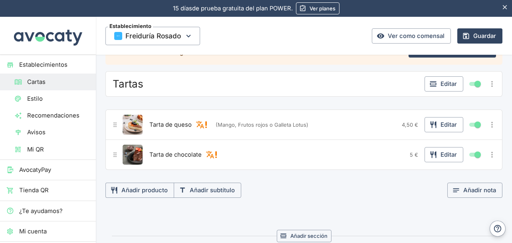
click at [202, 121] on icon "Aviso" at bounding box center [206, 124] width 9 height 9
click at [287, 133] on div "Tarta de [PERSON_NAME] textos por traducir. (Mango, Frutos rojos o Galleta Lotu…" at bounding box center [272, 125] width 251 height 20
click at [436, 153] on button "Editar" at bounding box center [443, 154] width 39 height 15
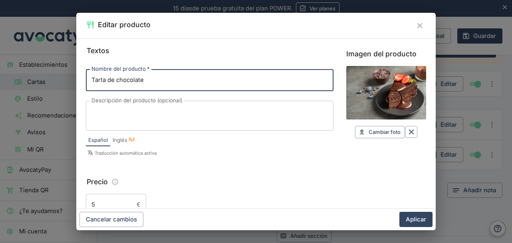
drag, startPoint x: 161, startPoint y: 83, endPoint x: 108, endPoint y: 87, distance: 52.8
click at [108, 87] on input "Tarta de chocolate" at bounding box center [210, 80] width 248 height 22
type input "Tarta en dos capas"
click at [105, 113] on textarea "Descripción del producto (opcional)" at bounding box center [209, 115] width 236 height 17
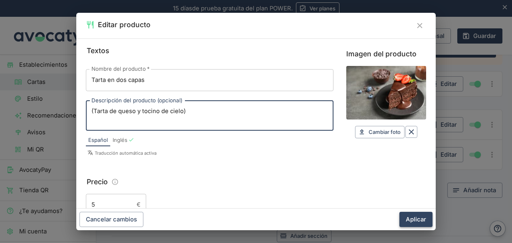
type textarea "(Tarta de queso y tocino de cielo)"
click at [418, 215] on button "Aplicar" at bounding box center [415, 219] width 33 height 15
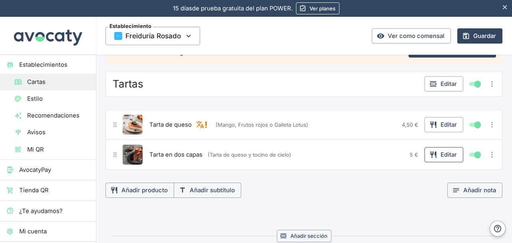
click at [430, 153] on icon "button" at bounding box center [433, 154] width 6 height 7
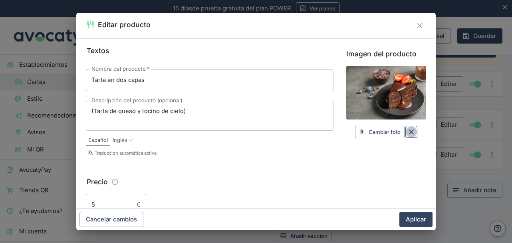
click at [407, 131] on icon "Borrar" at bounding box center [411, 131] width 9 height 9
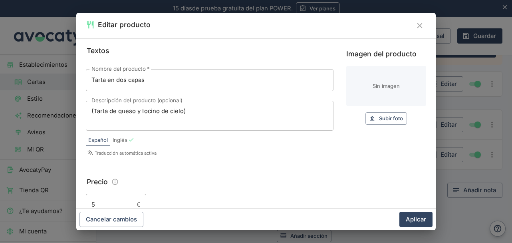
click at [415, 26] on icon "Cerrar" at bounding box center [419, 25] width 9 height 9
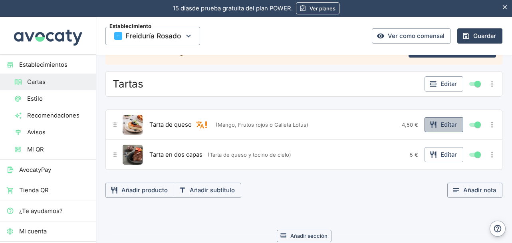
click at [434, 127] on button "Editar" at bounding box center [443, 124] width 39 height 15
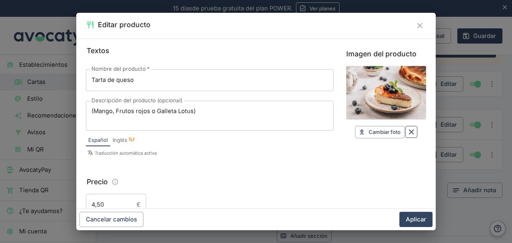
click at [407, 131] on icon "Borrar" at bounding box center [411, 131] width 9 height 9
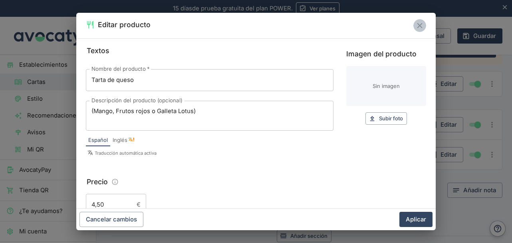
click at [423, 26] on icon "Cerrar" at bounding box center [419, 25] width 9 height 9
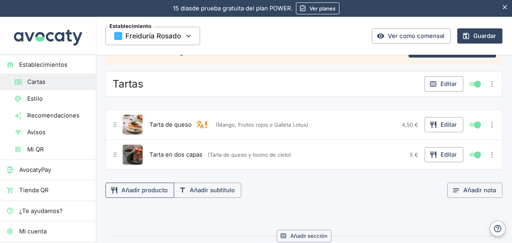
click at [159, 191] on button "Añadir producto" at bounding box center [139, 189] width 69 height 15
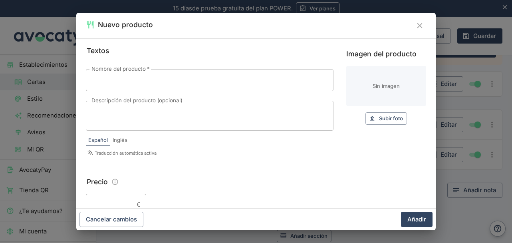
click at [211, 84] on input "Nombre del producto   *" at bounding box center [210, 80] width 248 height 22
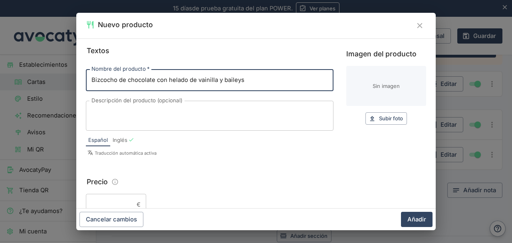
click at [236, 82] on input "Bizcocho de chocolate con helado de vainilla y baileys" at bounding box center [210, 80] width 248 height 22
type input "Bizcocho de chocolate con helado de vainilla y Baileys"
click at [401, 212] on button "Añadir" at bounding box center [417, 219] width 32 height 15
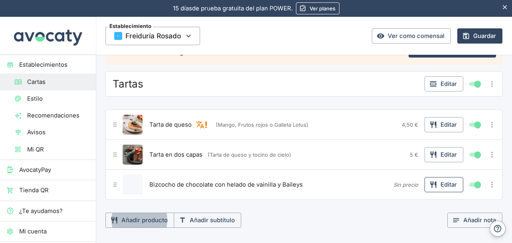
click at [437, 182] on button "Editar" at bounding box center [443, 184] width 39 height 15
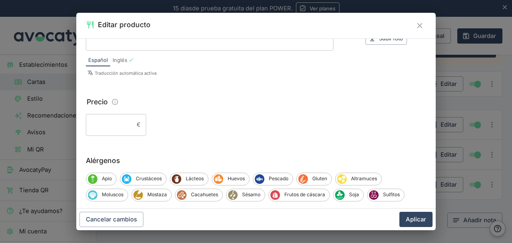
click at [121, 123] on input "Precio" at bounding box center [110, 125] width 48 height 22
type input "4,50"
click at [399, 212] on button "Aplicar" at bounding box center [415, 219] width 33 height 15
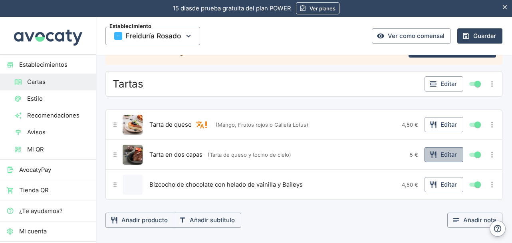
click at [442, 154] on button "Editar" at bounding box center [443, 154] width 39 height 15
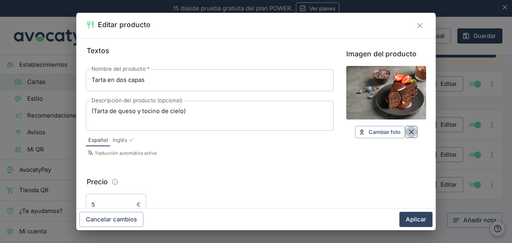
click at [408, 129] on icon "Borrar" at bounding box center [411, 131] width 9 height 9
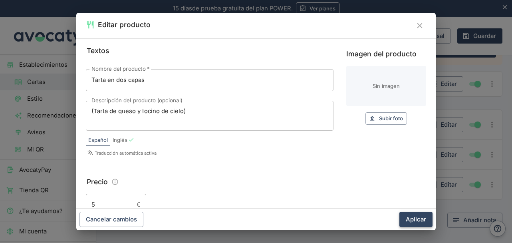
click at [419, 214] on button "Aplicar" at bounding box center [415, 219] width 33 height 15
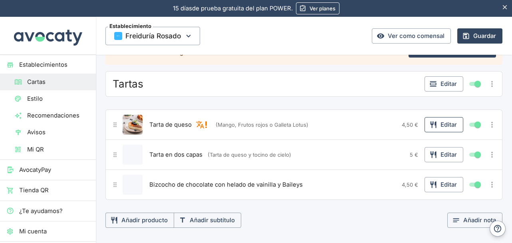
click at [442, 120] on button "Editar" at bounding box center [443, 124] width 39 height 15
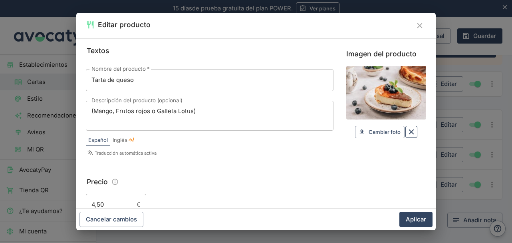
click at [407, 130] on icon "Borrar" at bounding box center [411, 131] width 9 height 9
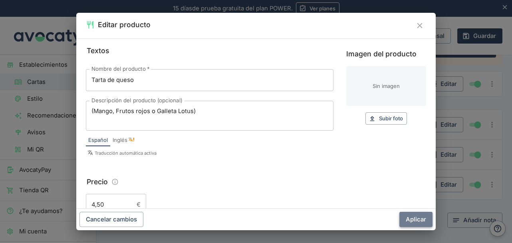
click at [419, 216] on button "Aplicar" at bounding box center [415, 219] width 33 height 15
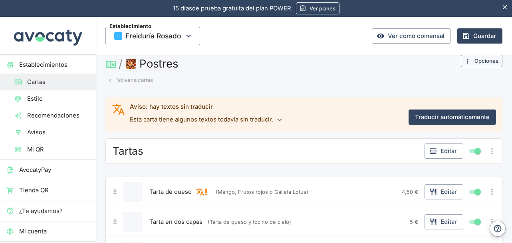
scroll to position [0, 0]
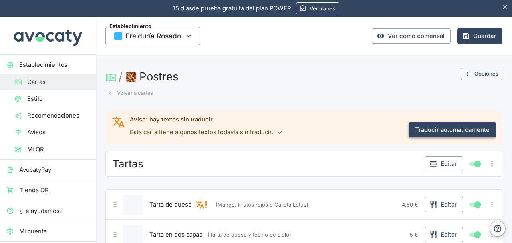
click at [448, 130] on button "Traducir automáticamente" at bounding box center [451, 129] width 87 height 15
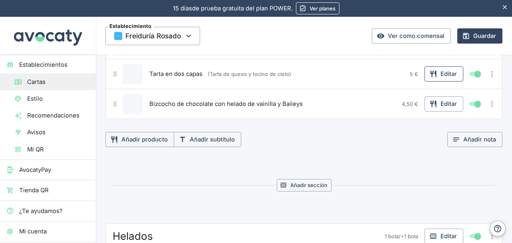
scroll to position [81, 0]
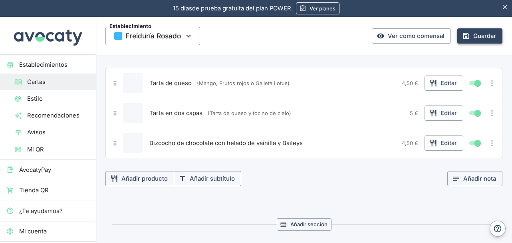
click at [477, 36] on button "Guardar" at bounding box center [479, 35] width 45 height 15
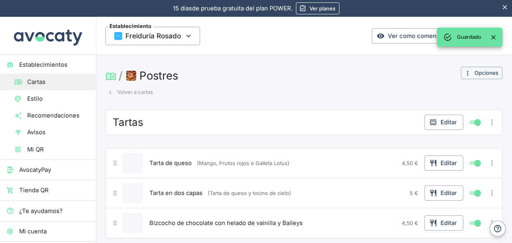
scroll to position [0, 0]
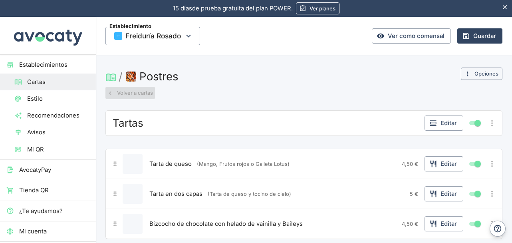
click at [116, 93] on button "Volver a cartas" at bounding box center [130, 93] width 50 height 12
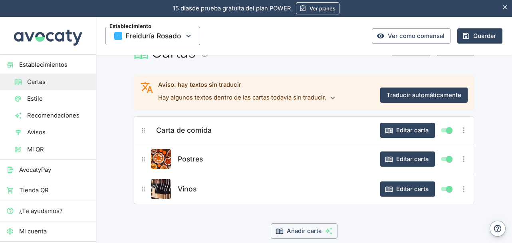
scroll to position [56, 0]
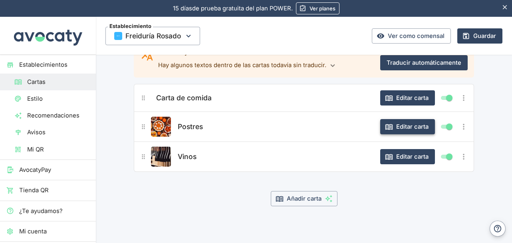
click at [409, 127] on button "Editar carta" at bounding box center [407, 126] width 55 height 15
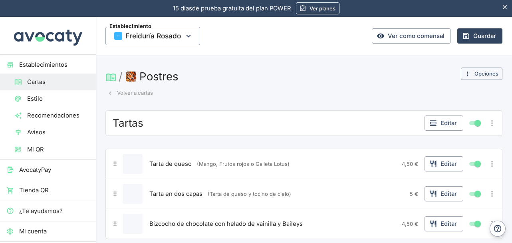
scroll to position [0, 0]
click at [143, 74] on button "Postres" at bounding box center [153, 76] width 57 height 18
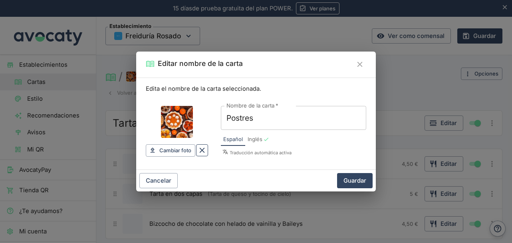
click at [198, 149] on icon "Borrar" at bounding box center [202, 150] width 9 height 9
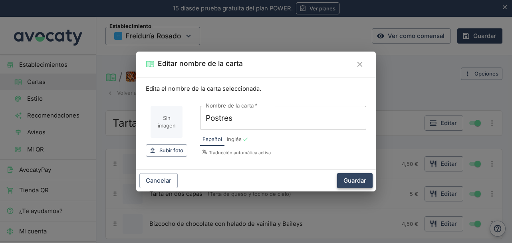
click at [359, 175] on button "Guardar" at bounding box center [355, 180] width 36 height 15
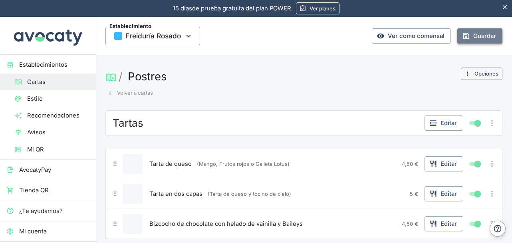
click at [477, 36] on button "Guardar" at bounding box center [479, 35] width 45 height 15
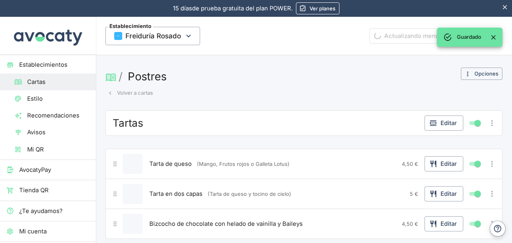
click at [126, 93] on button "Volver a cartas" at bounding box center [130, 93] width 50 height 12
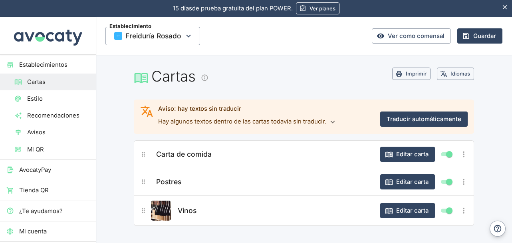
scroll to position [40, 0]
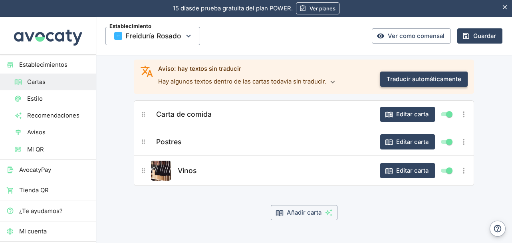
click at [444, 78] on button "Traducir automáticamente" at bounding box center [423, 78] width 87 height 15
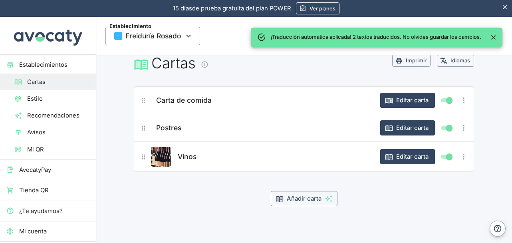
scroll to position [0, 0]
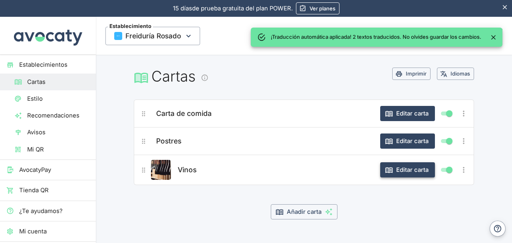
click at [402, 170] on button "Editar carta" at bounding box center [407, 169] width 55 height 15
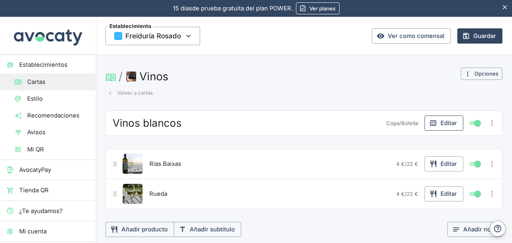
click at [442, 124] on button "Editar" at bounding box center [443, 122] width 39 height 15
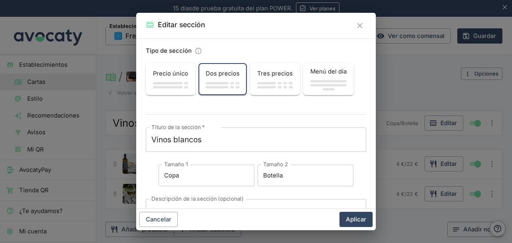
click at [181, 83] on span "button" at bounding box center [168, 83] width 30 height 2
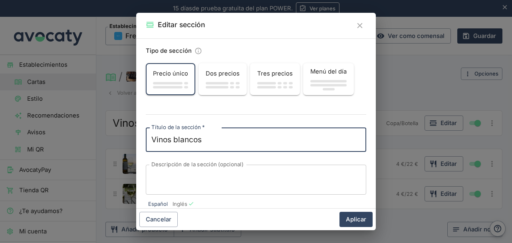
click at [211, 140] on textarea "Vinos blancos" at bounding box center [255, 139] width 209 height 11
drag, startPoint x: 211, startPoint y: 140, endPoint x: 176, endPoint y: 139, distance: 35.2
click at [176, 139] on textarea "Vinos blancos" at bounding box center [255, 139] width 209 height 11
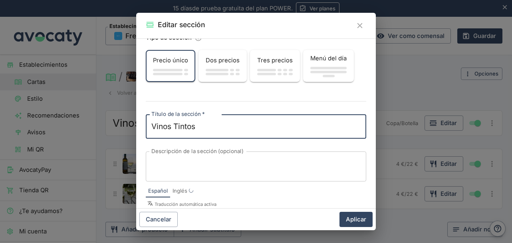
scroll to position [25, 0]
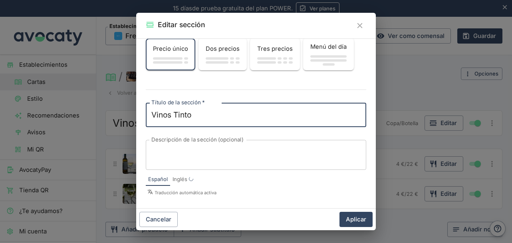
click at [172, 114] on textarea "Vinos Tinto" at bounding box center [255, 114] width 209 height 11
type textarea "[PERSON_NAME]"
click at [365, 214] on button "Aplicar" at bounding box center [355, 219] width 33 height 15
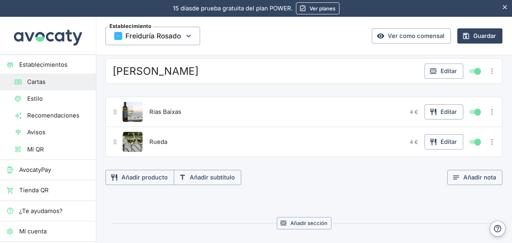
scroll to position [40, 0]
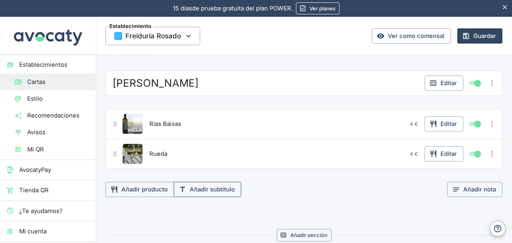
click at [222, 190] on button "Añadir subtítulo" at bounding box center [207, 189] width 67 height 15
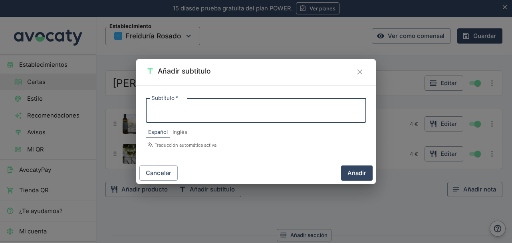
click at [206, 105] on textarea "Subtítulo   *" at bounding box center [255, 110] width 209 height 11
type textarea "D.O Rioja"
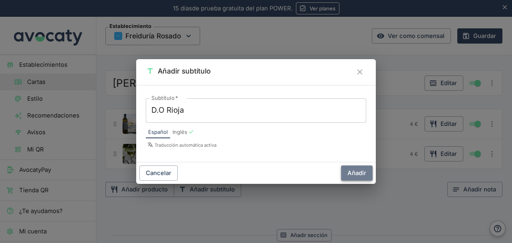
click at [360, 174] on button "Añadir" at bounding box center [357, 172] width 32 height 15
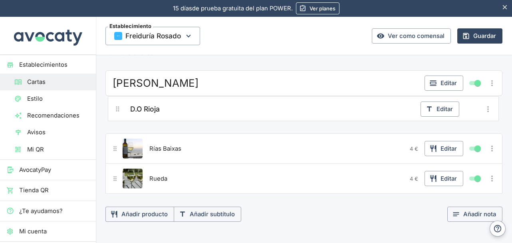
drag, startPoint x: 117, startPoint y: 179, endPoint x: 119, endPoint y: 106, distance: 73.5
click at [119, 106] on div "Vino Tinto Editar Rías Baixas 4 € Editar Rueda 4 € Editar D.O Rioja Editar Añad…" at bounding box center [303, 145] width 397 height 151
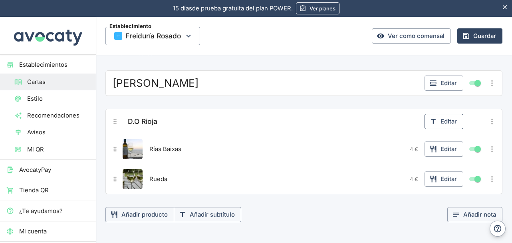
click at [439, 118] on button "Editar" at bounding box center [443, 121] width 39 height 15
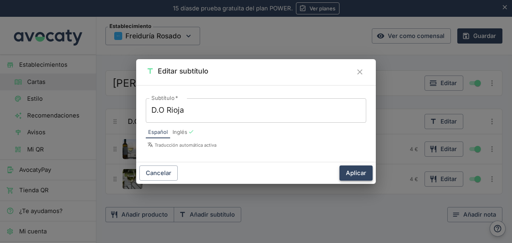
click at [355, 175] on button "Aplicar" at bounding box center [355, 172] width 33 height 15
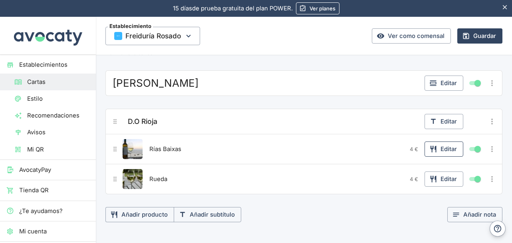
click at [446, 143] on button "Editar" at bounding box center [443, 148] width 39 height 15
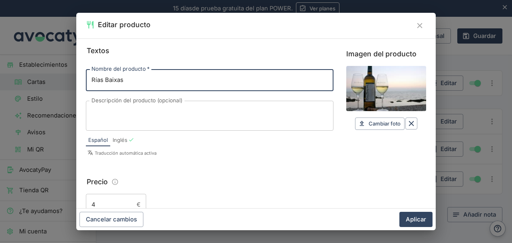
drag, startPoint x: 139, startPoint y: 81, endPoint x: 49, endPoint y: 76, distance: 90.3
click at [49, 76] on div "Editar producto Textos Nombre del producto   * Rías Baixas Nombre del producto …" at bounding box center [256, 121] width 512 height 243
type input "Vino de la casa"
click at [110, 199] on input "4" at bounding box center [110, 205] width 48 height 22
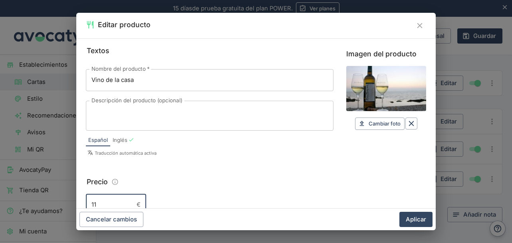
type input "11"
click at [399, 212] on button "Aplicar" at bounding box center [415, 219] width 33 height 15
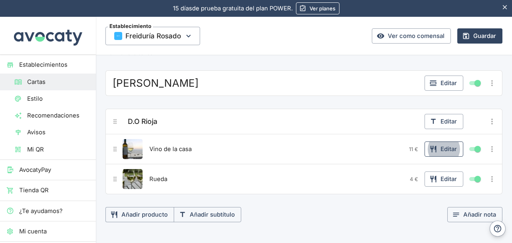
click at [442, 150] on button "Editar" at bounding box center [443, 148] width 39 height 15
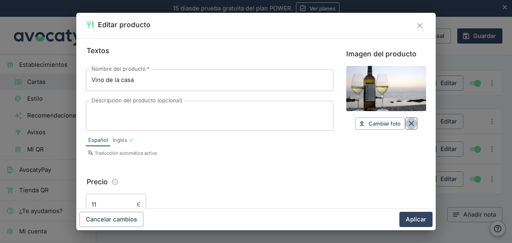
click at [407, 123] on icon "Borrar" at bounding box center [411, 123] width 9 height 9
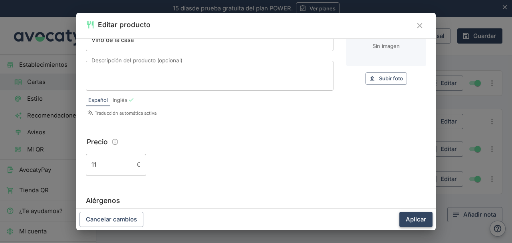
click at [412, 215] on button "Aplicar" at bounding box center [415, 219] width 33 height 15
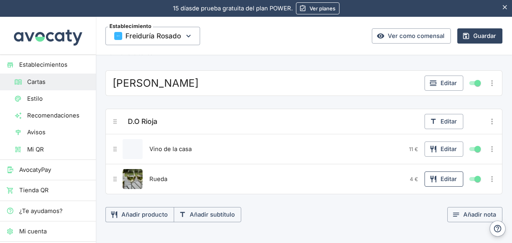
click at [442, 177] on button "Editar" at bounding box center [443, 178] width 39 height 15
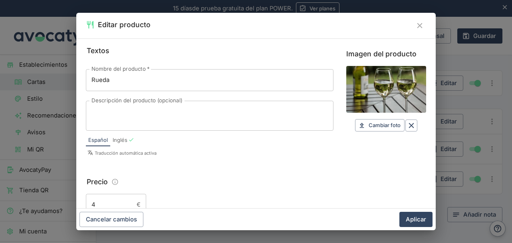
click at [207, 99] on div "Nombre del producto   * Rueda Nombre del producto   * Descripción del producto …" at bounding box center [210, 99] width 248 height 61
click at [208, 85] on input "Rueda" at bounding box center [210, 80] width 248 height 22
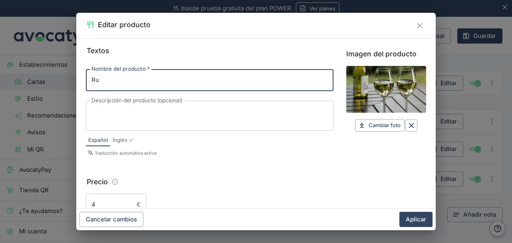
type input "R"
click at [114, 81] on input "Choza crianza" at bounding box center [210, 80] width 248 height 22
type input "[PERSON_NAME]"
click at [92, 204] on input "4" at bounding box center [110, 205] width 48 height 22
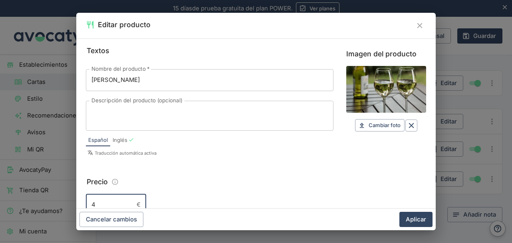
click at [95, 204] on input "4" at bounding box center [110, 205] width 48 height 22
type input "15,00"
click at [399, 212] on button "Aplicar" at bounding box center [415, 219] width 33 height 15
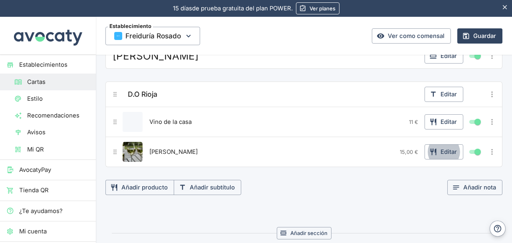
scroll to position [80, 0]
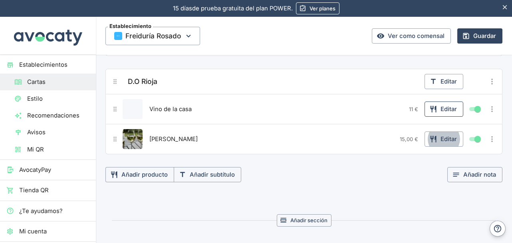
click at [432, 107] on button "Editar" at bounding box center [443, 108] width 39 height 15
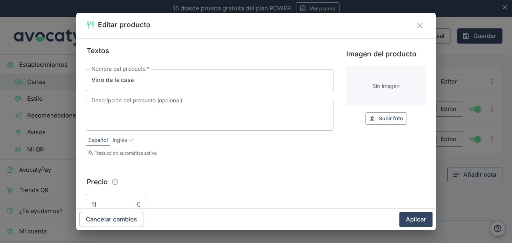
click at [112, 202] on input "11" at bounding box center [110, 205] width 48 height 22
type input "11,00"
click at [399, 212] on button "Aplicar" at bounding box center [415, 219] width 33 height 15
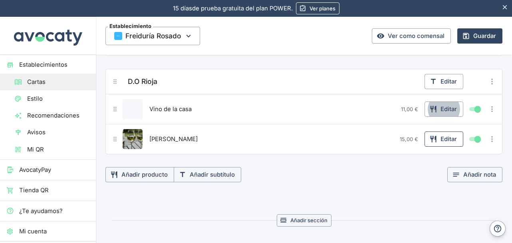
click at [438, 136] on button "Editar" at bounding box center [443, 138] width 39 height 15
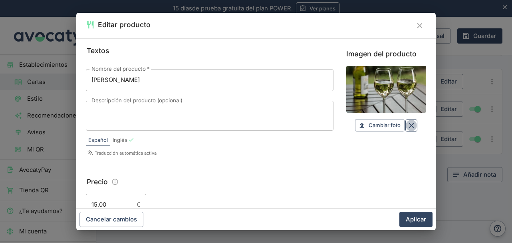
click at [410, 127] on button "Borrar" at bounding box center [411, 125] width 12 height 12
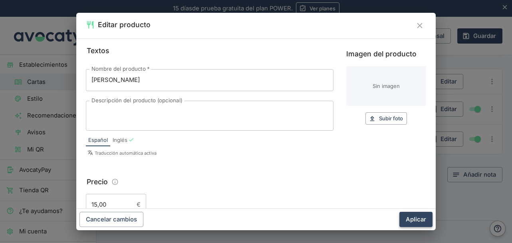
click at [418, 215] on button "Aplicar" at bounding box center [415, 219] width 33 height 15
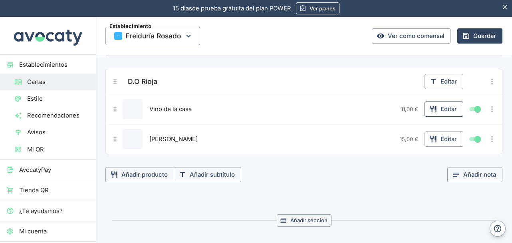
click at [435, 109] on button "Editar" at bounding box center [443, 108] width 39 height 15
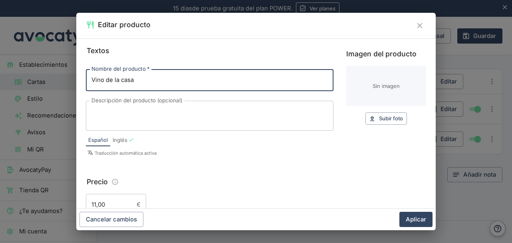
click at [123, 80] on input "Vino de la casa" at bounding box center [210, 80] width 248 height 22
type input "Vino de la Casa"
click at [399, 212] on button "Aplicar" at bounding box center [415, 219] width 33 height 15
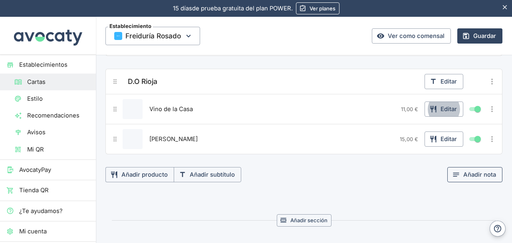
click at [470, 171] on button "Añadir nota" at bounding box center [474, 174] width 55 height 15
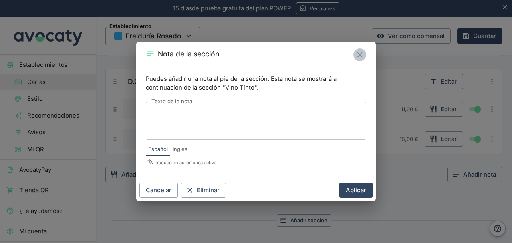
click at [363, 56] on icon "Cerrar" at bounding box center [359, 54] width 9 height 9
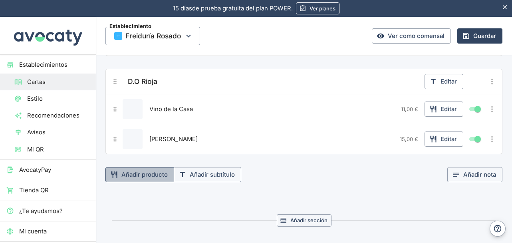
click at [153, 171] on button "Añadir producto" at bounding box center [139, 174] width 69 height 15
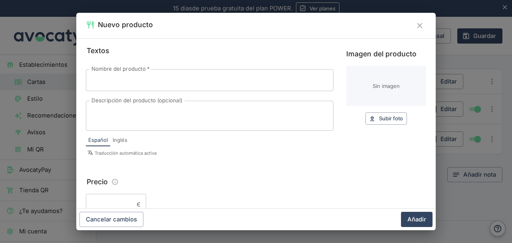
click at [154, 79] on input "Nombre del producto   *" at bounding box center [210, 80] width 248 height 22
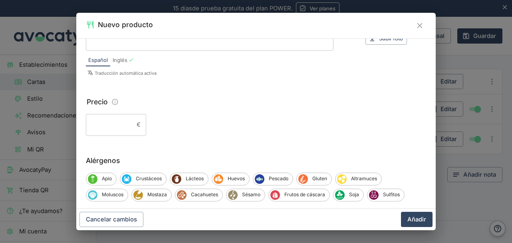
type input "[PERSON_NAME]"
click at [108, 131] on input "Precio" at bounding box center [110, 125] width 48 height 22
type input "19,50"
click at [401, 212] on button "Añadir" at bounding box center [417, 219] width 32 height 15
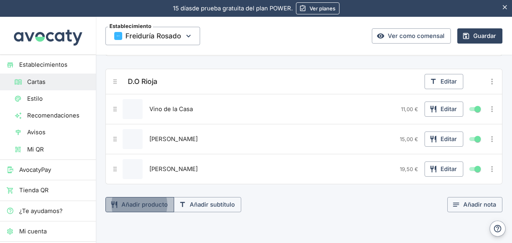
click at [145, 202] on button "Añadir producto" at bounding box center [139, 204] width 69 height 15
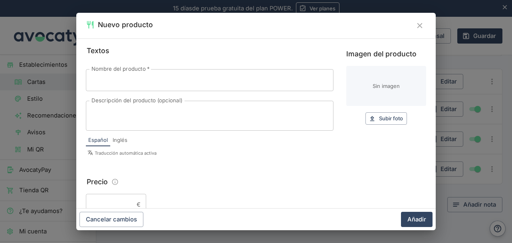
click at [182, 83] on input "Nombre del producto   *" at bounding box center [210, 80] width 248 height 22
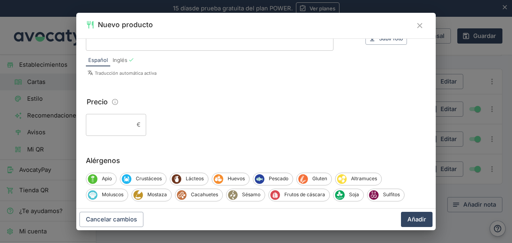
type input "[PERSON_NAME]"
click at [110, 130] on input "Precio" at bounding box center [110, 125] width 48 height 22
type input "19,50"
click at [401, 212] on button "Añadir" at bounding box center [417, 219] width 32 height 15
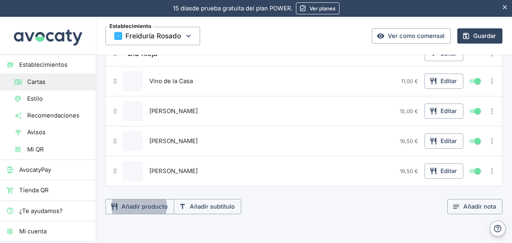
scroll to position [120, 0]
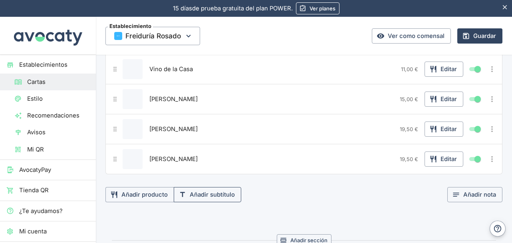
click at [202, 194] on button "Añadir subtítulo" at bounding box center [207, 194] width 67 height 15
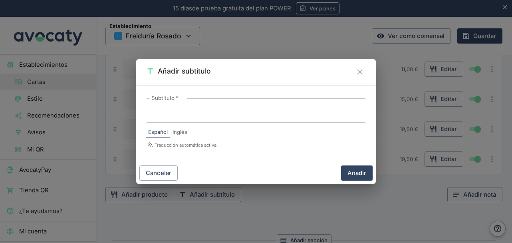
click at [187, 111] on textarea "Subtítulo   *" at bounding box center [255, 110] width 209 height 11
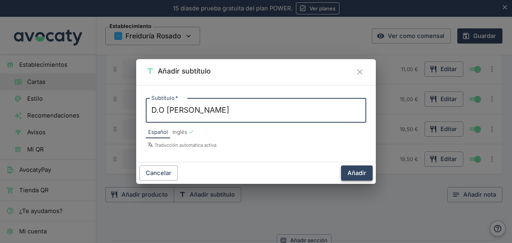
type textarea "D.O [PERSON_NAME]"
click at [351, 169] on button "Añadir" at bounding box center [357, 172] width 32 height 15
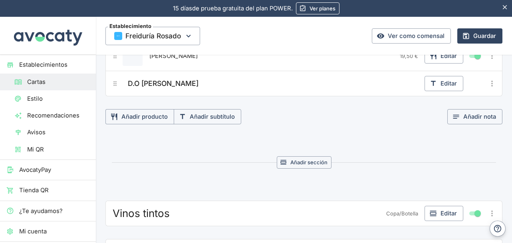
scroll to position [240, 0]
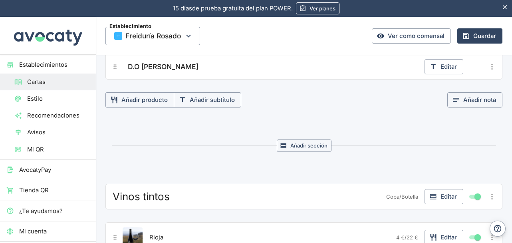
drag, startPoint x: 226, startPoint y: 66, endPoint x: 220, endPoint y: 81, distance: 16.5
click at [150, 98] on button "Añadir producto" at bounding box center [139, 99] width 69 height 15
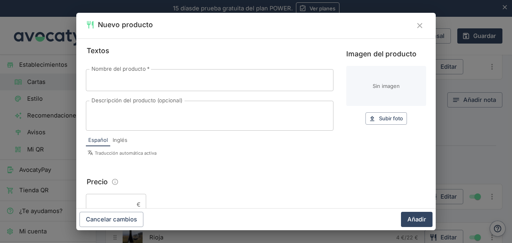
click at [200, 86] on input "Nombre del producto   *" at bounding box center [210, 80] width 248 height 22
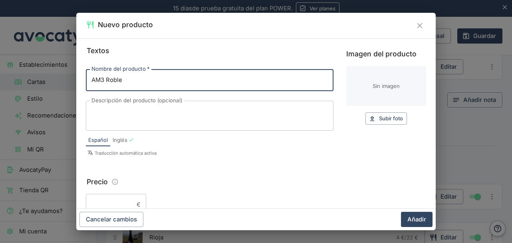
type input "AM3 Roble"
click at [101, 198] on input "Precio" at bounding box center [110, 205] width 48 height 22
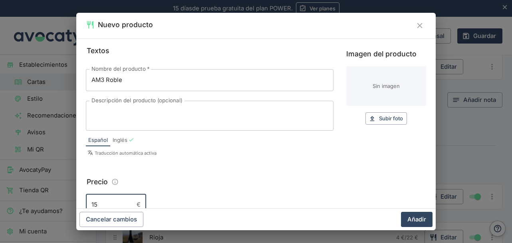
type input "15"
click at [401, 212] on button "Añadir" at bounding box center [417, 219] width 32 height 15
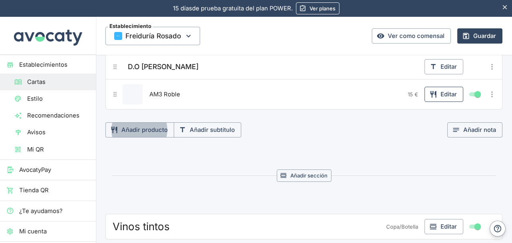
click at [452, 94] on button "Editar" at bounding box center [443, 94] width 39 height 15
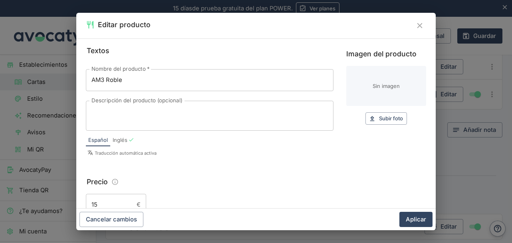
click at [114, 200] on input "15" at bounding box center [110, 205] width 48 height 22
type input "15,00"
click at [399, 212] on button "Aplicar" at bounding box center [415, 219] width 33 height 15
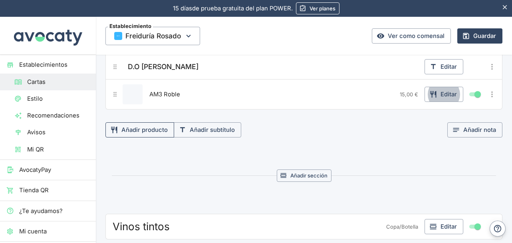
click at [146, 128] on button "Añadir producto" at bounding box center [139, 129] width 69 height 15
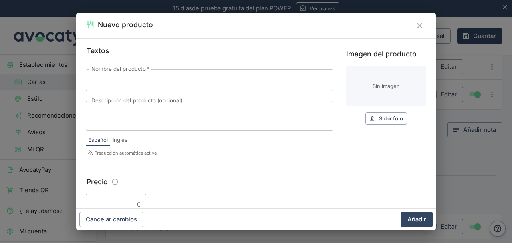
click at [162, 83] on input "Nombre del producto   *" at bounding box center [210, 80] width 248 height 22
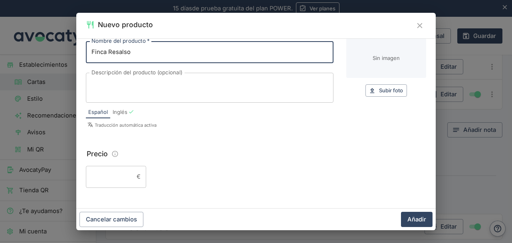
scroll to position [40, 0]
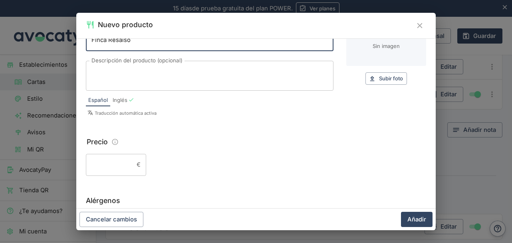
type input "Finca Resalso"
click at [118, 160] on input "Precio" at bounding box center [110, 165] width 48 height 22
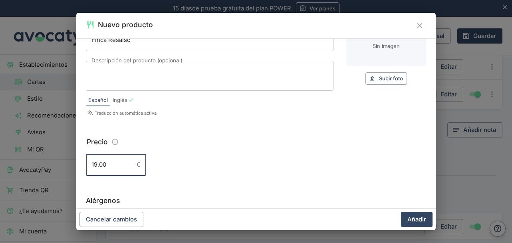
type input "19,00"
click at [401, 212] on button "Añadir" at bounding box center [417, 219] width 32 height 15
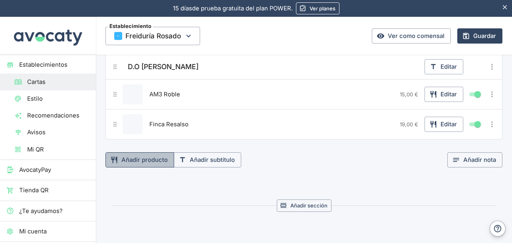
click at [141, 152] on button "Añadir producto" at bounding box center [139, 159] width 69 height 15
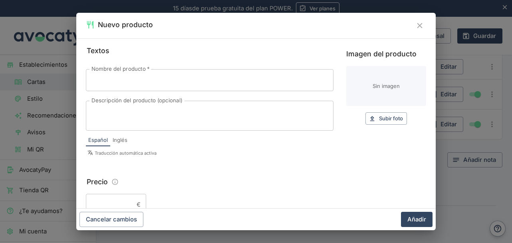
click at [147, 71] on span "*" at bounding box center [148, 68] width 4 height 6
click at [147, 71] on input "Nombre del producto   *" at bounding box center [210, 80] width 248 height 22
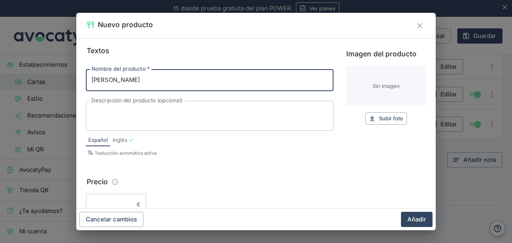
type input "[PERSON_NAME]"
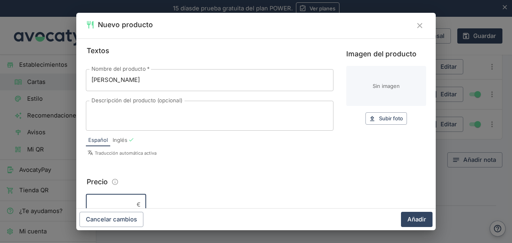
click at [130, 202] on input "Precio" at bounding box center [110, 205] width 48 height 22
type input "28,00"
click at [401, 212] on button "Añadir" at bounding box center [417, 219] width 32 height 15
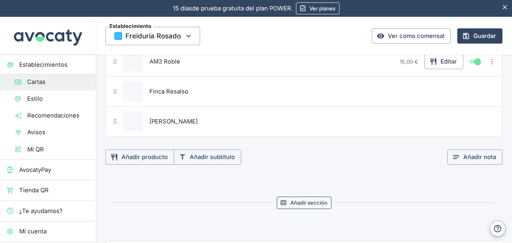
scroll to position [279, 0]
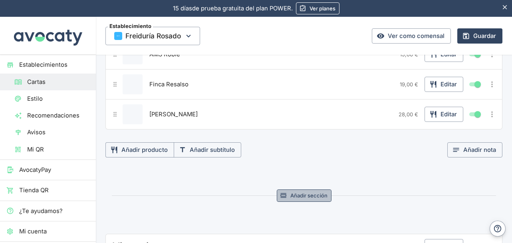
click at [304, 189] on button "Añadir sección" at bounding box center [304, 195] width 55 height 12
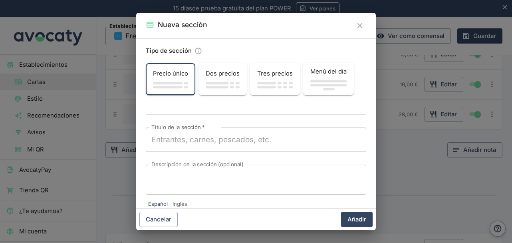
click at [197, 141] on textarea "Título de la sección   *" at bounding box center [255, 139] width 209 height 11
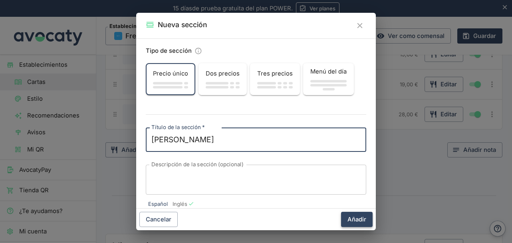
type textarea "[PERSON_NAME]"
click at [353, 214] on button "Añadir" at bounding box center [357, 219] width 32 height 15
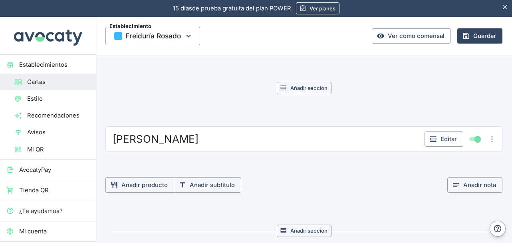
scroll to position [399, 0]
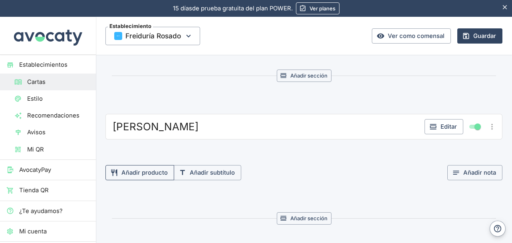
click at [140, 166] on button "Añadir producto" at bounding box center [139, 172] width 69 height 15
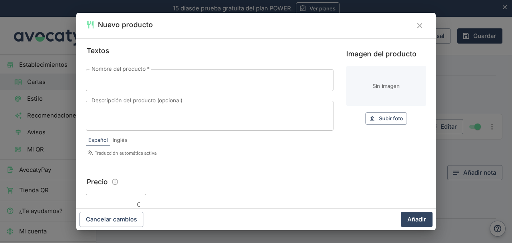
click at [184, 89] on input "Nombre del producto   *" at bounding box center [210, 80] width 248 height 22
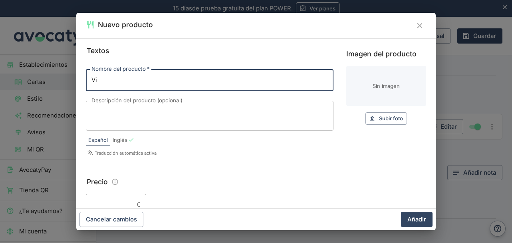
type input "Vino de la Casa"
click at [111, 198] on input "Precio" at bounding box center [110, 205] width 48 height 22
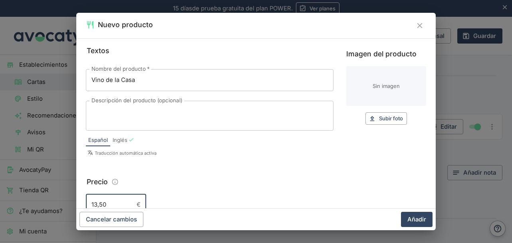
type input "13,50"
click at [401, 212] on button "Añadir" at bounding box center [417, 219] width 32 height 15
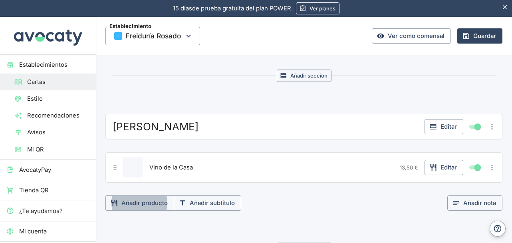
click at [111, 199] on icon "Grupo para añadir producto o título" at bounding box center [114, 203] width 8 height 8
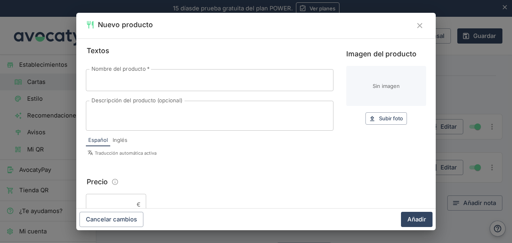
click at [150, 83] on input "Nombre del producto   *" at bounding box center [210, 80] width 248 height 22
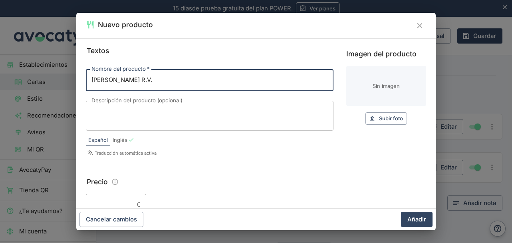
type input "[PERSON_NAME] R.V."
click at [104, 201] on input "Precio" at bounding box center [110, 205] width 48 height 22
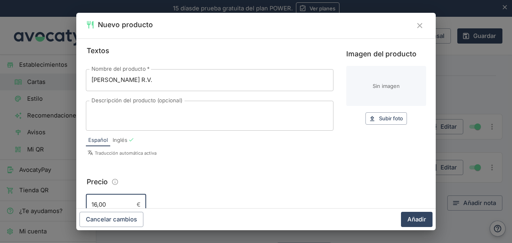
type input "16,00"
click at [401, 212] on button "Añadir" at bounding box center [417, 219] width 32 height 15
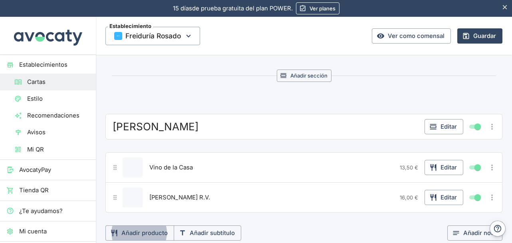
scroll to position [479, 0]
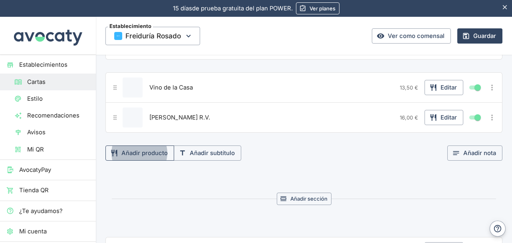
click at [161, 151] on button "Añadir producto" at bounding box center [139, 152] width 69 height 15
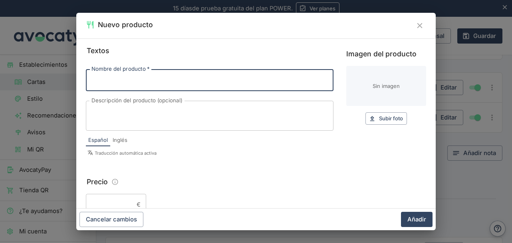
click at [163, 83] on input "Nombre del producto   *" at bounding box center [210, 80] width 248 height 22
type input "[PERSON_NAME]"
click at [117, 205] on input "Precio" at bounding box center [110, 205] width 48 height 22
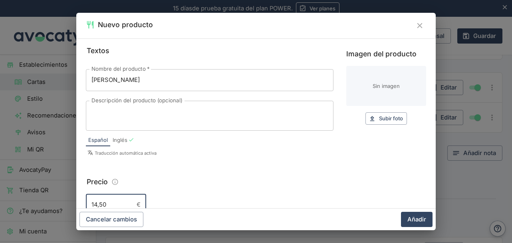
type input "14,50"
click at [401, 212] on button "Añadir" at bounding box center [417, 219] width 32 height 15
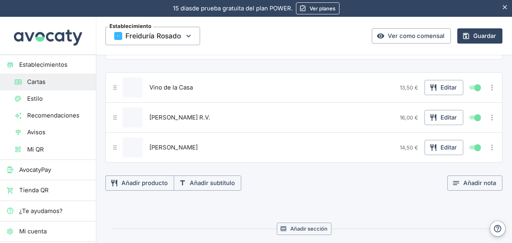
click at [121, 189] on section "[PERSON_NAME] Editar Vino de la Casa 13,50 € Editar [PERSON_NAME] R.V. 16,00 € …" at bounding box center [304, 150] width 416 height 233
click at [138, 178] on button "Añadir producto" at bounding box center [139, 182] width 69 height 15
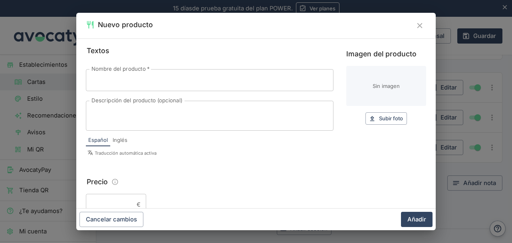
click at [133, 83] on input "Nombre del producto   *" at bounding box center [210, 80] width 248 height 22
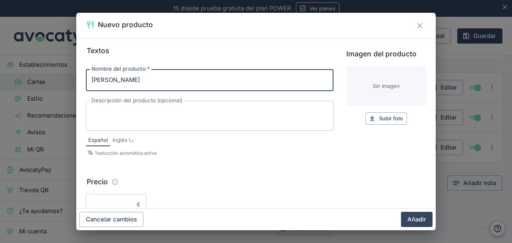
type input "[PERSON_NAME]"
click at [127, 125] on div "x Descripción del producto (opcional)" at bounding box center [210, 116] width 248 height 30
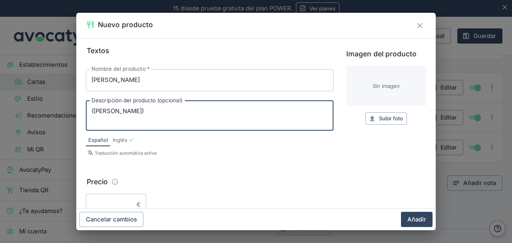
type textarea "([PERSON_NAME])"
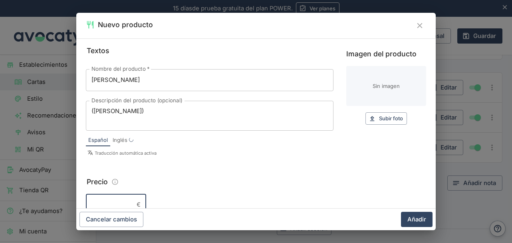
click at [123, 198] on input "Precio" at bounding box center [110, 205] width 48 height 22
type input "21,00"
click at [401, 212] on button "Añadir" at bounding box center [417, 219] width 32 height 15
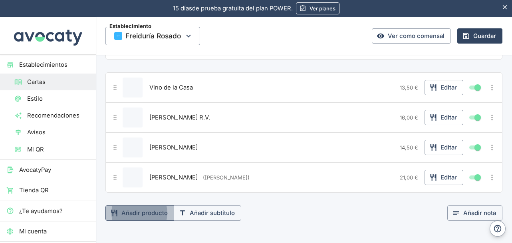
click at [149, 206] on button "Añadir producto" at bounding box center [139, 212] width 69 height 15
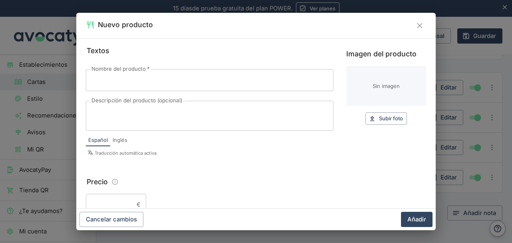
click at [188, 75] on input "Nombre del producto   *" at bounding box center [210, 80] width 248 height 22
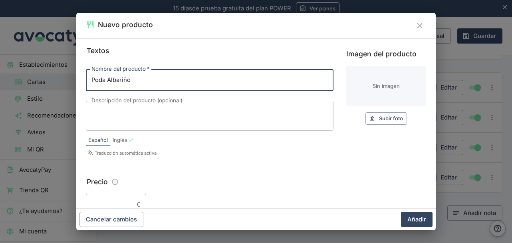
type input "Poda Albariño"
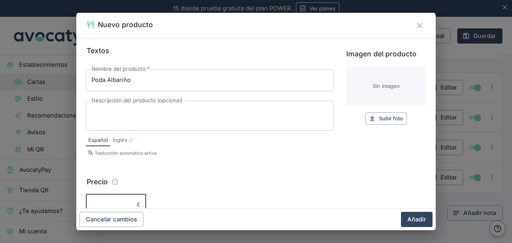
click at [106, 200] on input "Precio" at bounding box center [110, 205] width 48 height 22
type input "20,00"
click at [401, 212] on button "Añadir" at bounding box center [417, 219] width 32 height 15
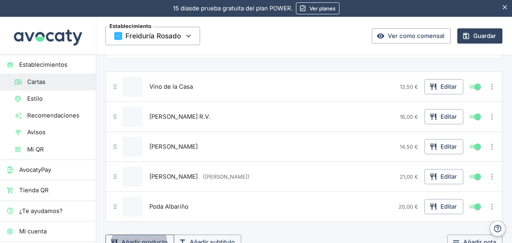
scroll to position [520, 0]
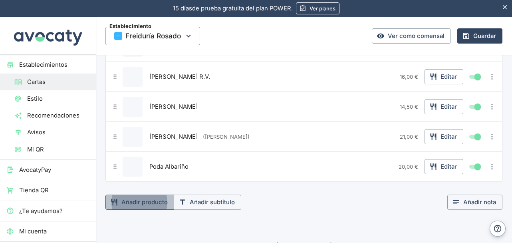
click at [138, 194] on button "Añadir producto" at bounding box center [139, 201] width 69 height 15
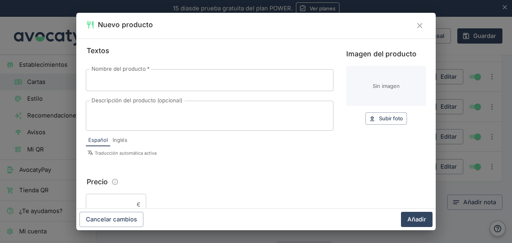
click at [153, 78] on input "Nombre del producto   *" at bounding box center [210, 80] width 248 height 22
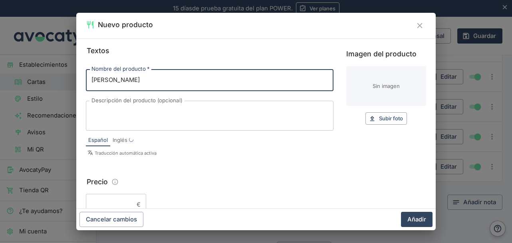
type input "[PERSON_NAME]"
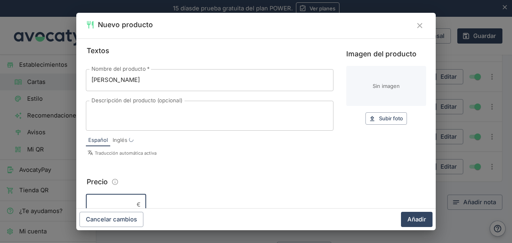
click at [112, 200] on input "Precio" at bounding box center [110, 205] width 48 height 22
type input "26,00"
click at [401, 212] on button "Añadir" at bounding box center [417, 219] width 32 height 15
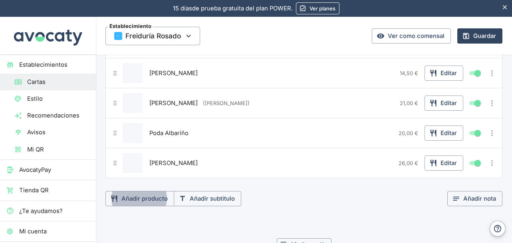
scroll to position [600, 0]
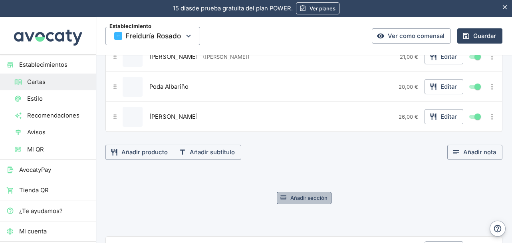
click at [309, 192] on button "Añadir sección" at bounding box center [304, 198] width 55 height 12
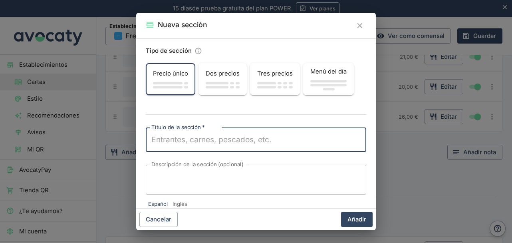
click at [180, 141] on textarea "Título de la sección   *" at bounding box center [255, 139] width 209 height 11
click at [172, 141] on textarea "Vino rosado" at bounding box center [255, 139] width 209 height 11
type textarea "[PERSON_NAME]"
click at [361, 214] on button "Añadir" at bounding box center [357, 219] width 32 height 15
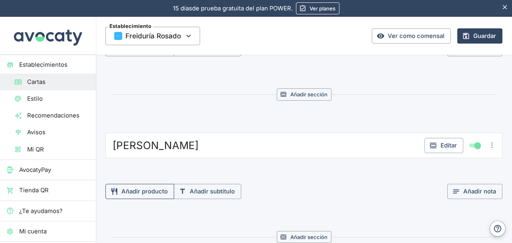
scroll to position [719, 0]
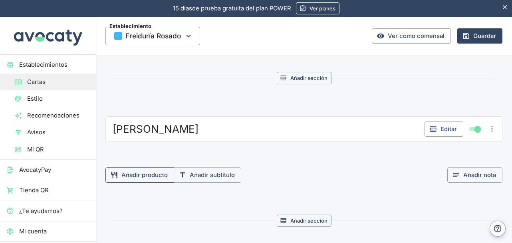
click at [157, 167] on button "Añadir producto" at bounding box center [139, 174] width 69 height 15
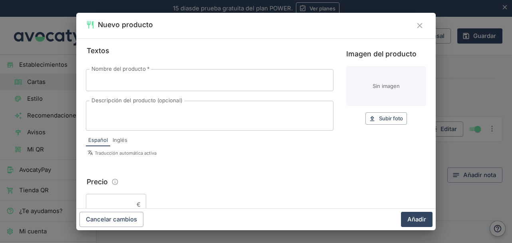
click at [172, 77] on input "Nombre del producto   *" at bounding box center [210, 80] width 248 height 22
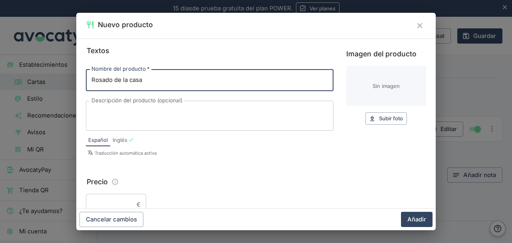
click at [134, 81] on input "Rosado de la casa" at bounding box center [210, 80] width 248 height 22
type input "Rosado de la Casa"
click at [109, 198] on input "Precio" at bounding box center [110, 205] width 48 height 22
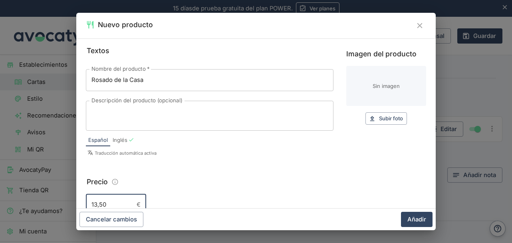
type input "13,50"
click at [401, 212] on button "Añadir" at bounding box center [417, 219] width 32 height 15
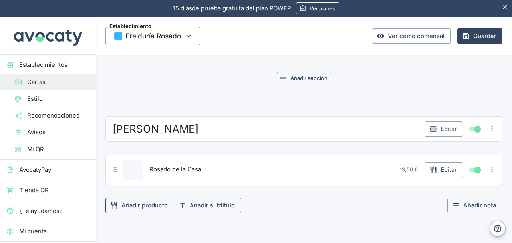
click at [153, 199] on button "Añadir producto" at bounding box center [139, 205] width 69 height 15
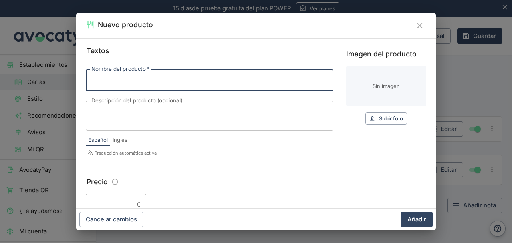
click at [133, 76] on input "Nombre del producto   *" at bounding box center [210, 80] width 248 height 22
type input "Gran [PERSON_NAME]"
click at [112, 200] on input "Precio" at bounding box center [110, 205] width 48 height 22
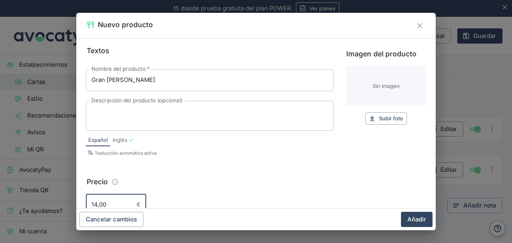
type input "14,00"
click at [401, 212] on button "Añadir" at bounding box center [417, 219] width 32 height 15
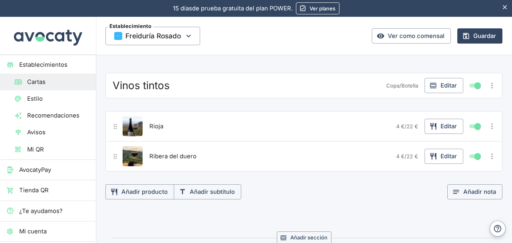
scroll to position [886, 0]
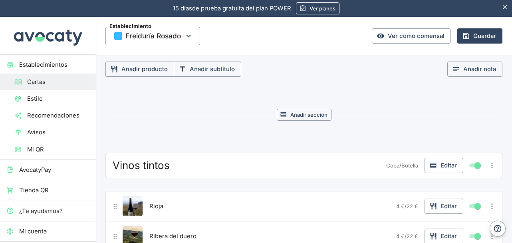
click at [151, 159] on span "Vinos tintos" at bounding box center [141, 165] width 57 height 13
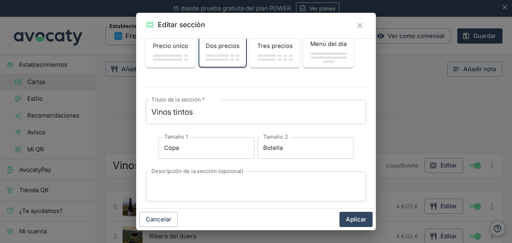
scroll to position [40, 0]
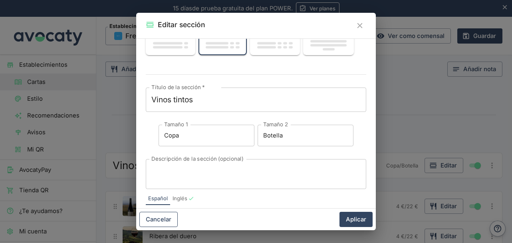
click at [166, 214] on button "Cancelar" at bounding box center [158, 219] width 38 height 15
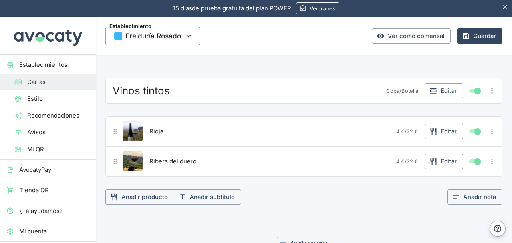
scroll to position [1045, 0]
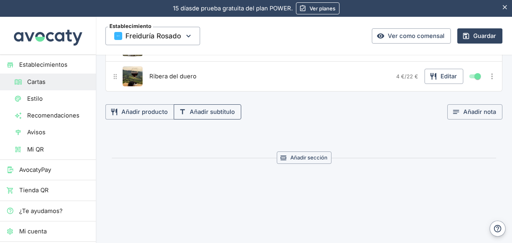
drag, startPoint x: 367, startPoint y: 163, endPoint x: 224, endPoint y: 96, distance: 157.6
click at [224, 96] on section "Vinos tintos Copa / Botella Editar Rioja 4 € / 22 € Editar [PERSON_NAME] 4 € / …" at bounding box center [304, 94] width 416 height 203
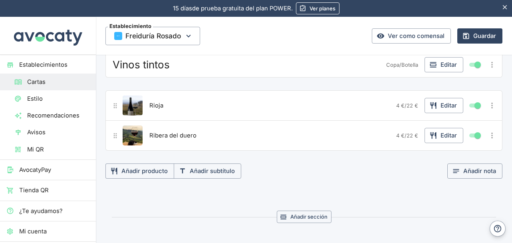
scroll to position [886, 0]
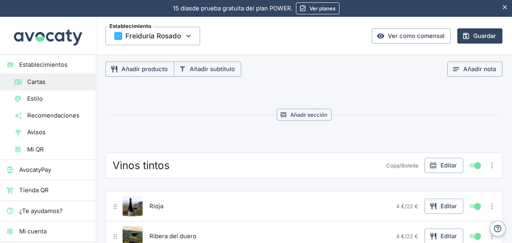
click at [488, 161] on icon "Más opciones" at bounding box center [492, 165] width 9 height 9
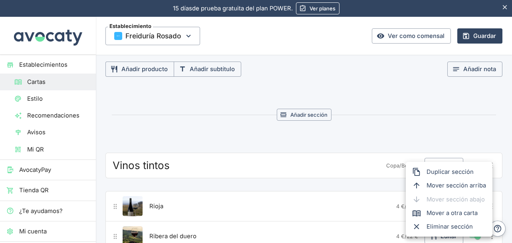
click at [435, 132] on div at bounding box center [256, 121] width 512 height 243
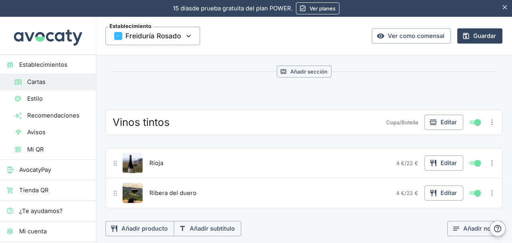
scroll to position [926, 0]
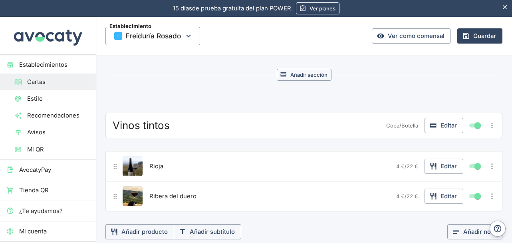
click at [488, 121] on icon "Más opciones" at bounding box center [492, 125] width 9 height 9
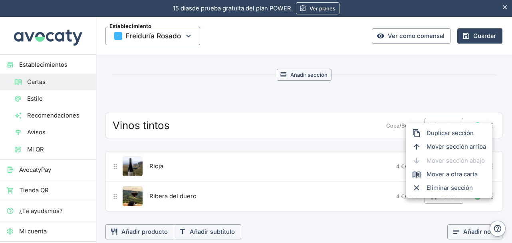
click at [457, 190] on span "Eliminar sección" at bounding box center [455, 187] width 59 height 9
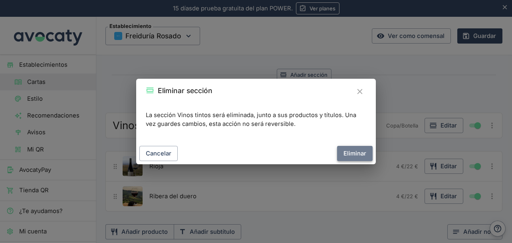
click at [353, 156] on button "Eliminar" at bounding box center [355, 153] width 36 height 15
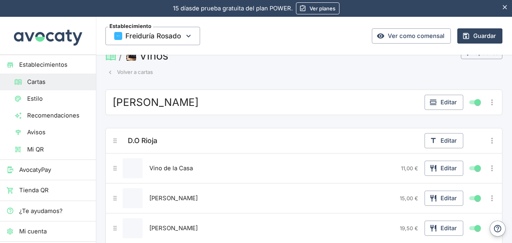
scroll to position [0, 0]
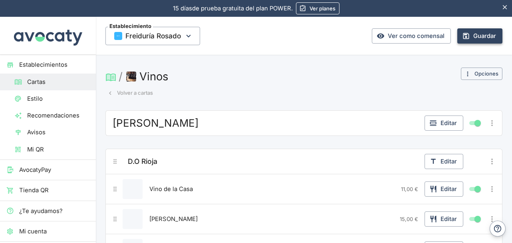
click at [478, 35] on button "Guardar" at bounding box center [479, 35] width 45 height 15
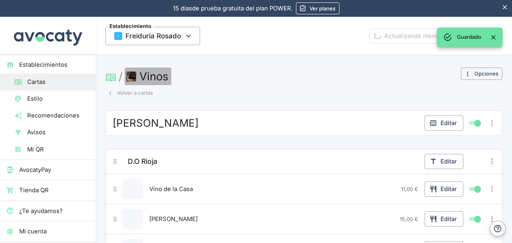
click at [154, 78] on button "Vinos" at bounding box center [148, 76] width 47 height 18
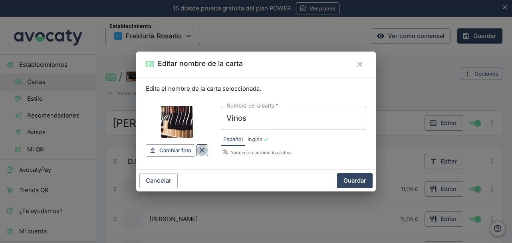
click at [203, 150] on icon "Borrar" at bounding box center [202, 150] width 9 height 9
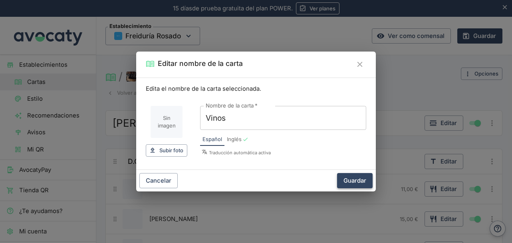
click at [363, 181] on button "Guardar" at bounding box center [355, 180] width 36 height 15
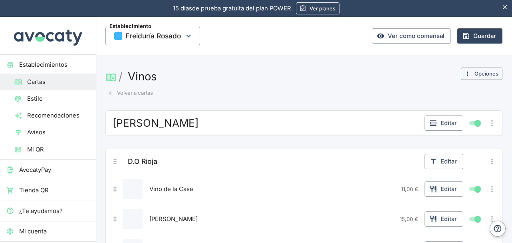
click at [144, 81] on button "Vinos" at bounding box center [142, 76] width 35 height 18
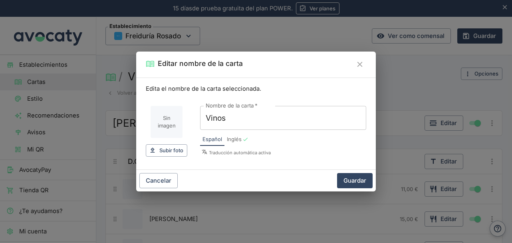
click at [259, 119] on input "Vinos" at bounding box center [283, 118] width 166 height 24
type input "V"
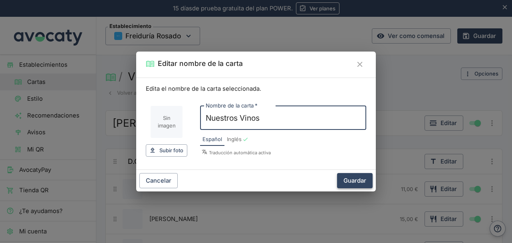
type input "Nuestros Vinos"
click at [344, 174] on button "Guardar" at bounding box center [355, 180] width 36 height 15
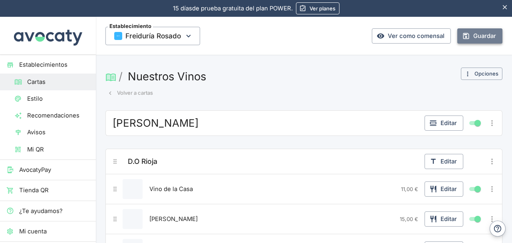
click at [490, 33] on button "Guardar" at bounding box center [479, 35] width 45 height 15
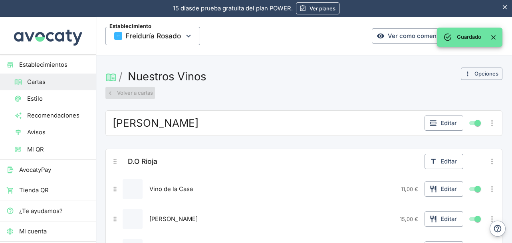
click at [110, 93] on icon "button" at bounding box center [110, 93] width 2 height 4
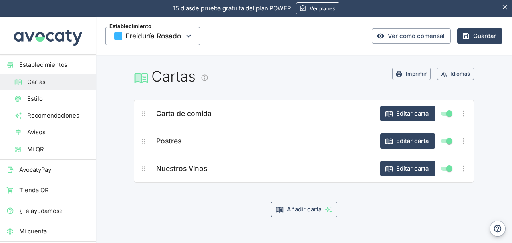
click at [325, 206] on icon "button" at bounding box center [329, 209] width 8 height 8
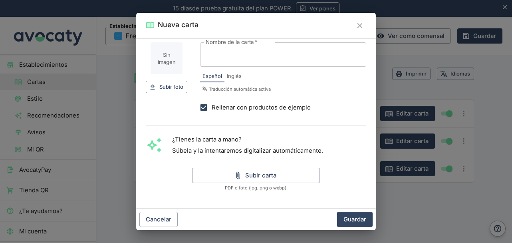
scroll to position [46, 0]
click at [363, 30] on icon "Cerrar" at bounding box center [359, 25] width 9 height 9
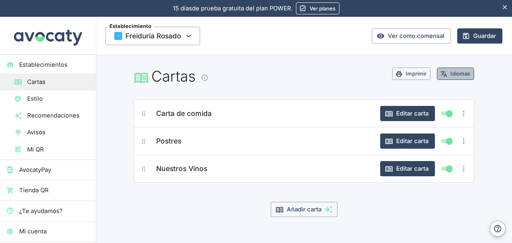
click at [451, 70] on button "Idiomas" at bounding box center [455, 73] width 37 height 12
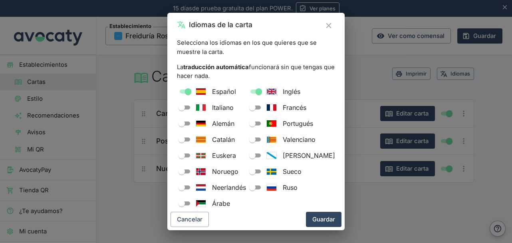
click at [330, 28] on icon "Cerrar" at bounding box center [328, 25] width 9 height 9
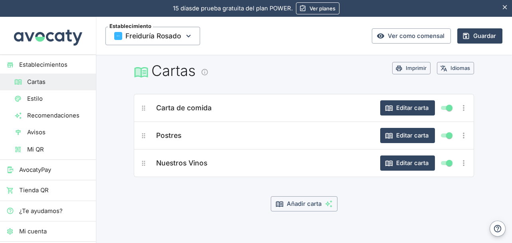
scroll to position [11, 0]
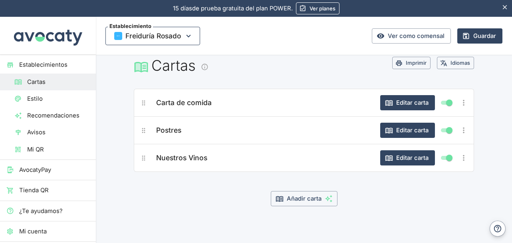
click at [186, 38] on icon "button" at bounding box center [188, 36] width 9 height 9
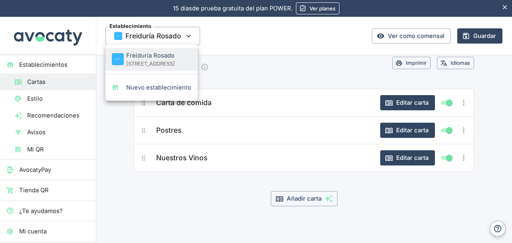
click at [315, 63] on div at bounding box center [256, 121] width 512 height 243
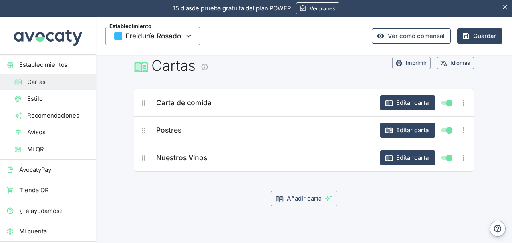
click at [416, 36] on link "Ver como comensal" at bounding box center [411, 35] width 79 height 15
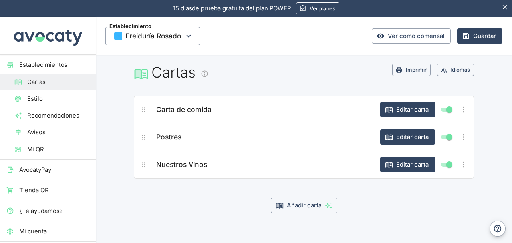
scroll to position [0, 0]
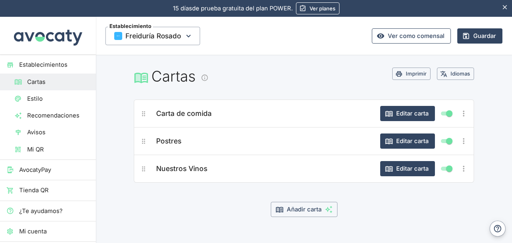
click at [410, 32] on link "Ver como comensal" at bounding box center [411, 35] width 79 height 15
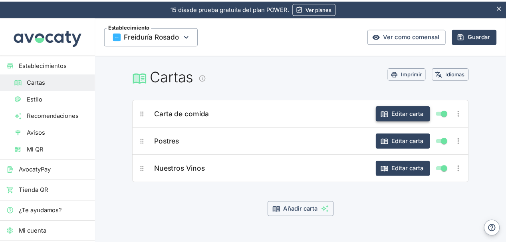
scroll to position [11, 0]
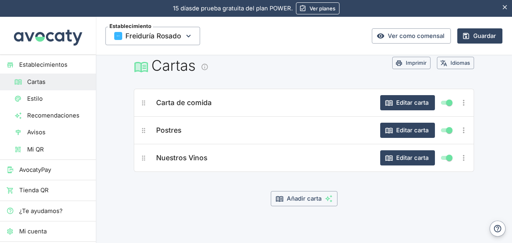
click at [323, 8] on link "Ver planes" at bounding box center [318, 8] width 44 height 12
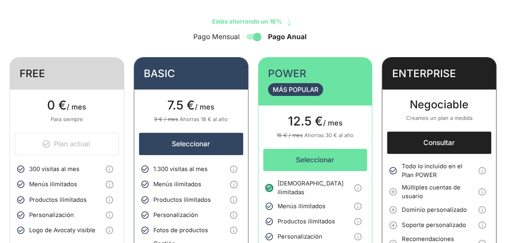
scroll to position [120, 0]
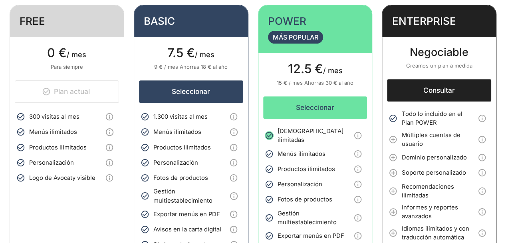
click at [96, 26] on header "FREE" at bounding box center [67, 21] width 114 height 32
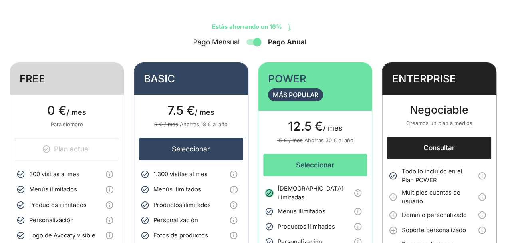
scroll to position [0, 0]
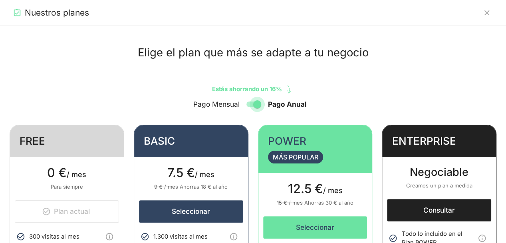
click at [260, 104] on input "Pago Anual" at bounding box center [257, 104] width 46 height 15
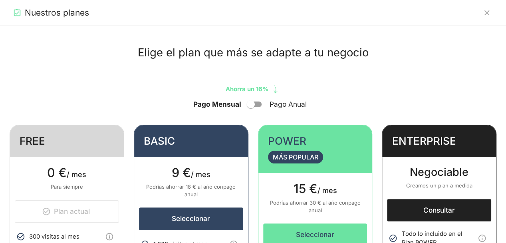
click at [254, 103] on input "Pago Anual" at bounding box center [251, 104] width 46 height 15
checkbox input "true"
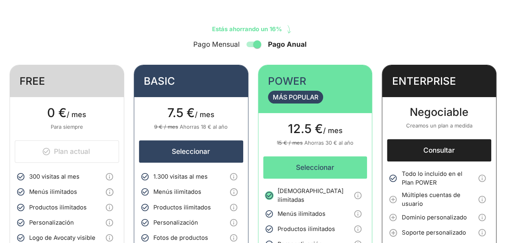
scroll to position [120, 0]
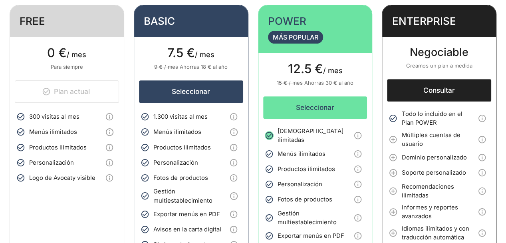
click at [77, 30] on header "FREE" at bounding box center [67, 21] width 114 height 32
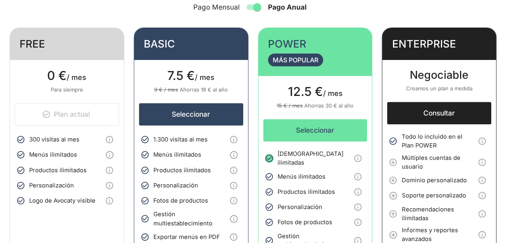
scroll to position [40, 0]
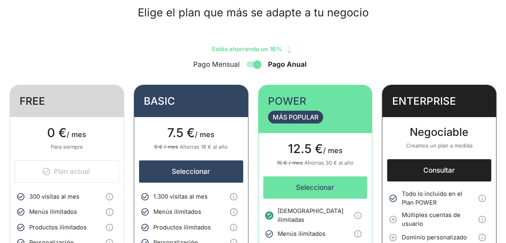
click at [80, 107] on header "FREE" at bounding box center [67, 101] width 114 height 32
click at [71, 147] on p "Para siempre" at bounding box center [67, 147] width 104 height 8
click at [73, 174] on div "0 € / mes Para siempre Plan actual Mostrar lista de funcionalidades" at bounding box center [67, 149] width 114 height 65
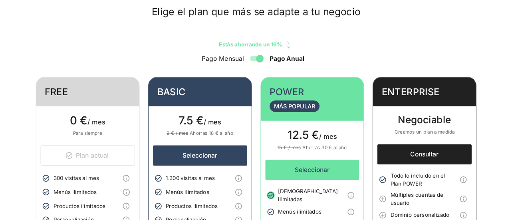
scroll to position [0, 0]
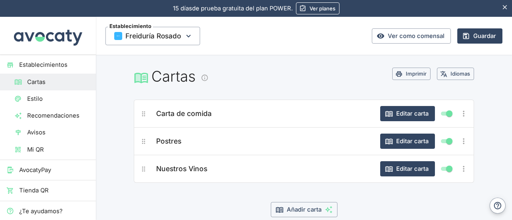
click at [56, 98] on span "Estilo" at bounding box center [58, 98] width 62 height 9
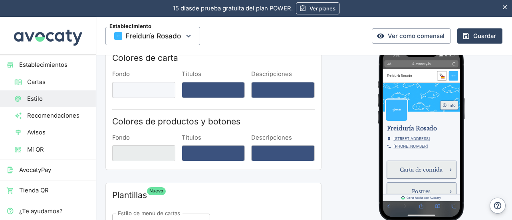
scroll to position [40, 0]
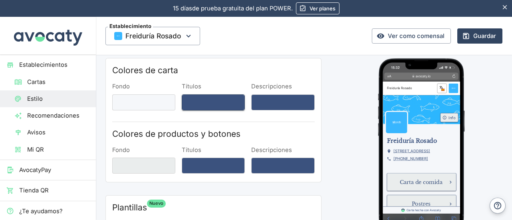
click at [218, 104] on button "Títulos" at bounding box center [213, 102] width 63 height 16
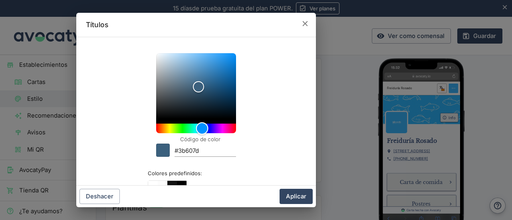
click at [199, 127] on div "Hue" at bounding box center [202, 128] width 12 height 12
type input "#4faaf2"
drag, startPoint x: 200, startPoint y: 72, endPoint x: 207, endPoint y: 56, distance: 17.2
click at [207, 56] on div "Color" at bounding box center [196, 85] width 80 height 65
click at [305, 24] on icon "button" at bounding box center [304, 23] width 5 height 5
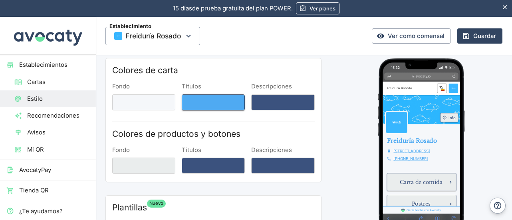
click at [201, 101] on button "Títulos" at bounding box center [213, 102] width 63 height 16
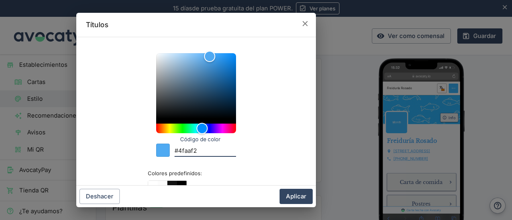
drag, startPoint x: 198, startPoint y: 151, endPoint x: 141, endPoint y: 151, distance: 56.7
click at [142, 151] on div "Código de color #4faaf2 Colores predefinidos:" at bounding box center [196, 183] width 220 height 279
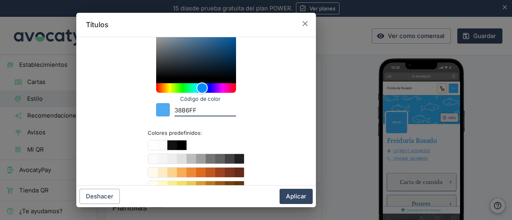
scroll to position [80, 0]
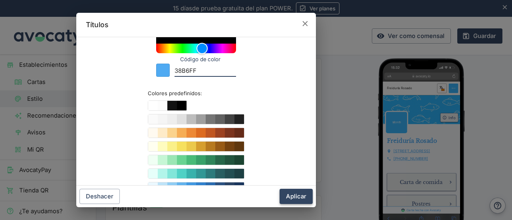
type input "38B6FF"
click at [298, 192] on button "Aplicar" at bounding box center [295, 195] width 33 height 15
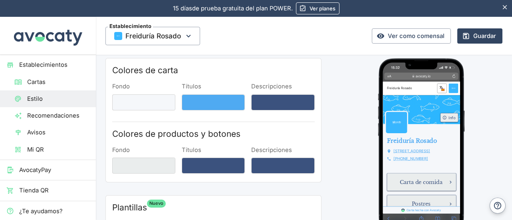
scroll to position [0, 0]
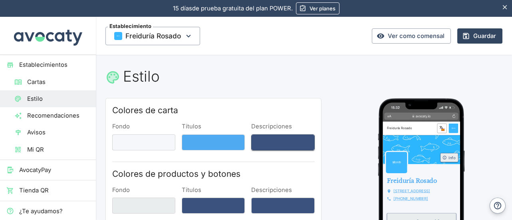
click at [275, 138] on button "Descripciones" at bounding box center [282, 142] width 63 height 16
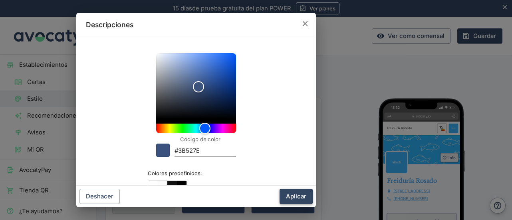
click at [295, 195] on button "Aplicar" at bounding box center [295, 195] width 33 height 15
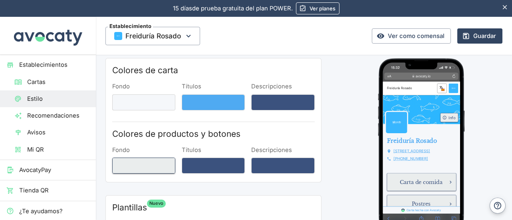
click at [143, 164] on button "Fondo" at bounding box center [143, 165] width 63 height 16
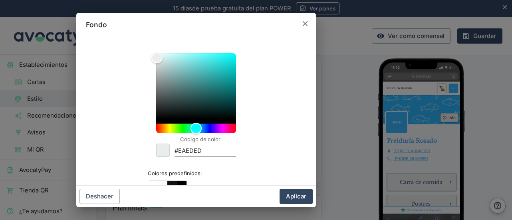
click at [309, 26] on icon "button" at bounding box center [305, 23] width 9 height 9
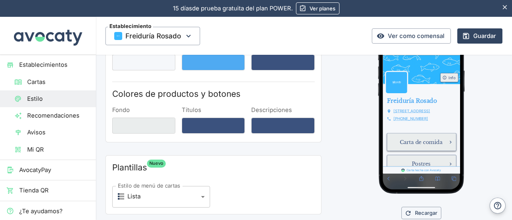
scroll to position [40, 0]
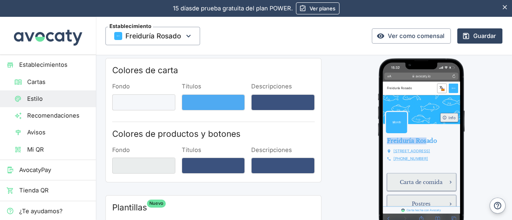
drag, startPoint x: 388, startPoint y: 182, endPoint x: 455, endPoint y: 182, distance: 67.5
click at [455, 182] on div "Freiduría Rosado Dirección [STREET_ADDRESS] Teléfono [PHONE_NUMBER]" at bounding box center [446, 187] width 129 height 56
drag, startPoint x: 387, startPoint y: 194, endPoint x: 470, endPoint y: 229, distance: 89.4
click at [470, 221] on div "Freiduría Rosado Dirección [STREET_ADDRESS] Teléfono [PHONE_NUMBER]" at bounding box center [446, 186] width 129 height 69
click at [485, 175] on h1 "Freiduría Rosado" at bounding box center [447, 179] width 116 height 11
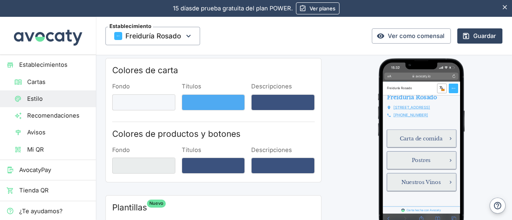
scroll to position [80, 0]
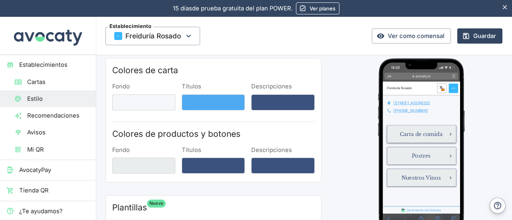
click at [469, 174] on span "Carta de comida" at bounding box center [445, 169] width 71 height 10
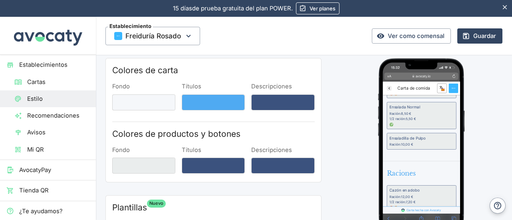
scroll to position [0, 0]
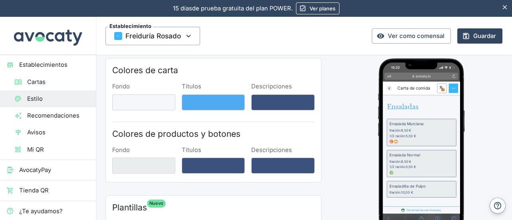
click at [476, 126] on h2 "Ensaladas" at bounding box center [447, 124] width 116 height 14
click at [390, 93] on icon "Freiduría Rosado" at bounding box center [393, 93] width 8 height 8
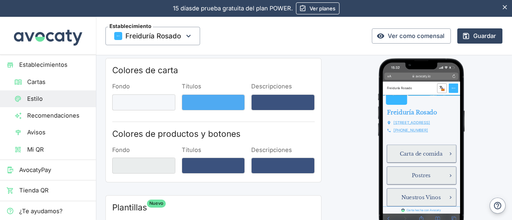
scroll to position [0, 0]
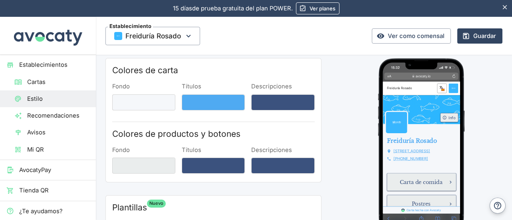
click at [449, 158] on div "Freiduría Rosado Dirección [STREET_ADDRESS] Teléfono [PHONE_NUMBER]" at bounding box center [446, 186] width 129 height 69
click at [220, 99] on button "Títulos" at bounding box center [213, 102] width 63 height 16
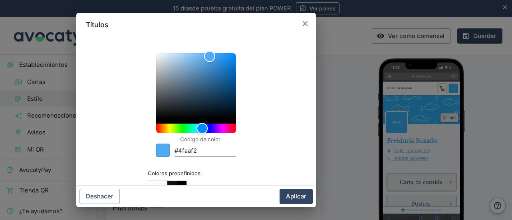
click at [353, 122] on div "Títulos Código de color #4faaf2 Colores predefinidos: Deshacer Aplicar" at bounding box center [196, 110] width 392 height 220
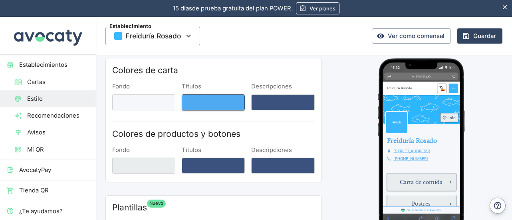
click at [222, 103] on button "Títulos" at bounding box center [213, 102] width 63 height 16
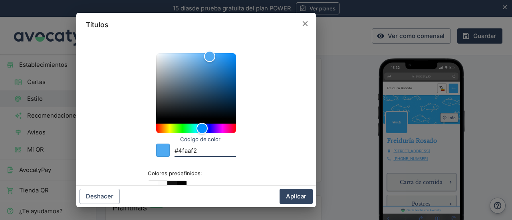
click at [158, 153] on div "Color #4faaf2" at bounding box center [163, 150] width 14 height 14
drag, startPoint x: 158, startPoint y: 153, endPoint x: 200, endPoint y: 161, distance: 43.1
click at [194, 164] on div "Código de color #4faaf2 Colores predefinidos:" at bounding box center [196, 183] width 220 height 279
drag, startPoint x: 206, startPoint y: 149, endPoint x: 181, endPoint y: 151, distance: 24.5
click at [181, 151] on input "#4faaf2" at bounding box center [204, 151] width 61 height 11
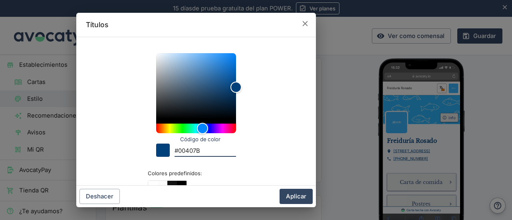
type input "#00407B"
click at [295, 194] on button "Aplicar" at bounding box center [295, 195] width 33 height 15
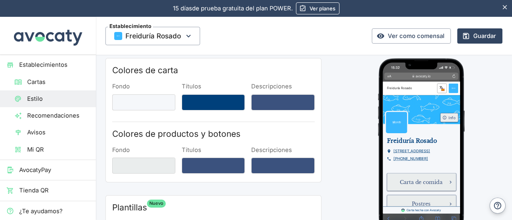
drag, startPoint x: 439, startPoint y: 193, endPoint x: 488, endPoint y: 224, distance: 57.7
click at [488, 214] on div "Freiduría Rosado Dirección [STREET_ADDRESS] Teléfono [PHONE_NUMBER]" at bounding box center [446, 187] width 129 height 56
click at [488, 214] on p "Teléfono [PHONE_NUMBER]" at bounding box center [447, 210] width 116 height 10
click at [281, 164] on button "Descripciones" at bounding box center [282, 165] width 63 height 16
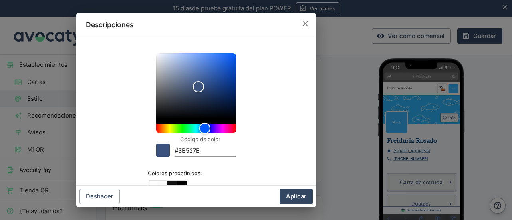
click at [307, 28] on icon "button" at bounding box center [305, 23] width 9 height 9
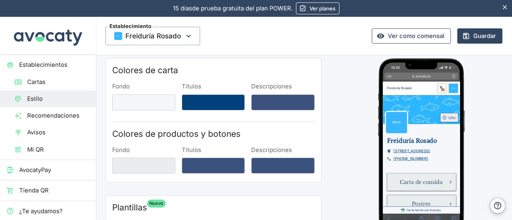
click at [416, 30] on link "Ver como comensal" at bounding box center [411, 35] width 79 height 15
click at [227, 168] on button "Títulos" at bounding box center [213, 165] width 63 height 16
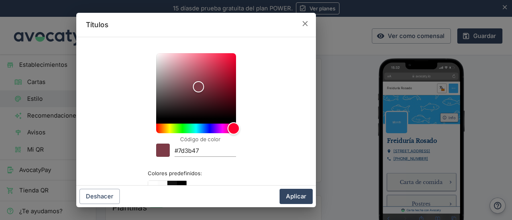
drag, startPoint x: 202, startPoint y: 126, endPoint x: 230, endPoint y: 130, distance: 29.0
click at [230, 130] on div "Hue" at bounding box center [233, 128] width 12 height 12
click at [291, 193] on button "Aplicar" at bounding box center [295, 195] width 33 height 15
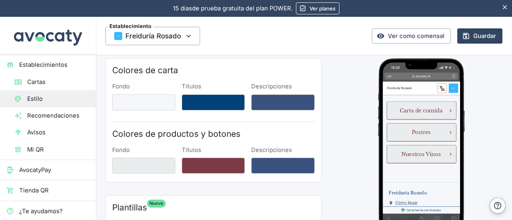
scroll to position [120, 0]
click at [221, 162] on button "Títulos" at bounding box center [213, 165] width 63 height 16
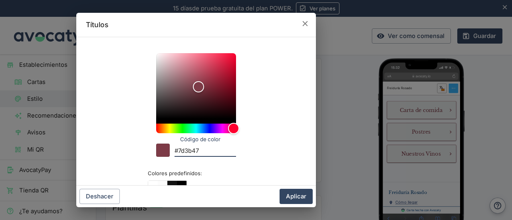
drag, startPoint x: 208, startPoint y: 151, endPoint x: 110, endPoint y: 147, distance: 97.5
click at [110, 147] on div "Código de color #7d3b47 Colores predefinidos:" at bounding box center [196, 183] width 220 height 279
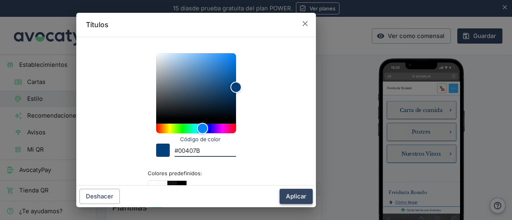
click at [294, 200] on button "Aplicar" at bounding box center [295, 195] width 33 height 15
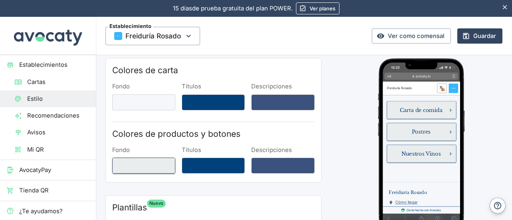
click at [153, 167] on button "Fondo" at bounding box center [143, 165] width 63 height 16
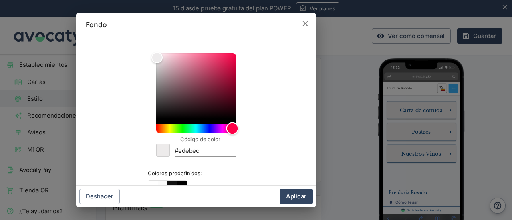
drag, startPoint x: 207, startPoint y: 129, endPoint x: 228, endPoint y: 129, distance: 20.8
click at [228, 129] on div "Hue" at bounding box center [196, 128] width 80 height 10
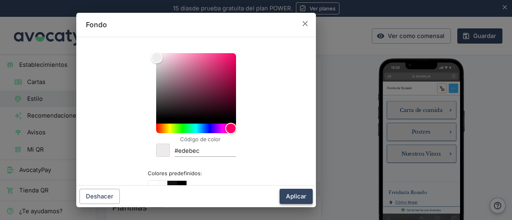
click at [302, 196] on button "Aplicar" at bounding box center [295, 195] width 33 height 15
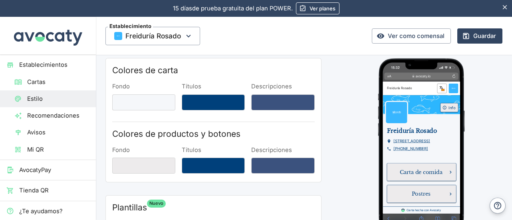
scroll to position [0, 0]
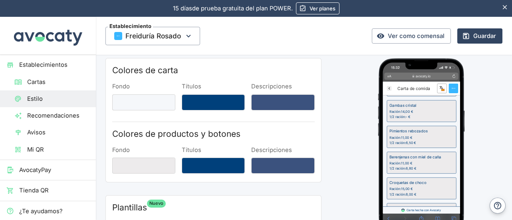
scroll to position [918, 0]
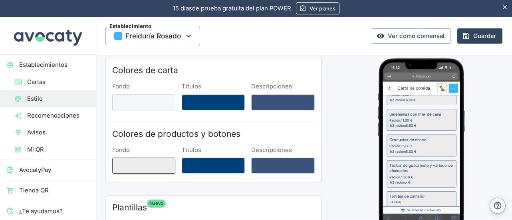
click at [141, 167] on button "Fondo" at bounding box center [143, 165] width 63 height 16
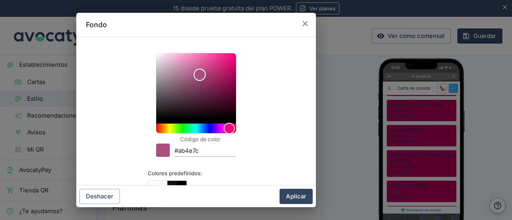
scroll to position [908, 0]
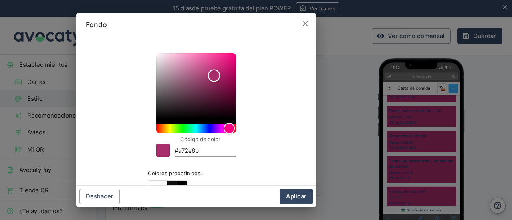
drag, startPoint x: 157, startPoint y: 58, endPoint x: 211, endPoint y: 75, distance: 57.1
click at [211, 75] on div "Color" at bounding box center [214, 75] width 12 height 12
click at [303, 196] on button "Aplicar" at bounding box center [295, 195] width 33 height 15
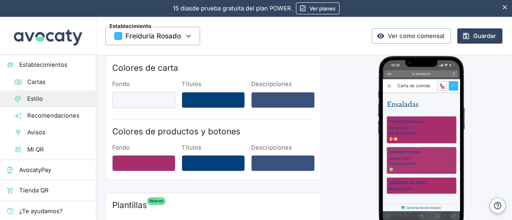
scroll to position [40, 0]
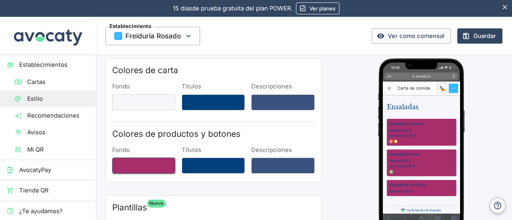
click at [158, 164] on button "Fondo" at bounding box center [143, 165] width 63 height 16
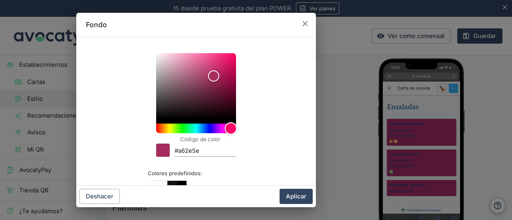
click at [228, 131] on div "Hue" at bounding box center [230, 128] width 12 height 12
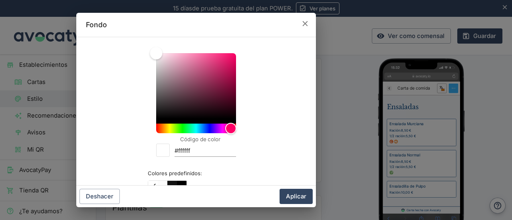
drag, startPoint x: 214, startPoint y: 73, endPoint x: 98, endPoint y: 37, distance: 121.6
click at [98, 37] on div "Código de color #ffffff Colores predefinidos:" at bounding box center [196, 111] width 240 height 149
click at [305, 199] on button "Aplicar" at bounding box center [295, 195] width 33 height 15
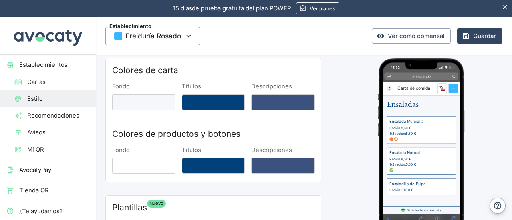
scroll to position [0, 0]
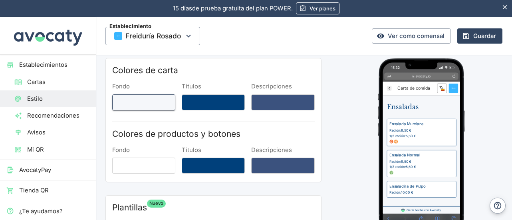
click at [157, 101] on button "Fondo" at bounding box center [143, 102] width 63 height 16
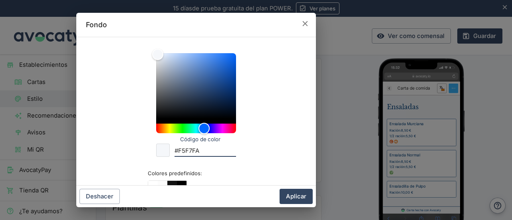
drag, startPoint x: 197, startPoint y: 150, endPoint x: 167, endPoint y: 150, distance: 30.3
click at [167, 150] on div "Código de color #F5F7FA" at bounding box center [196, 147] width 80 height 17
click at [295, 194] on button "Aplicar" at bounding box center [295, 195] width 33 height 15
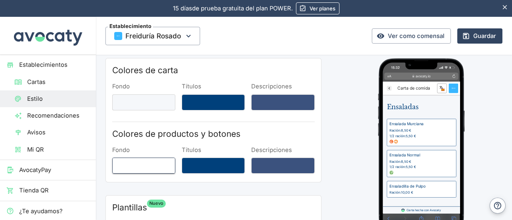
click at [157, 163] on button "Fondo" at bounding box center [143, 165] width 63 height 16
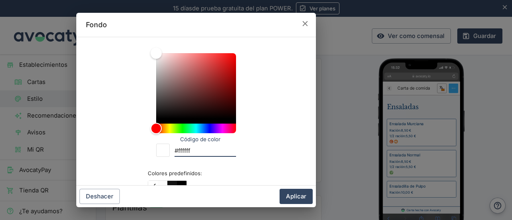
drag, startPoint x: 194, startPoint y: 149, endPoint x: 154, endPoint y: 150, distance: 40.7
click at [156, 150] on div "Código de color #ffffff" at bounding box center [196, 147] width 80 height 17
paste input "#F5F7FA"
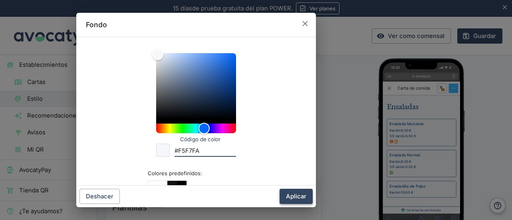
click at [292, 196] on button "Aplicar" at bounding box center [295, 195] width 33 height 15
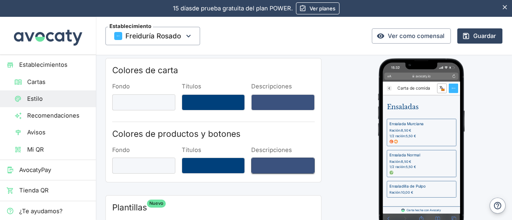
click at [290, 167] on button "Descripciones" at bounding box center [282, 165] width 63 height 16
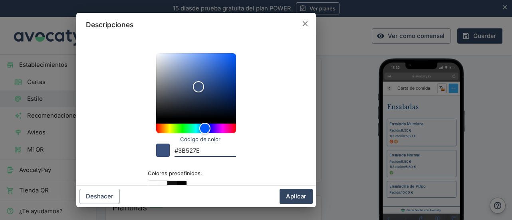
drag, startPoint x: 203, startPoint y: 150, endPoint x: 127, endPoint y: 150, distance: 75.5
click at [127, 150] on div "Código de color #3B527E Colores predefinidos:" at bounding box center [196, 183] width 220 height 279
click at [174, 149] on input "00407B" at bounding box center [204, 151] width 61 height 11
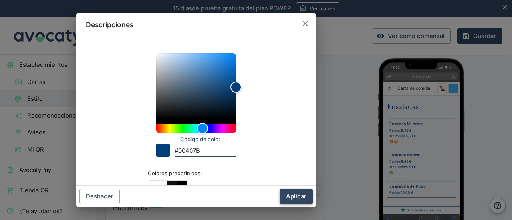
click at [299, 195] on button "Aplicar" at bounding box center [295, 195] width 33 height 15
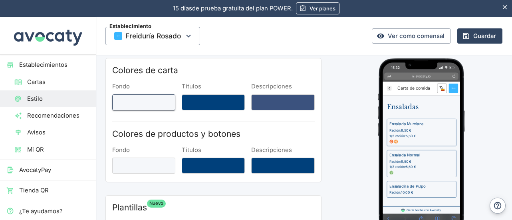
click at [164, 98] on button "Fondo" at bounding box center [143, 102] width 63 height 16
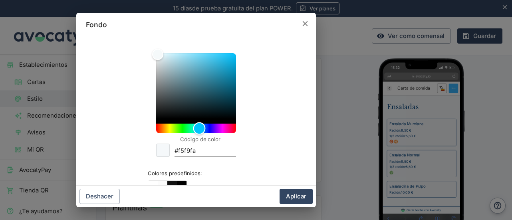
click at [196, 131] on div "Hue" at bounding box center [199, 128] width 12 height 12
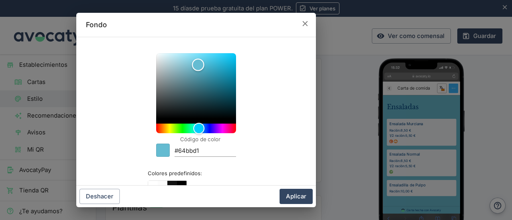
drag, startPoint x: 198, startPoint y: 81, endPoint x: 195, endPoint y: 65, distance: 16.3
click at [195, 65] on div "Color" at bounding box center [196, 85] width 80 height 65
click at [298, 199] on button "Aplicar" at bounding box center [295, 195] width 33 height 15
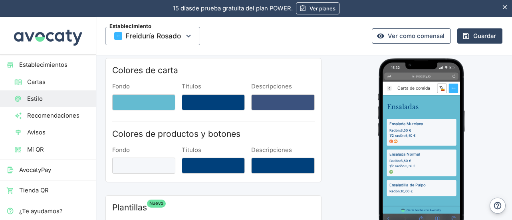
click at [410, 38] on link "Ver como comensal" at bounding box center [411, 35] width 79 height 15
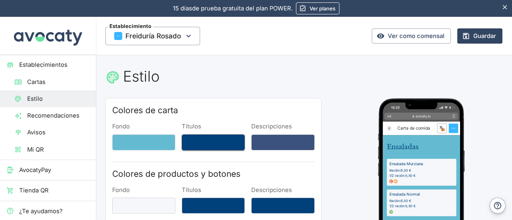
scroll to position [40, 0]
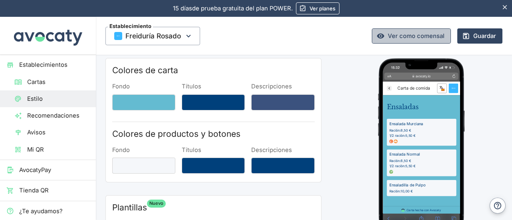
click at [408, 39] on link "Ver como comensal" at bounding box center [411, 35] width 79 height 15
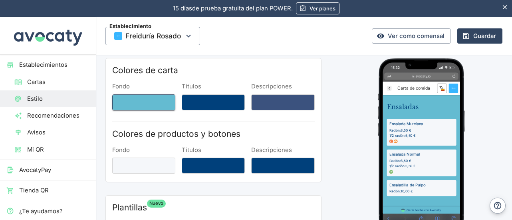
click at [155, 96] on button "Fondo" at bounding box center [143, 102] width 63 height 16
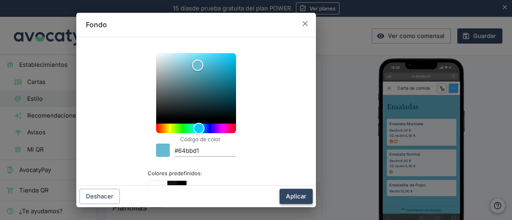
click at [307, 198] on button "Aplicar" at bounding box center [295, 195] width 33 height 15
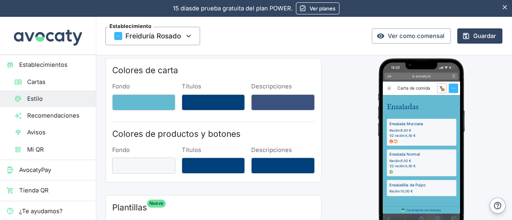
click at [392, 95] on icon "Freiduría Rosado" at bounding box center [393, 93] width 8 height 8
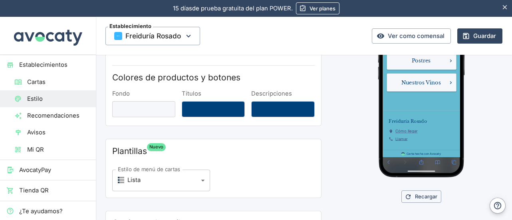
scroll to position [0, 0]
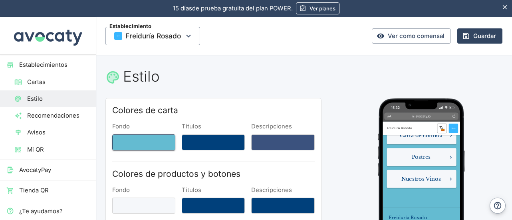
click at [158, 138] on button "Fondo" at bounding box center [143, 142] width 63 height 16
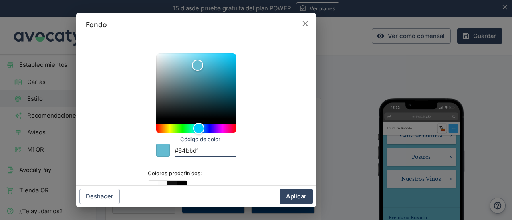
drag, startPoint x: 200, startPoint y: 151, endPoint x: 160, endPoint y: 151, distance: 40.3
click at [160, 151] on div "Código de color #64bbd1" at bounding box center [196, 147] width 80 height 17
click at [174, 149] on input "38B6FF" at bounding box center [204, 151] width 61 height 11
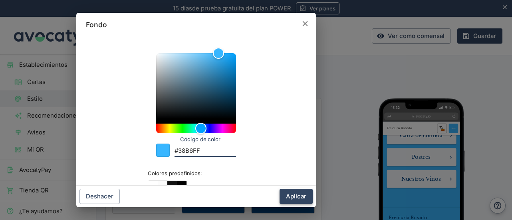
click at [303, 194] on button "Aplicar" at bounding box center [295, 195] width 33 height 15
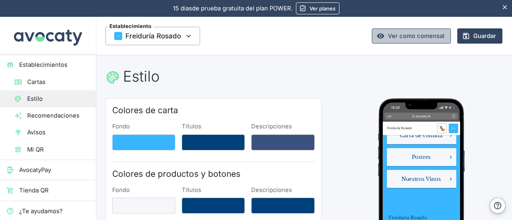
click at [424, 37] on link "Ver como comensal" at bounding box center [411, 35] width 79 height 15
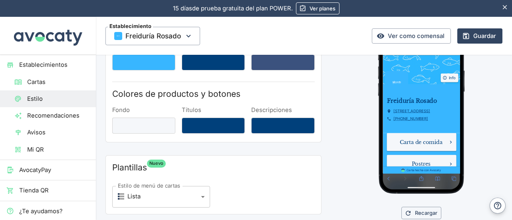
drag, startPoint x: 509, startPoint y: 215, endPoint x: 840, endPoint y: 130, distance: 342.5
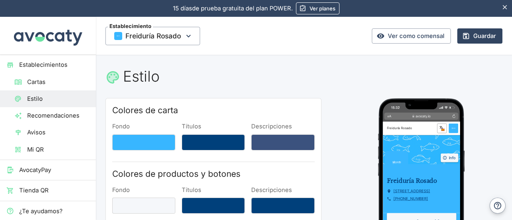
click at [43, 145] on span "Mi QR" at bounding box center [58, 149] width 62 height 9
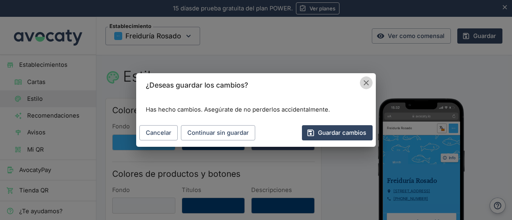
click at [368, 81] on icon "Cancelar" at bounding box center [366, 82] width 9 height 9
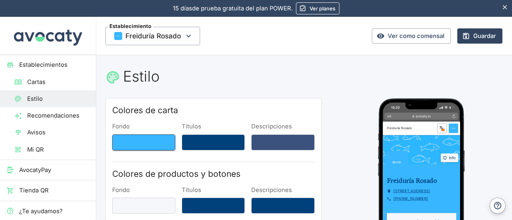
click at [159, 144] on button "Fondo" at bounding box center [143, 142] width 63 height 16
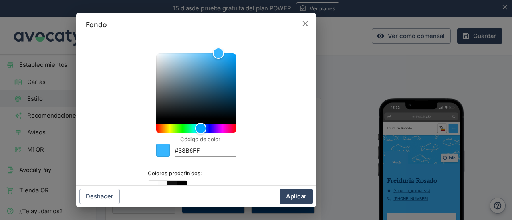
click at [309, 25] on icon "button" at bounding box center [305, 23] width 9 height 9
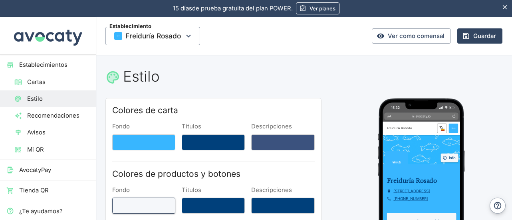
click at [155, 207] on button "Fondo" at bounding box center [143, 205] width 63 height 16
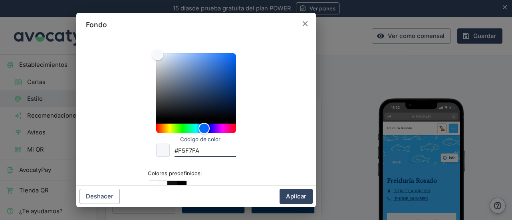
drag, startPoint x: 196, startPoint y: 151, endPoint x: 169, endPoint y: 155, distance: 26.5
click at [169, 155] on div "Código de color #F5F7FA" at bounding box center [196, 147] width 80 height 17
click at [290, 194] on button "Aplicar" at bounding box center [295, 195] width 33 height 15
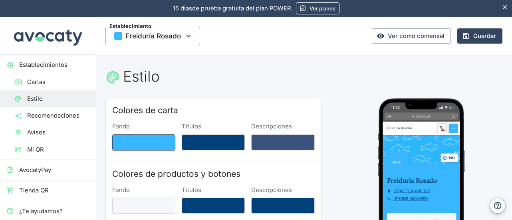
click at [157, 145] on button "Fondo" at bounding box center [143, 142] width 63 height 16
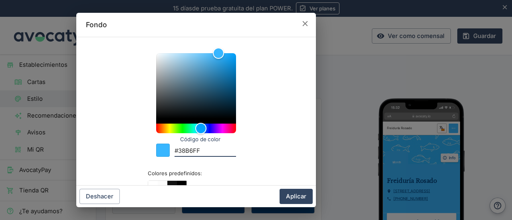
drag, startPoint x: 201, startPoint y: 151, endPoint x: 163, endPoint y: 151, distance: 38.3
click at [163, 151] on div "Código de color #38B6FF" at bounding box center [196, 147] width 80 height 17
paste input "#F5F7FA"
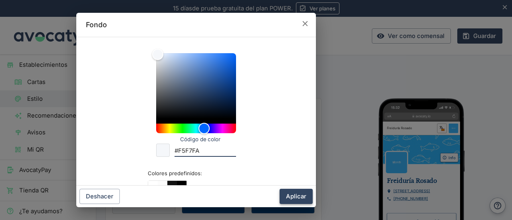
click at [289, 192] on button "Aplicar" at bounding box center [295, 195] width 33 height 15
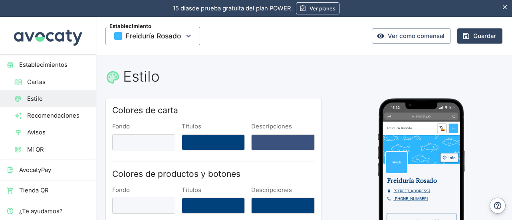
click at [468, 153] on div at bounding box center [421, 186] width 120 height 176
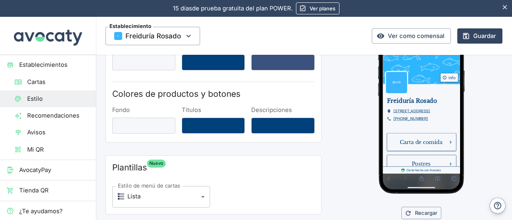
scroll to position [120, 0]
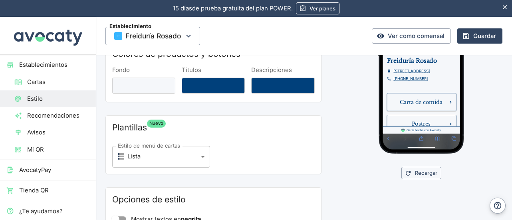
click at [155, 164] on body "15 días de prueba gratuita. 15 días de prueba gratuita del plan POWER. Ver plan…" at bounding box center [256, 110] width 512 height 220
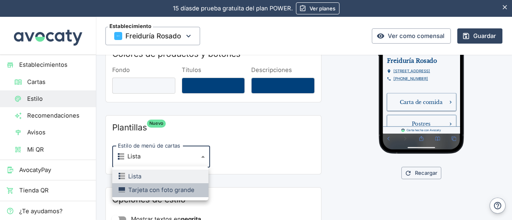
click at [157, 190] on div "Tarjeta con foto grande" at bounding box center [157, 189] width 76 height 9
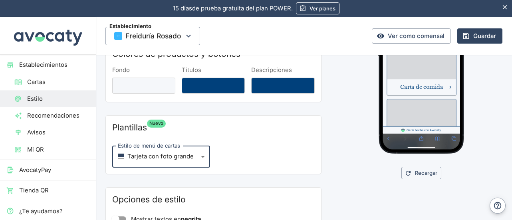
click at [180, 159] on body "15 días de prueba gratuita. 15 días de prueba gratuita del plan POWER. Ver plan…" at bounding box center [256, 110] width 512 height 220
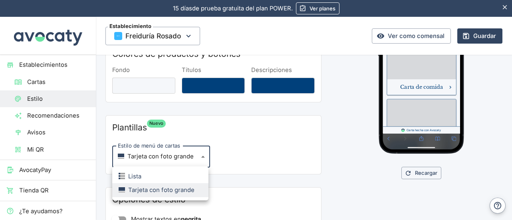
click at [140, 176] on div "Lista" at bounding box center [130, 176] width 23 height 9
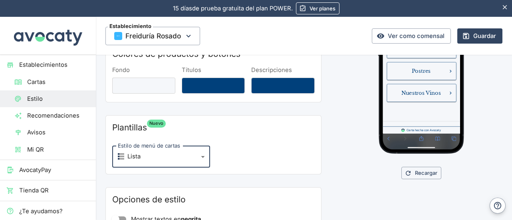
click at [460, 168] on div "Recargar" at bounding box center [422, 172] width 162 height 12
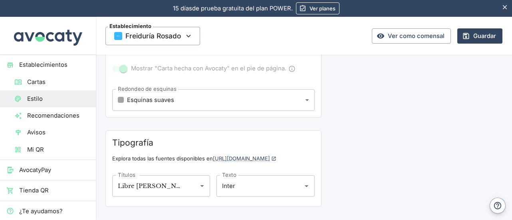
scroll to position [357, 0]
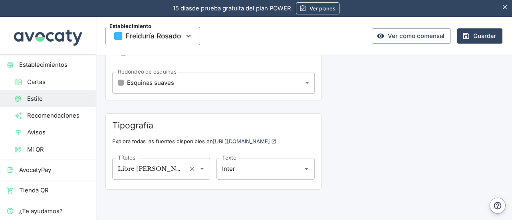
click at [172, 168] on input "Libre [PERSON_NAME]" at bounding box center [150, 168] width 68 height 14
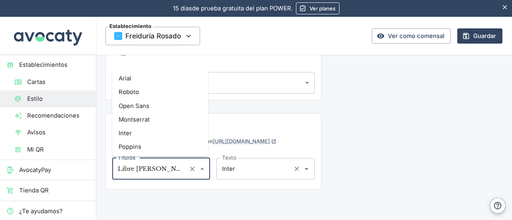
scroll to position [271, 0]
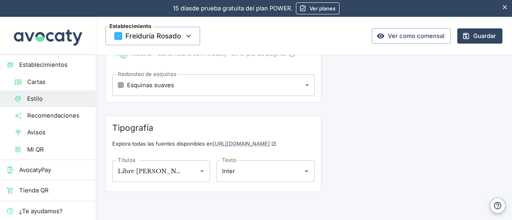
scroll to position [357, 0]
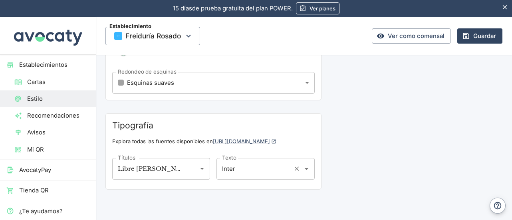
click at [267, 166] on input "Inter" at bounding box center [254, 168] width 68 height 14
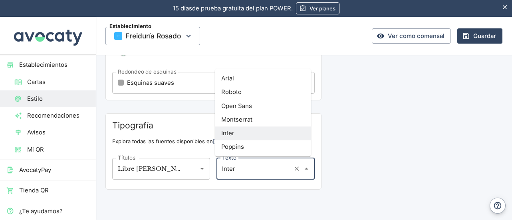
click at [277, 122] on li "Montserrat" at bounding box center [263, 120] width 96 height 14
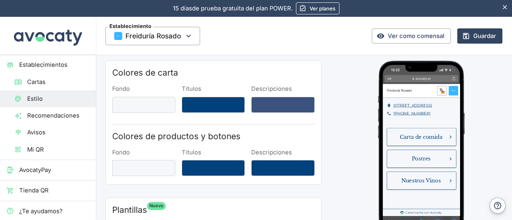
scroll to position [120, 0]
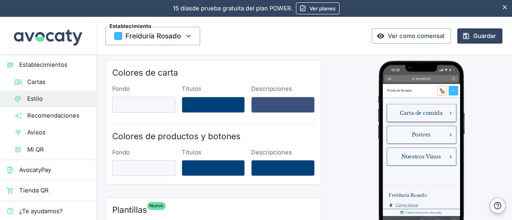
click at [463, 137] on span "Carta de comida" at bounding box center [445, 132] width 71 height 10
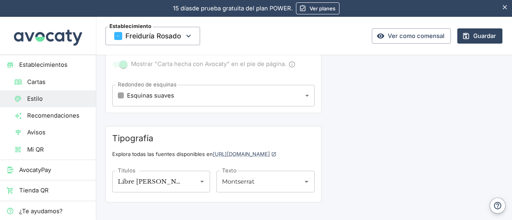
scroll to position [357, 0]
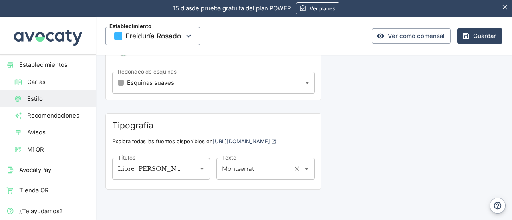
click at [277, 170] on input "Montserrat" at bounding box center [254, 168] width 68 height 14
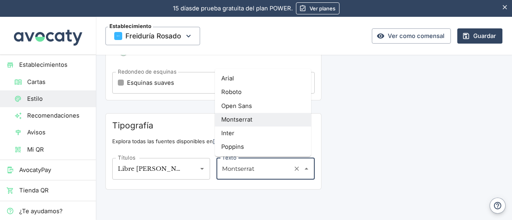
click at [277, 136] on li "Inter" at bounding box center [263, 133] width 96 height 14
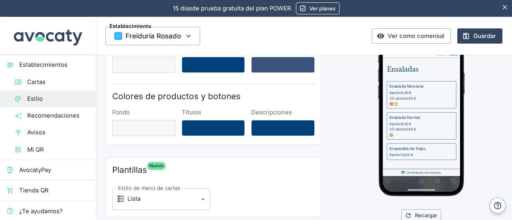
scroll to position [0, 0]
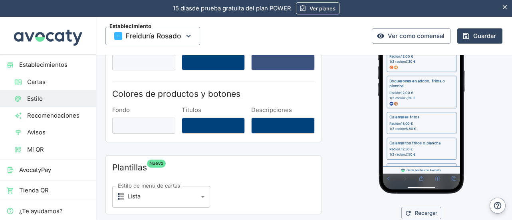
scroll to position [87, 0]
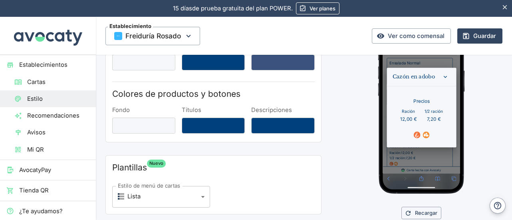
click at [491, 98] on icon "Cerrar" at bounding box center [486, 100] width 11 height 11
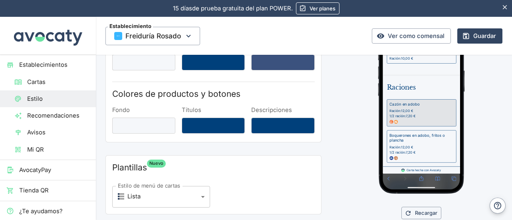
scroll to position [166, 0]
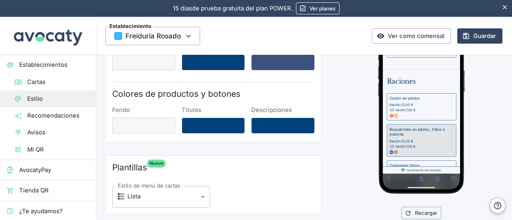
click at [429, 203] on span "12,00 €" at bounding box center [422, 206] width 20 height 7
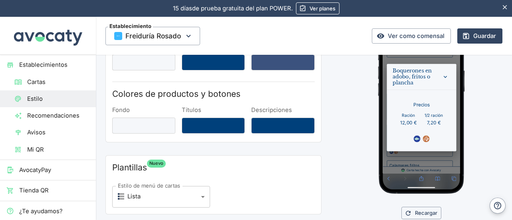
click at [481, 101] on icon "Cerrar" at bounding box center [486, 100] width 11 height 11
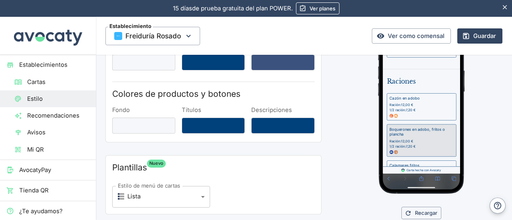
scroll to position [246, 0]
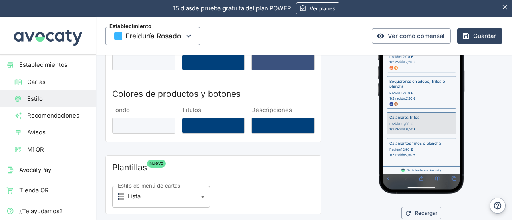
click at [452, 179] on div "Ración: 15,00 € 1/2 ración: 8,50 €" at bounding box center [446, 182] width 107 height 17
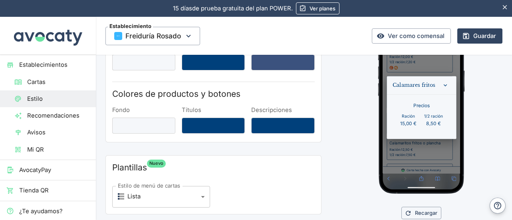
click at [485, 115] on icon "Cerrar" at bounding box center [487, 115] width 6 height 4
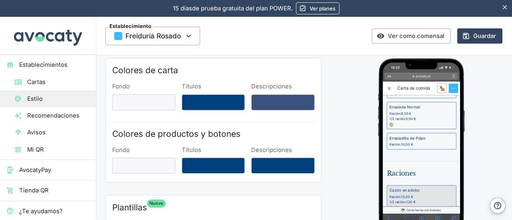
scroll to position [0, 0]
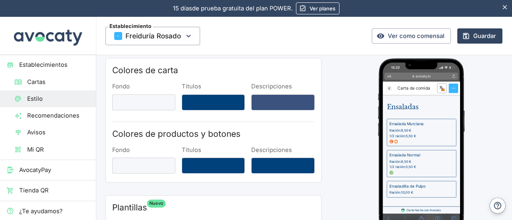
click at [390, 90] on icon "Freiduría Rosado" at bounding box center [393, 93] width 8 height 8
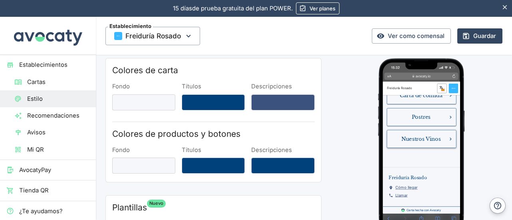
scroll to position [114, 0]
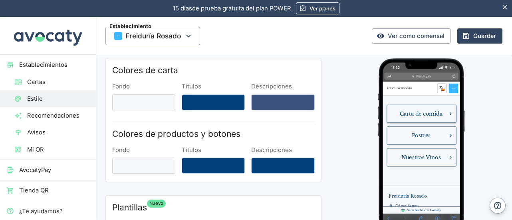
click at [460, 140] on span "Carta de comida" at bounding box center [445, 135] width 71 height 10
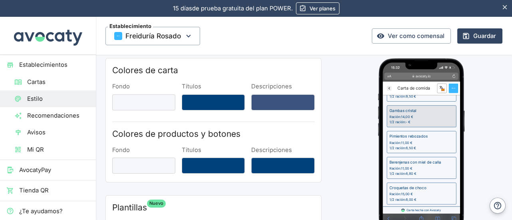
scroll to position [878, 0]
drag, startPoint x: 438, startPoint y: 262, endPoint x: 446, endPoint y: 142, distance: 120.5
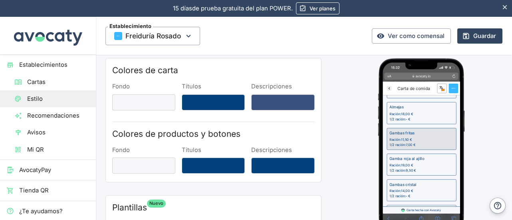
scroll to position [719, 0]
click at [42, 84] on span "Cartas" at bounding box center [58, 81] width 62 height 9
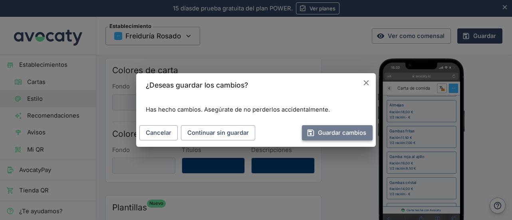
click at [319, 132] on button "Guardar cambios" at bounding box center [337, 132] width 71 height 15
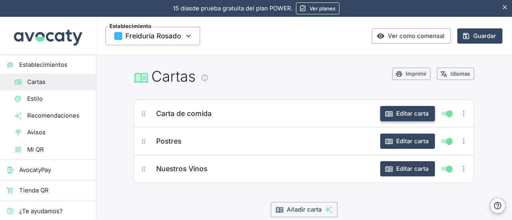
click at [401, 117] on button "Editar carta" at bounding box center [407, 113] width 55 height 15
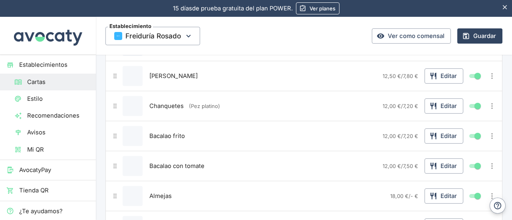
scroll to position [599, 0]
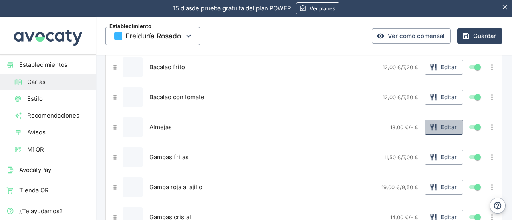
click at [432, 122] on button "Editar" at bounding box center [443, 126] width 39 height 15
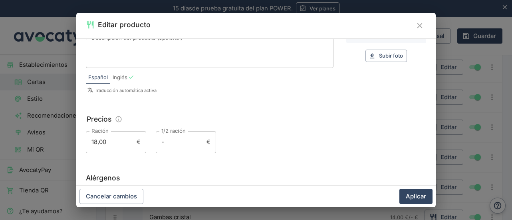
scroll to position [155, 0]
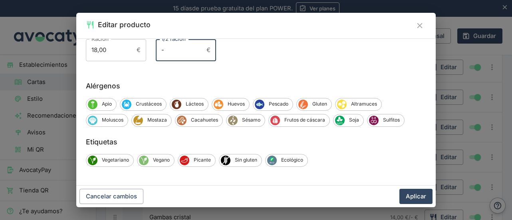
click at [177, 55] on input "-" at bounding box center [180, 50] width 48 height 22
click at [417, 199] on button "Aplicar" at bounding box center [415, 195] width 33 height 15
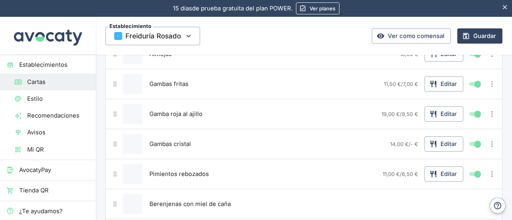
scroll to position [679, 0]
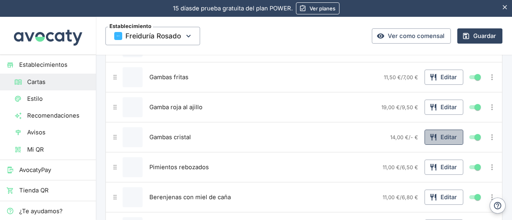
click at [450, 135] on button "Editar" at bounding box center [443, 136] width 39 height 15
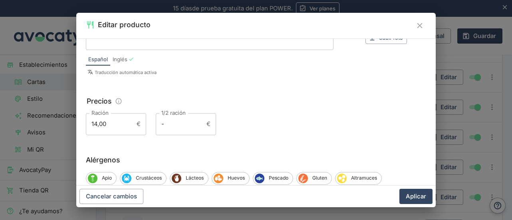
scroll to position [155, 0]
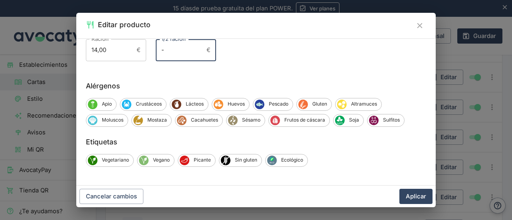
click at [194, 54] on input "-" at bounding box center [180, 50] width 48 height 22
click at [399, 188] on button "Aplicar" at bounding box center [415, 195] width 33 height 15
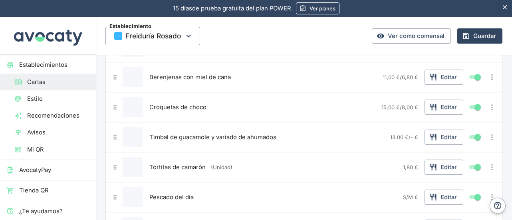
scroll to position [838, 0]
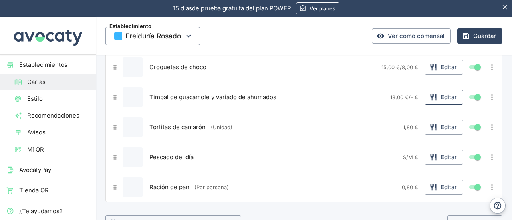
click at [434, 89] on button "Editar" at bounding box center [443, 96] width 39 height 15
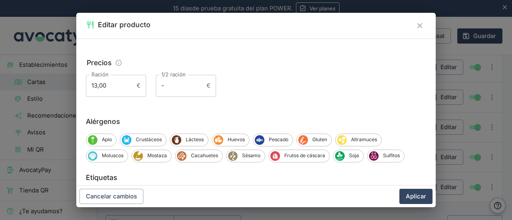
scroll to position [120, 0]
click at [184, 85] on input "-" at bounding box center [180, 85] width 48 height 22
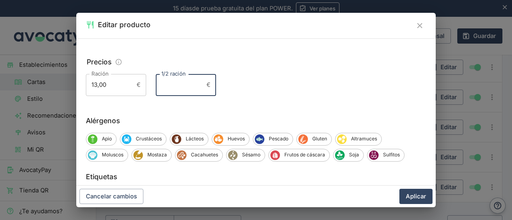
click at [399, 188] on button "Aplicar" at bounding box center [415, 195] width 33 height 15
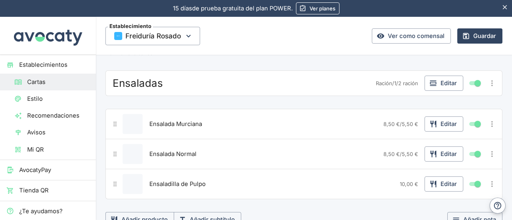
scroll to position [0, 0]
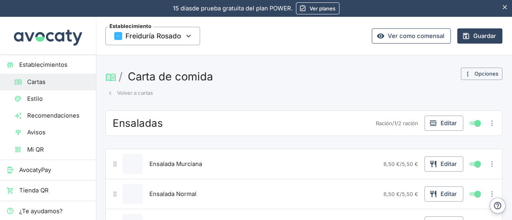
click at [406, 38] on link "Ver como comensal" at bounding box center [411, 35] width 79 height 15
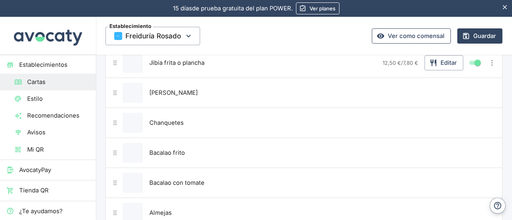
scroll to position [335, 0]
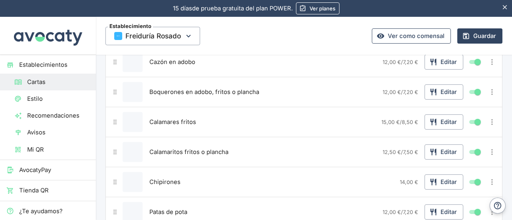
click at [399, 39] on link "Ver como comensal" at bounding box center [411, 35] width 79 height 15
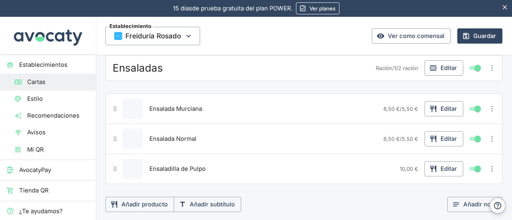
scroll to position [0, 0]
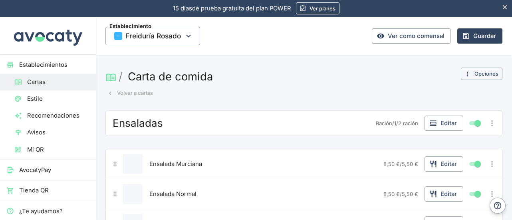
click at [115, 89] on button "Volver a cartas" at bounding box center [130, 93] width 50 height 12
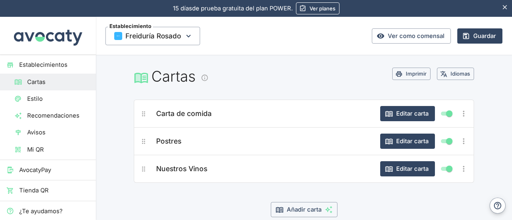
click at [225, 170] on div "Nuestros Vinos" at bounding box center [264, 169] width 220 height 18
click at [394, 168] on button "Editar carta" at bounding box center [407, 168] width 55 height 15
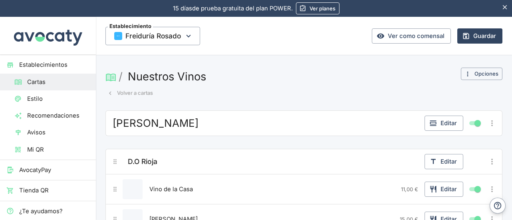
click at [109, 91] on icon "button" at bounding box center [110, 92] width 7 height 7
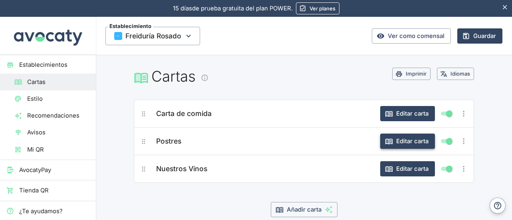
click at [398, 143] on button "Editar carta" at bounding box center [407, 140] width 55 height 15
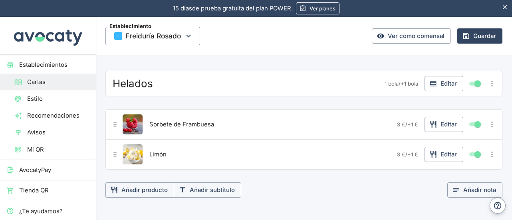
scroll to position [260, 0]
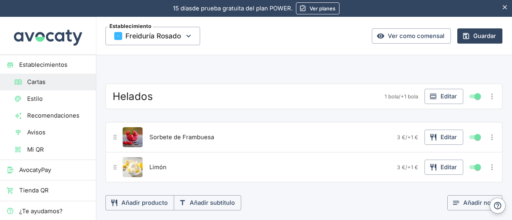
click at [491, 95] on icon "Más opciones" at bounding box center [492, 96] width 2 height 6
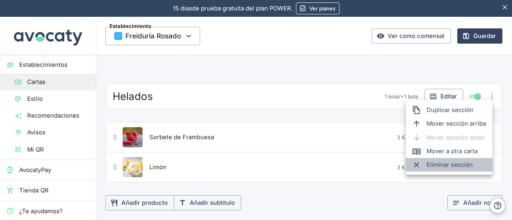
click at [439, 168] on span "Eliminar sección" at bounding box center [455, 164] width 59 height 9
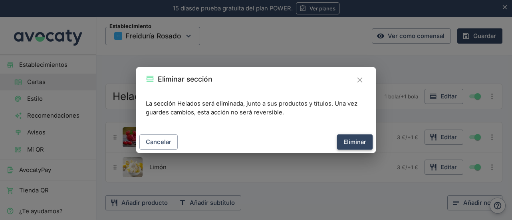
click at [346, 145] on button "Eliminar" at bounding box center [355, 141] width 36 height 15
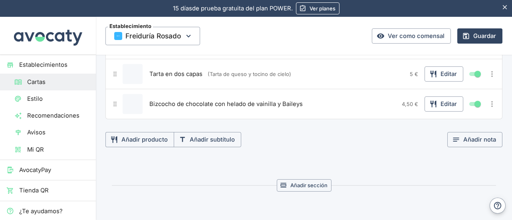
scroll to position [0, 0]
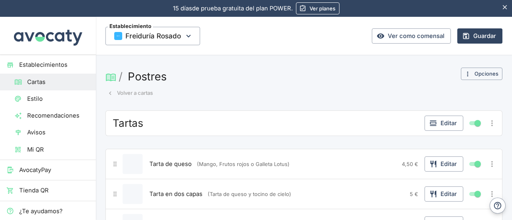
click at [111, 95] on icon "button" at bounding box center [110, 92] width 7 height 7
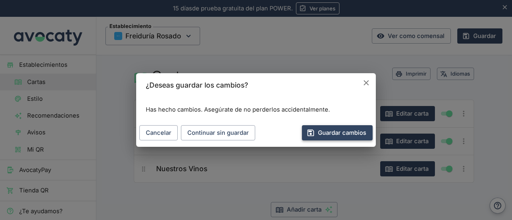
click at [346, 133] on button "Guardar cambios" at bounding box center [337, 132] width 71 height 15
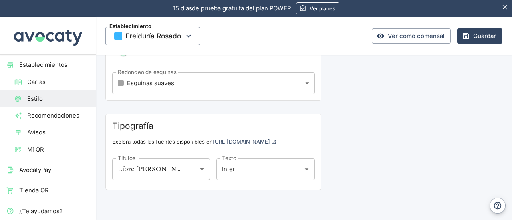
scroll to position [356, 0]
click at [283, 87] on body "15 días de prueba gratuita. 15 días de prueba gratuita del plan POWER. Ver plan…" at bounding box center [256, 110] width 512 height 220
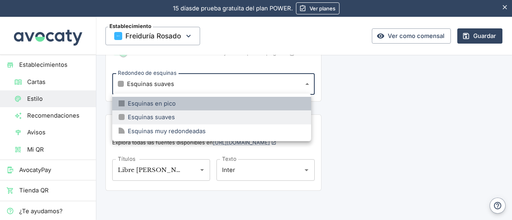
click at [255, 104] on li "Esquinas en pico" at bounding box center [211, 104] width 199 height 14
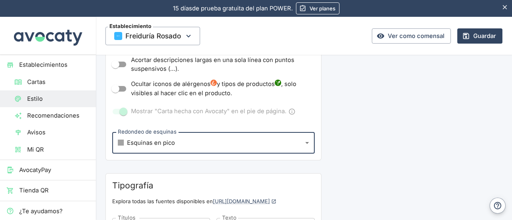
scroll to position [316, 0]
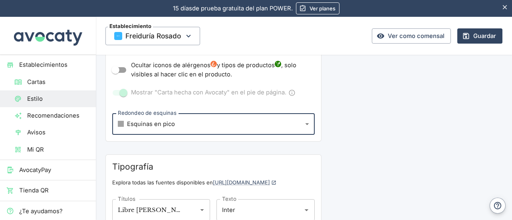
click at [277, 125] on body "15 días de prueba gratuita. 15 días de prueba gratuita del plan POWER. Ver plan…" at bounding box center [256, 110] width 512 height 220
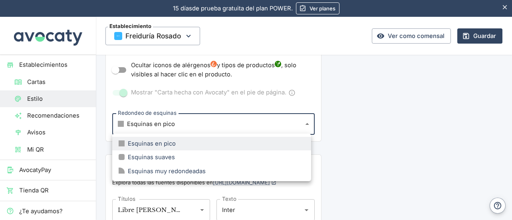
click at [209, 153] on li "Esquinas suaves" at bounding box center [211, 157] width 199 height 14
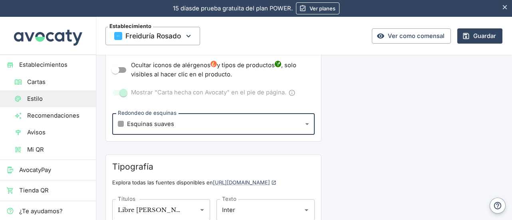
click at [287, 122] on body "15 días de prueba gratuita. 15 días de prueba gratuita del plan POWER. Ver plan…" at bounding box center [256, 110] width 512 height 220
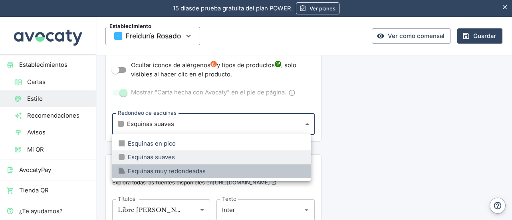
click at [227, 168] on li "Esquinas muy redondeadas" at bounding box center [211, 171] width 199 height 14
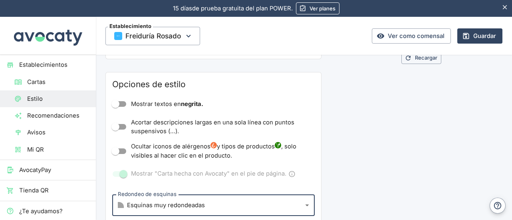
scroll to position [279, 0]
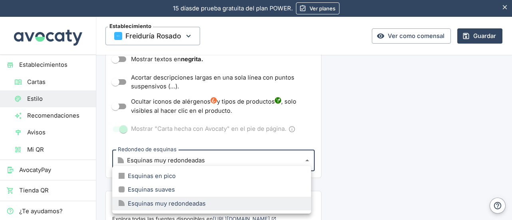
click at [295, 162] on body "15 días de prueba gratuita. 15 días de prueba gratuita del plan POWER. Ver plan…" at bounding box center [256, 110] width 512 height 220
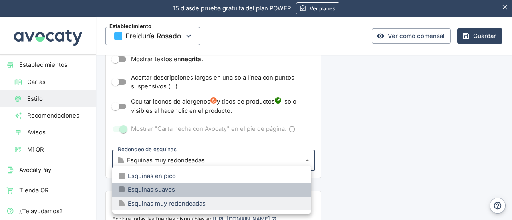
drag, startPoint x: 256, startPoint y: 185, endPoint x: 269, endPoint y: 180, distance: 14.5
click at [256, 186] on li "Esquinas suaves" at bounding box center [211, 189] width 199 height 14
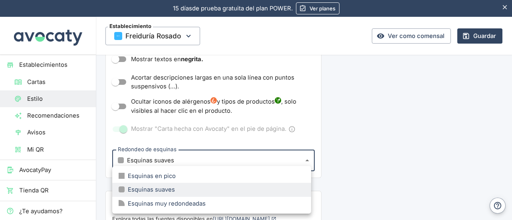
click at [305, 157] on body "15 días de prueba gratuita. 15 días de prueba gratuita del plan POWER. Ver plan…" at bounding box center [256, 110] width 512 height 220
click at [259, 200] on li "Esquinas muy redondeadas" at bounding box center [211, 203] width 199 height 14
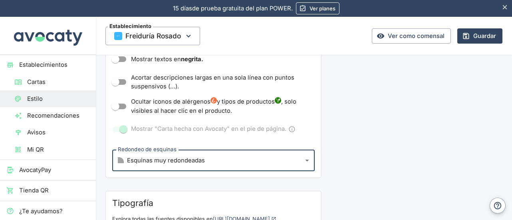
click at [303, 161] on body "15 días de prueba gratuita. 15 días de prueba gratuita del plan POWER. Ver plan…" at bounding box center [256, 110] width 512 height 220
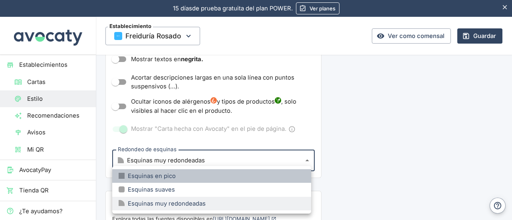
click at [281, 173] on li "Esquinas en pico" at bounding box center [211, 176] width 199 height 14
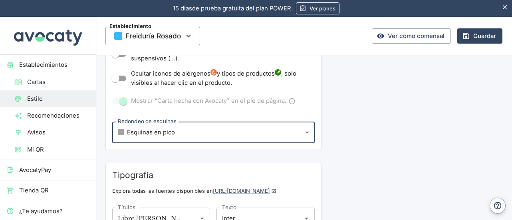
scroll to position [319, 0]
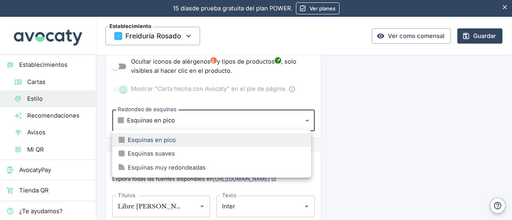
click at [283, 119] on body "15 días de prueba gratuita. 15 días de prueba gratuita del plan POWER. Ver plan…" at bounding box center [256, 110] width 512 height 220
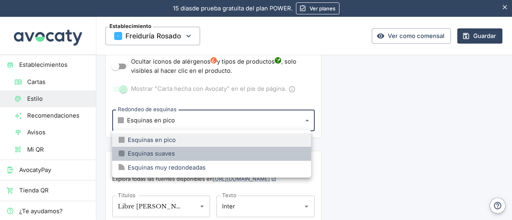
drag, startPoint x: 231, startPoint y: 156, endPoint x: 235, endPoint y: 152, distance: 5.6
click at [230, 156] on li "Esquinas suaves" at bounding box center [211, 154] width 199 height 14
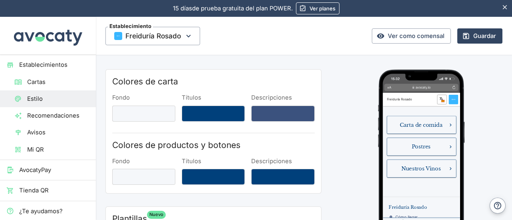
scroll to position [0, 0]
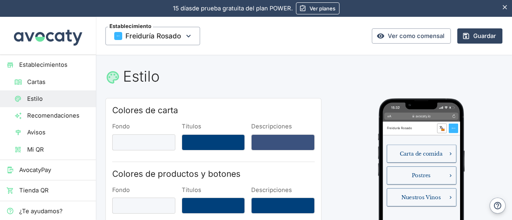
click at [38, 117] on span "Recomendaciones" at bounding box center [58, 115] width 62 height 9
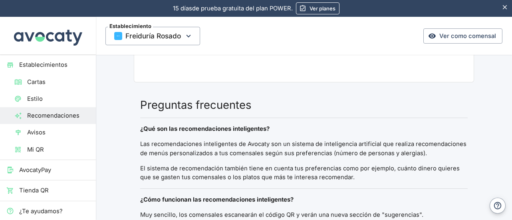
scroll to position [399, 0]
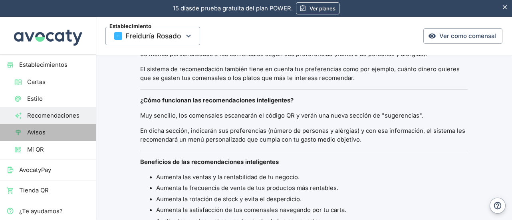
click at [62, 129] on span "Avisos" at bounding box center [58, 132] width 62 height 9
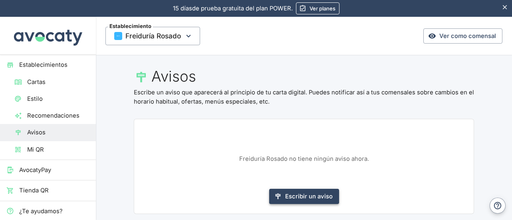
scroll to position [12, 0]
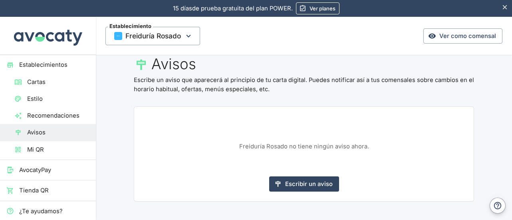
click at [65, 117] on span "Recomendaciones" at bounding box center [58, 115] width 62 height 9
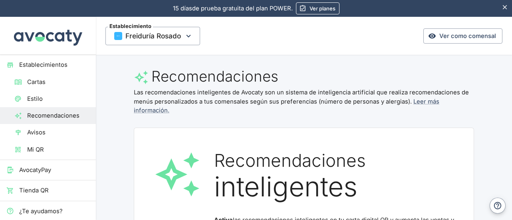
click at [61, 96] on span "Estilo" at bounding box center [58, 98] width 62 height 9
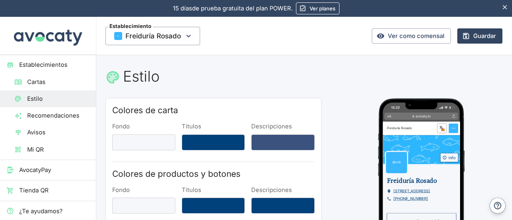
click at [64, 85] on span "Cartas" at bounding box center [58, 81] width 62 height 9
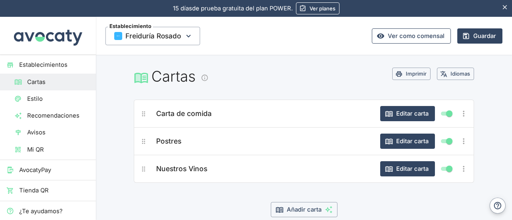
click at [425, 36] on link "Ver como comensal" at bounding box center [411, 35] width 79 height 15
